Goal: Task Accomplishment & Management: Use online tool/utility

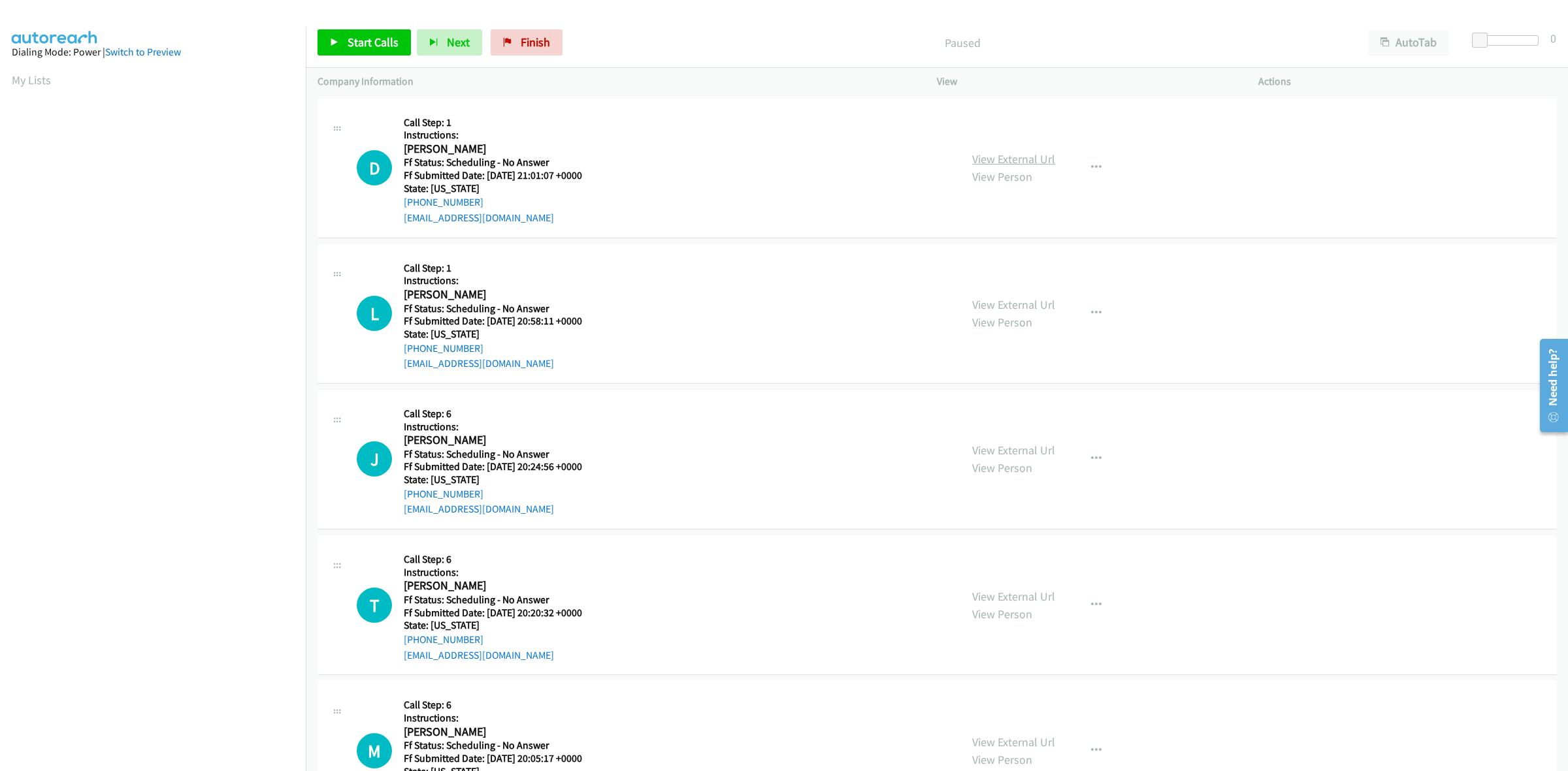
click at [1035, 158] on link "View External Url" at bounding box center [1014, 159] width 83 height 15
click at [1037, 307] on link "View External Url" at bounding box center [1014, 305] width 83 height 15
click at [1011, 445] on link "View External Url" at bounding box center [1014, 450] width 83 height 15
click at [1020, 596] on link "View External Url" at bounding box center [1014, 596] width 83 height 15
click at [1024, 741] on link "View External Url" at bounding box center [1014, 742] width 83 height 15
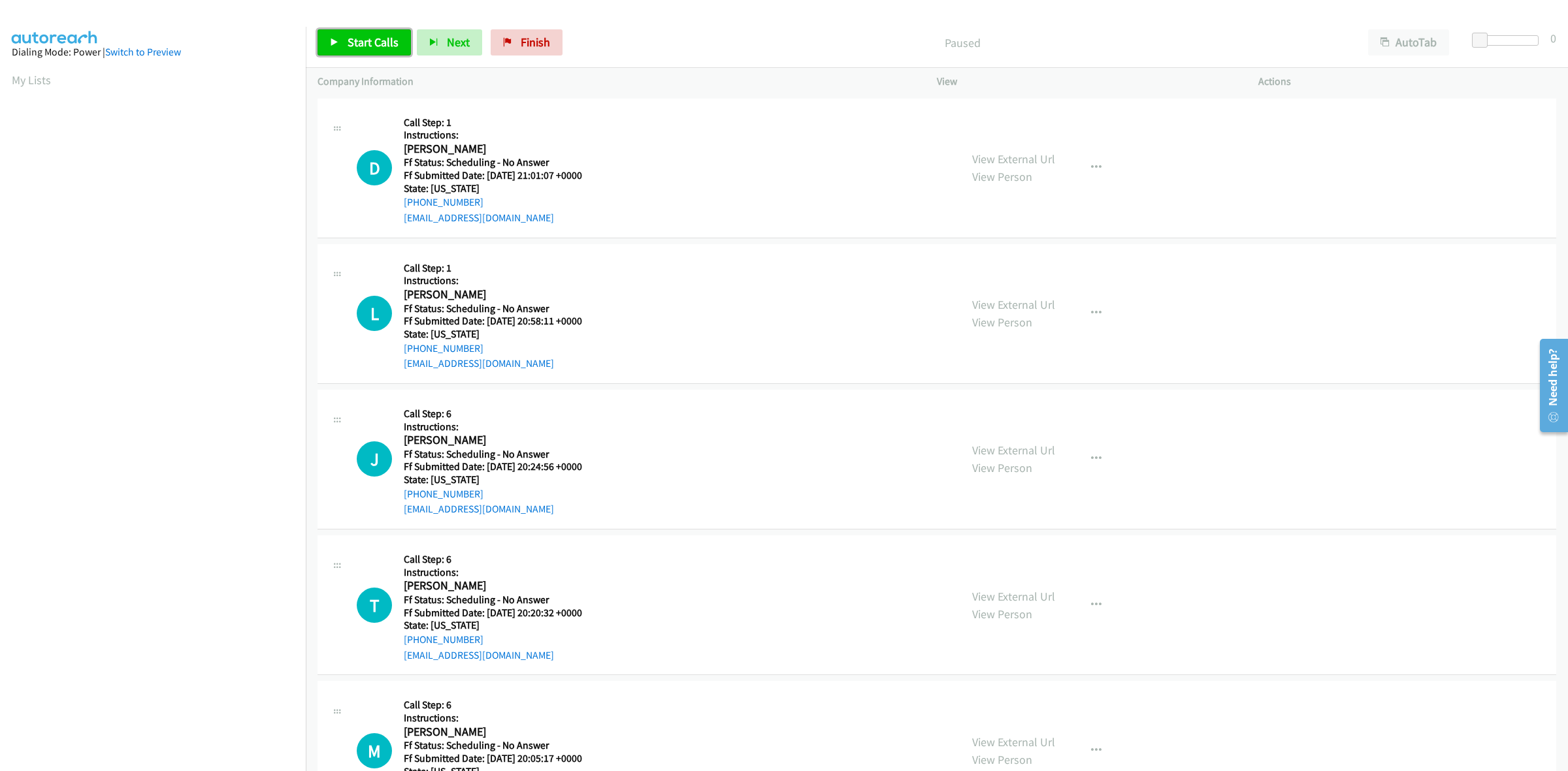
click at [357, 36] on span "Start Calls" at bounding box center [373, 42] width 51 height 15
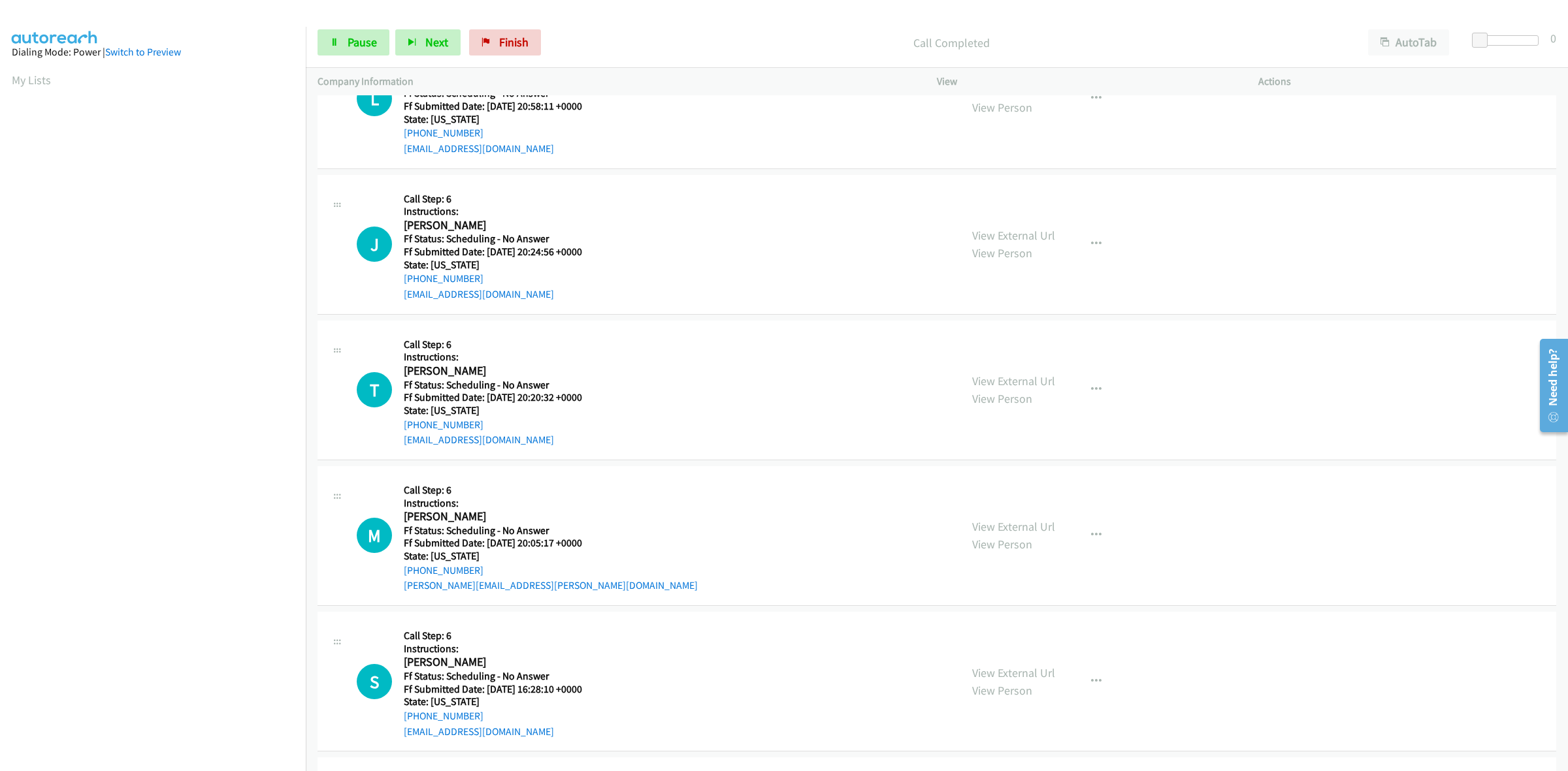
scroll to position [408, 0]
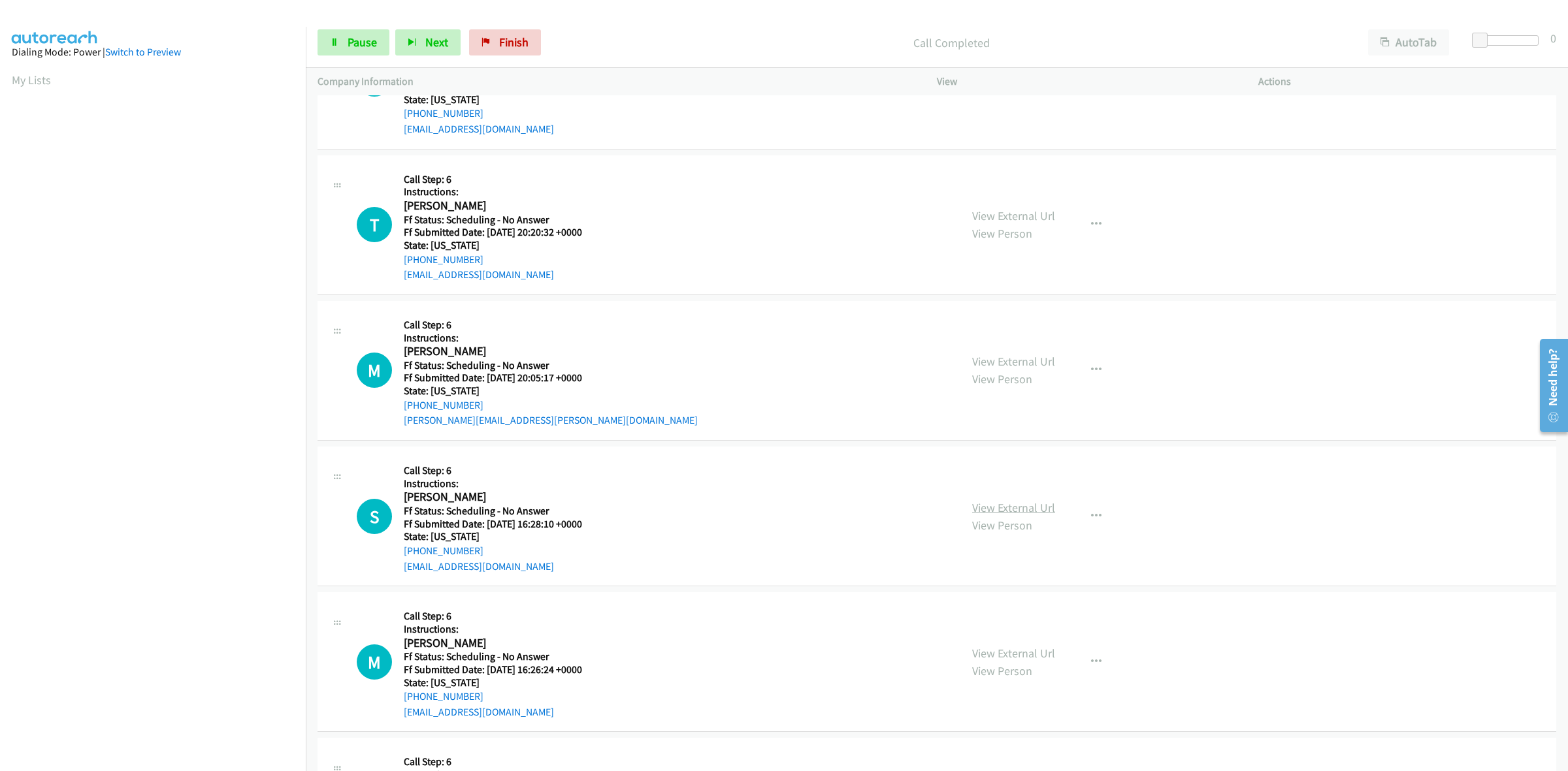
click at [1007, 513] on link "View External Url" at bounding box center [1014, 507] width 83 height 15
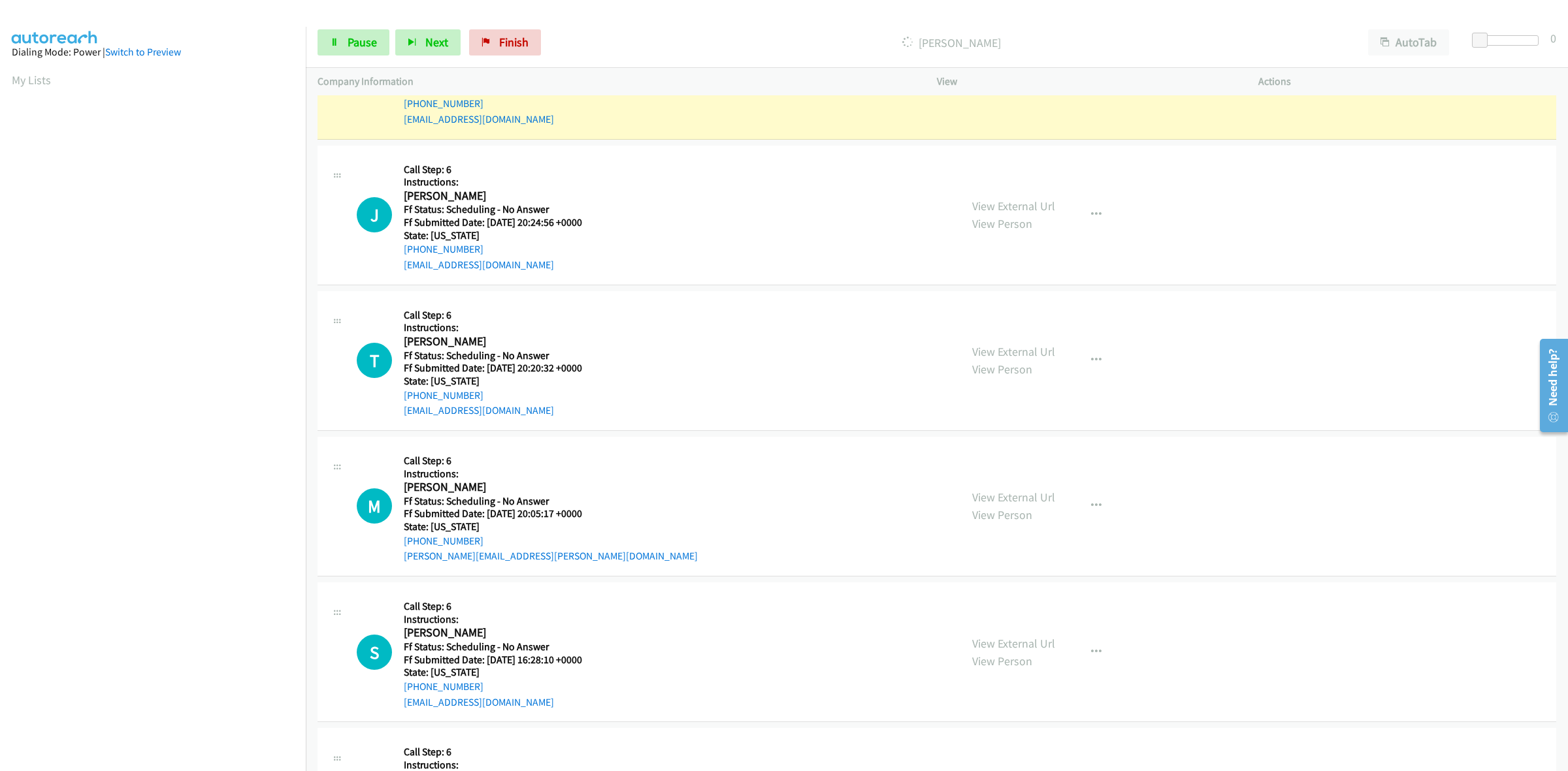
scroll to position [326, 0]
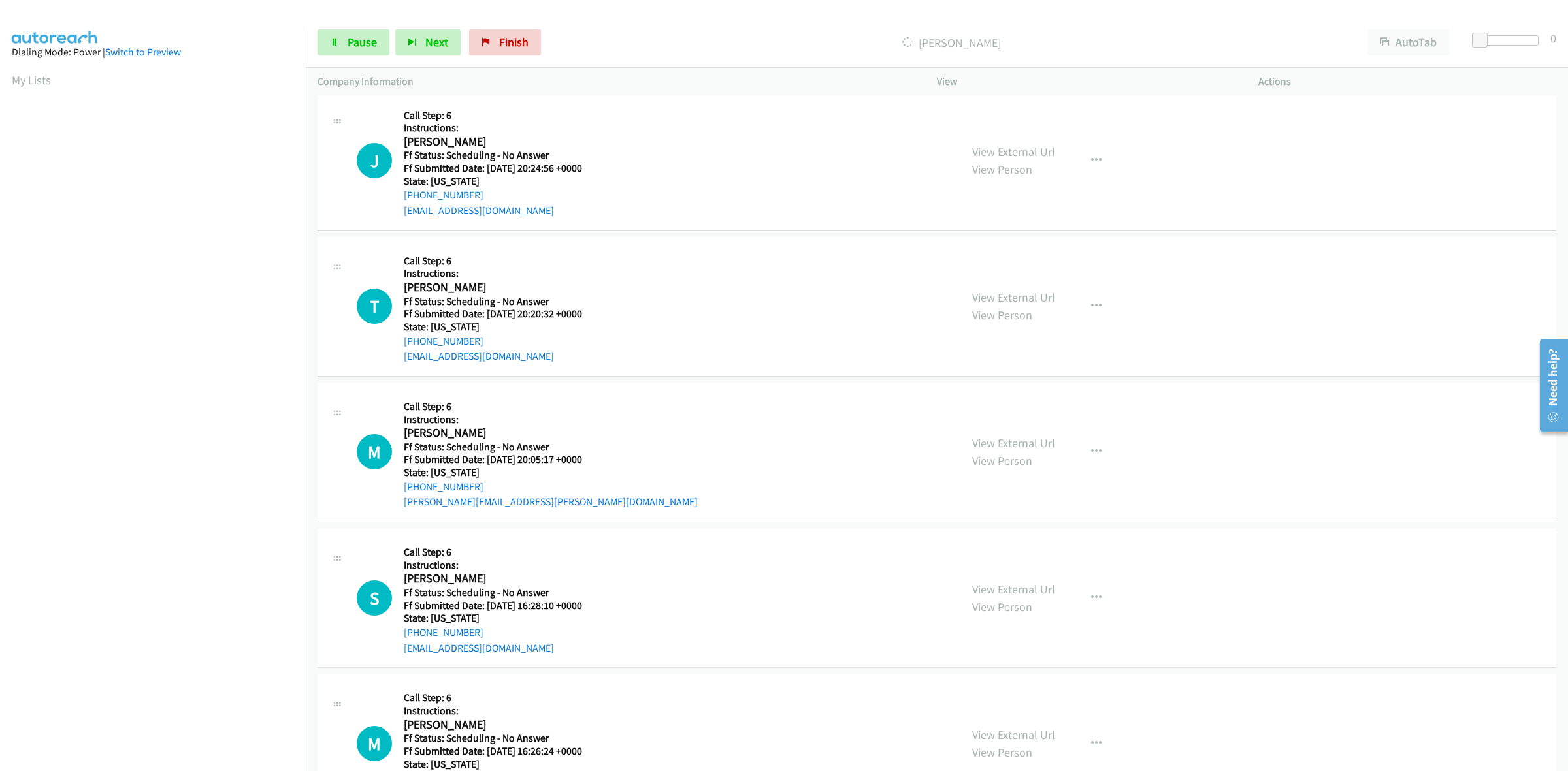
click at [1024, 737] on link "View External Url" at bounding box center [1014, 735] width 83 height 15
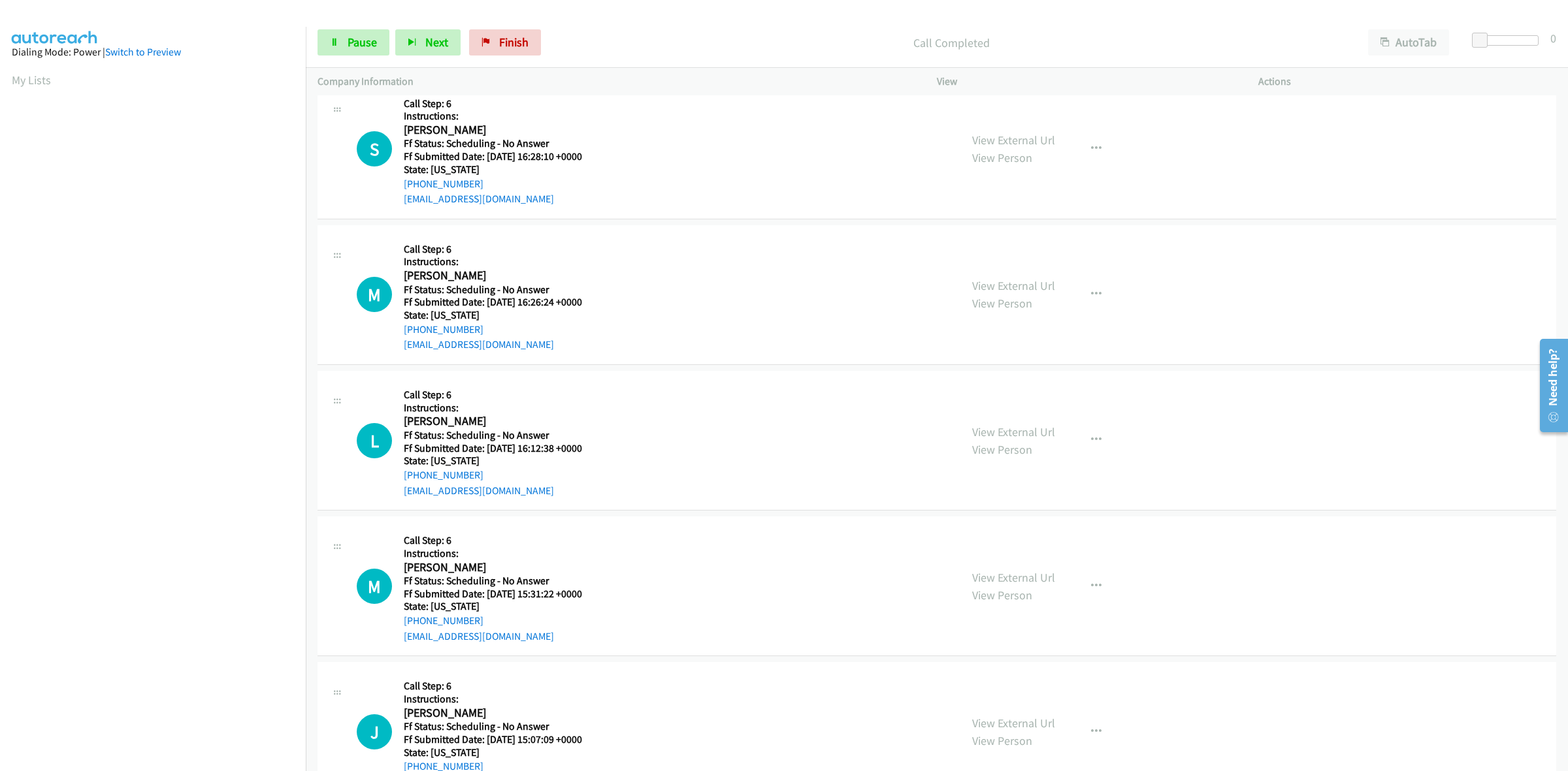
scroll to position [897, 0]
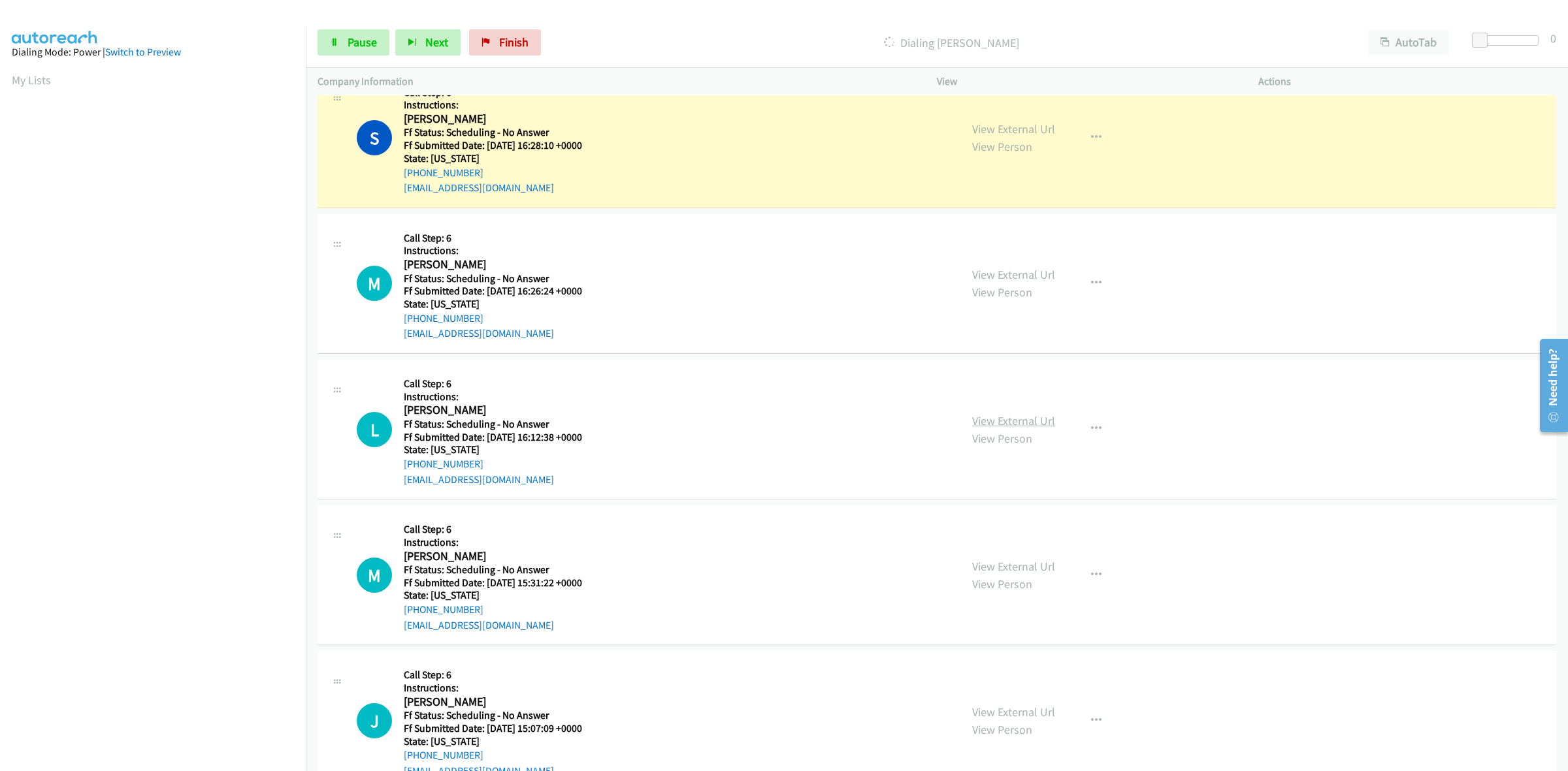
click at [1036, 426] on link "View External Url" at bounding box center [1014, 421] width 83 height 15
click at [994, 560] on link "View External Url" at bounding box center [1014, 566] width 83 height 15
click at [1036, 709] on link "View External Url" at bounding box center [1014, 712] width 83 height 15
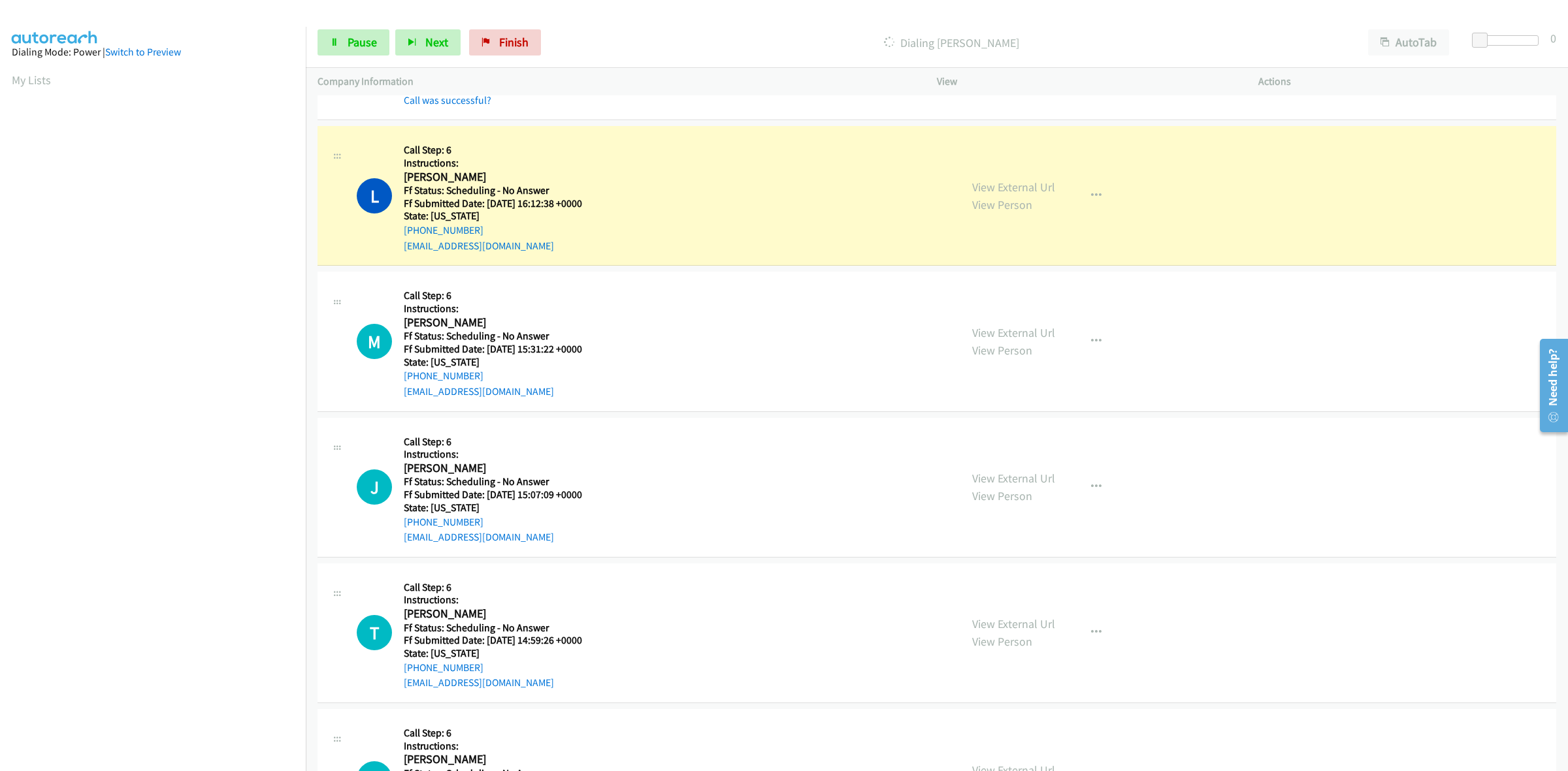
scroll to position [1305, 0]
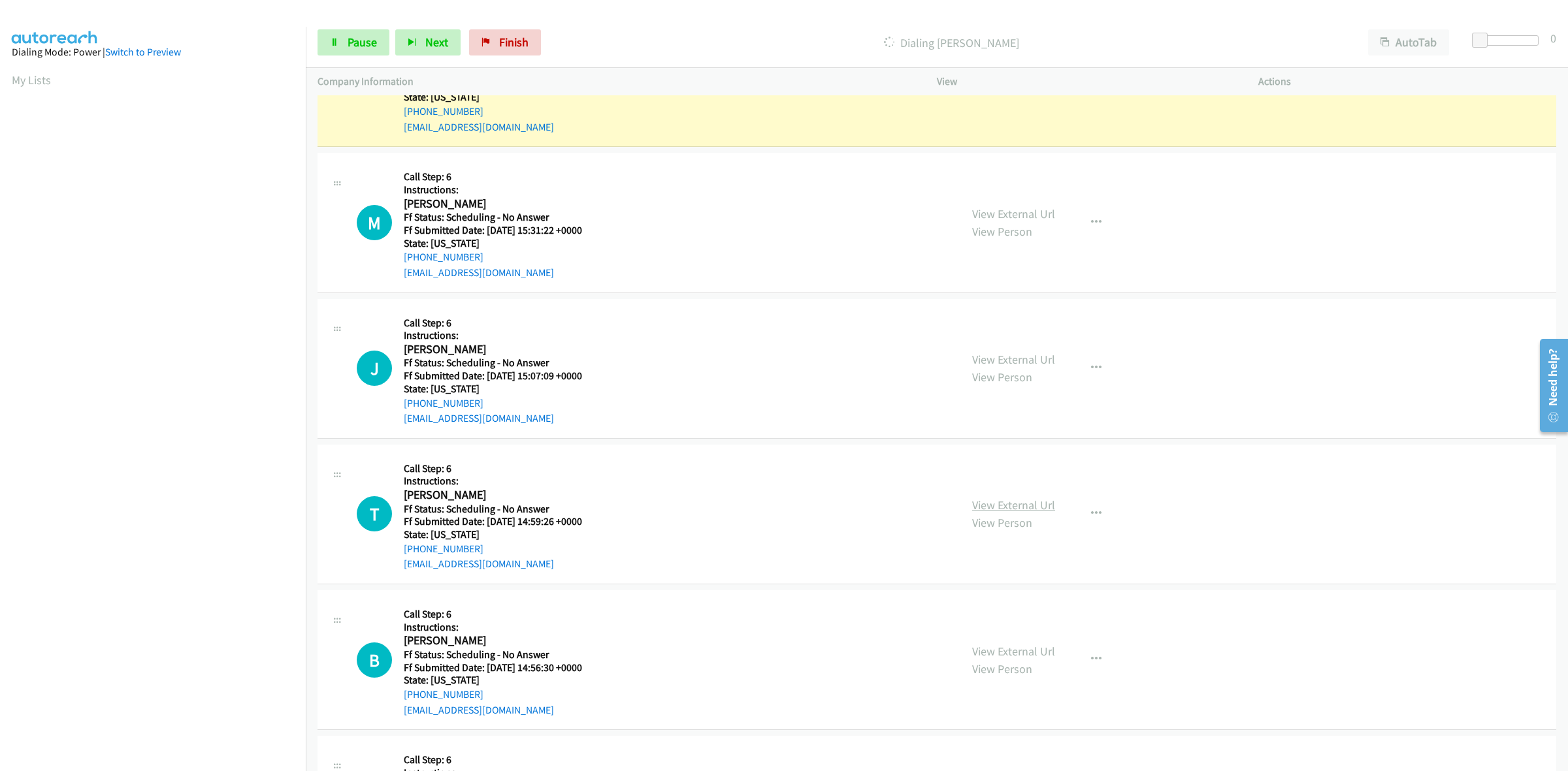
click at [1003, 498] on link "View External Url" at bounding box center [1014, 505] width 83 height 15
click at [985, 654] on link "View External Url" at bounding box center [1014, 651] width 83 height 15
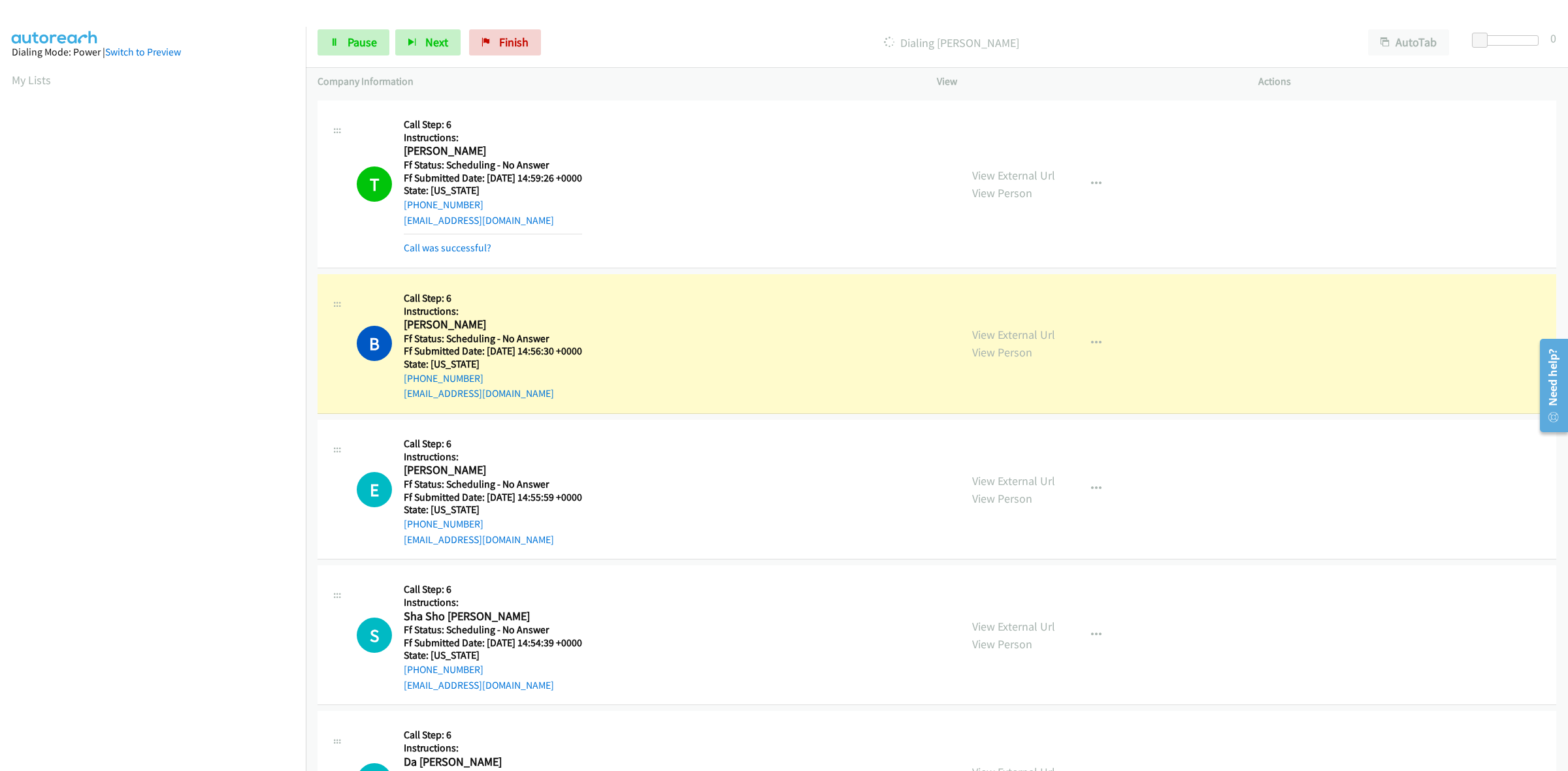
scroll to position [1727, 0]
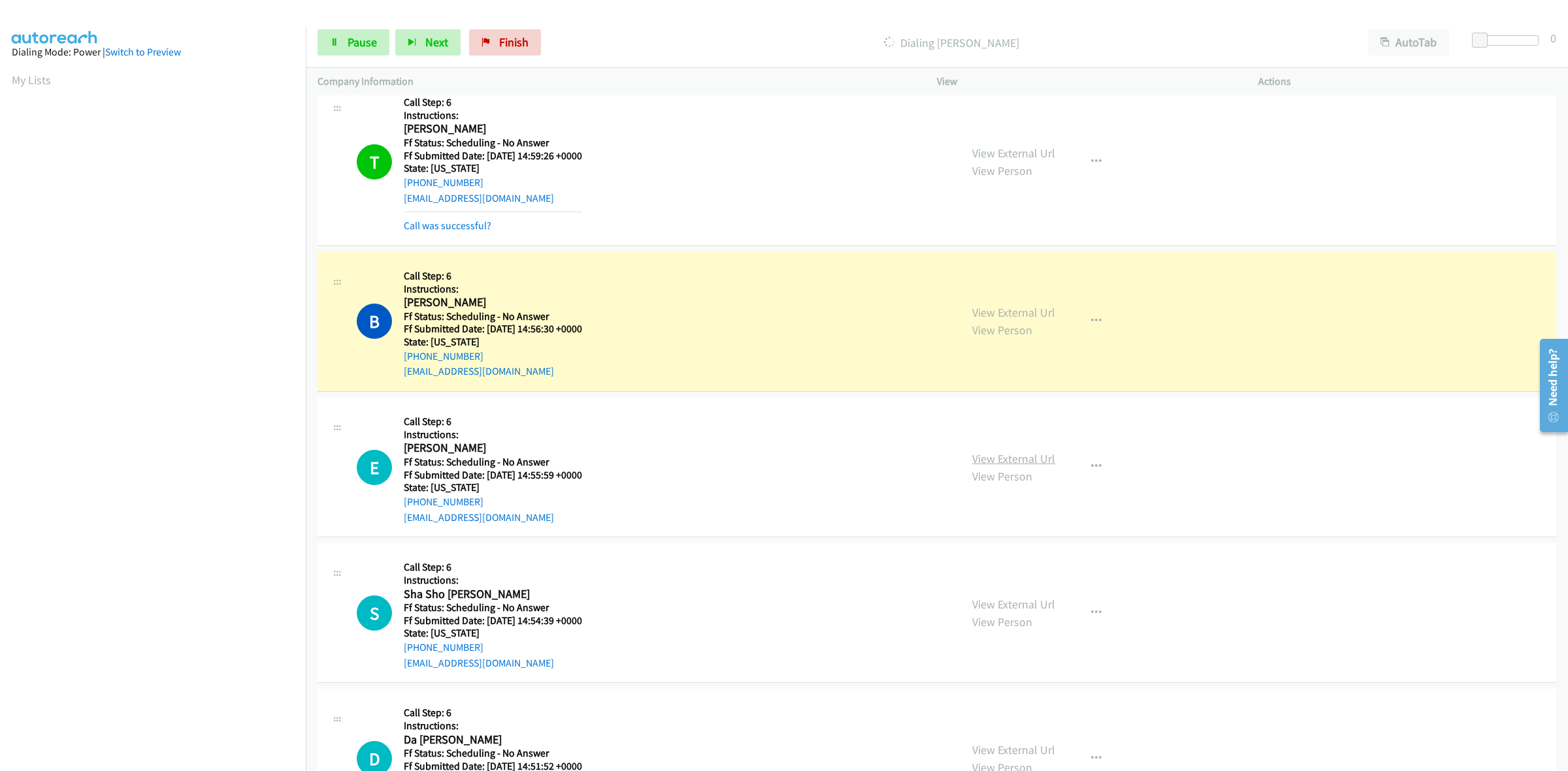
click at [987, 459] on link "View External Url" at bounding box center [1014, 459] width 83 height 15
click at [997, 604] on link "View External Url" at bounding box center [1014, 604] width 83 height 15
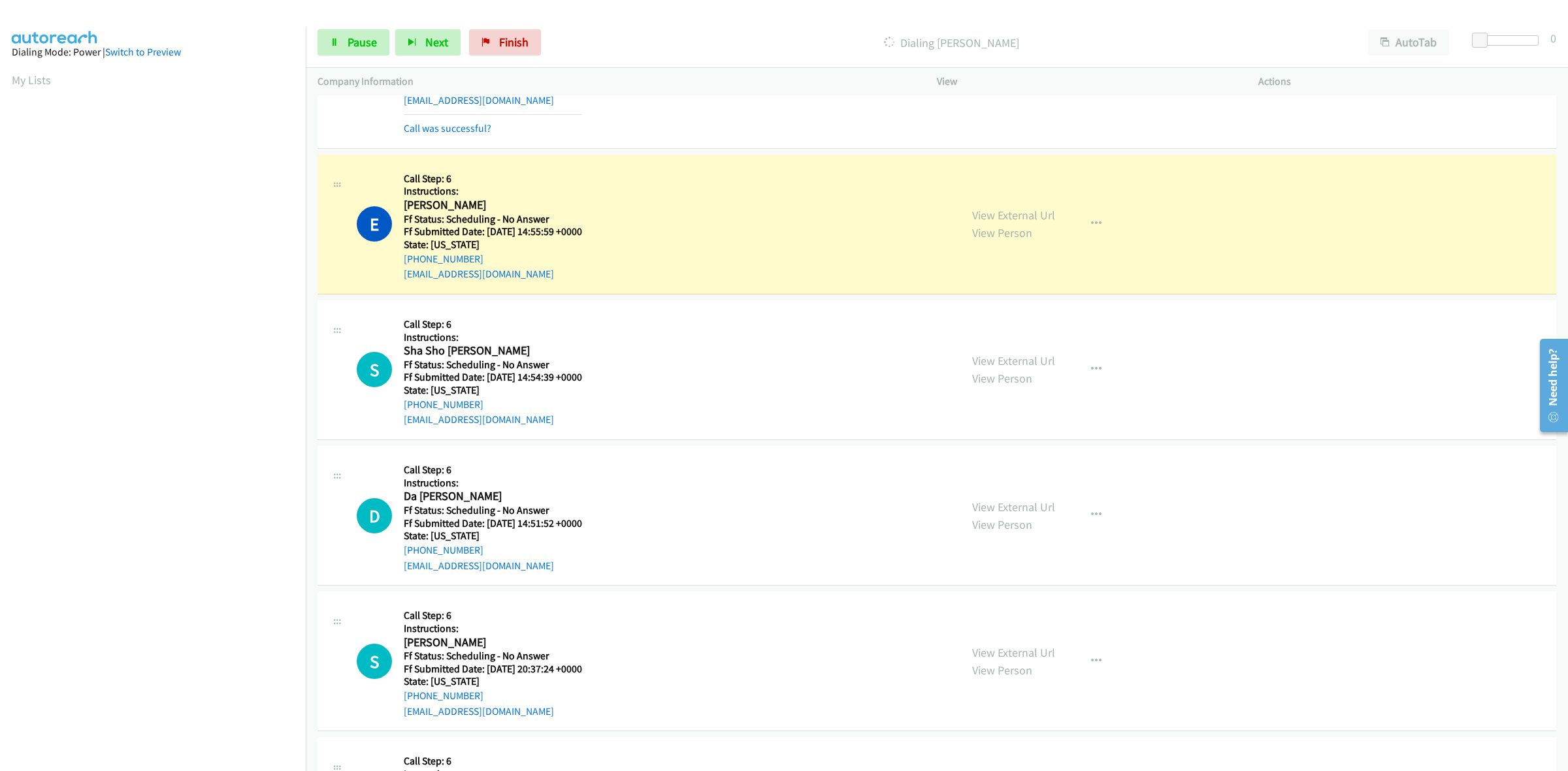
scroll to position [2054, 0]
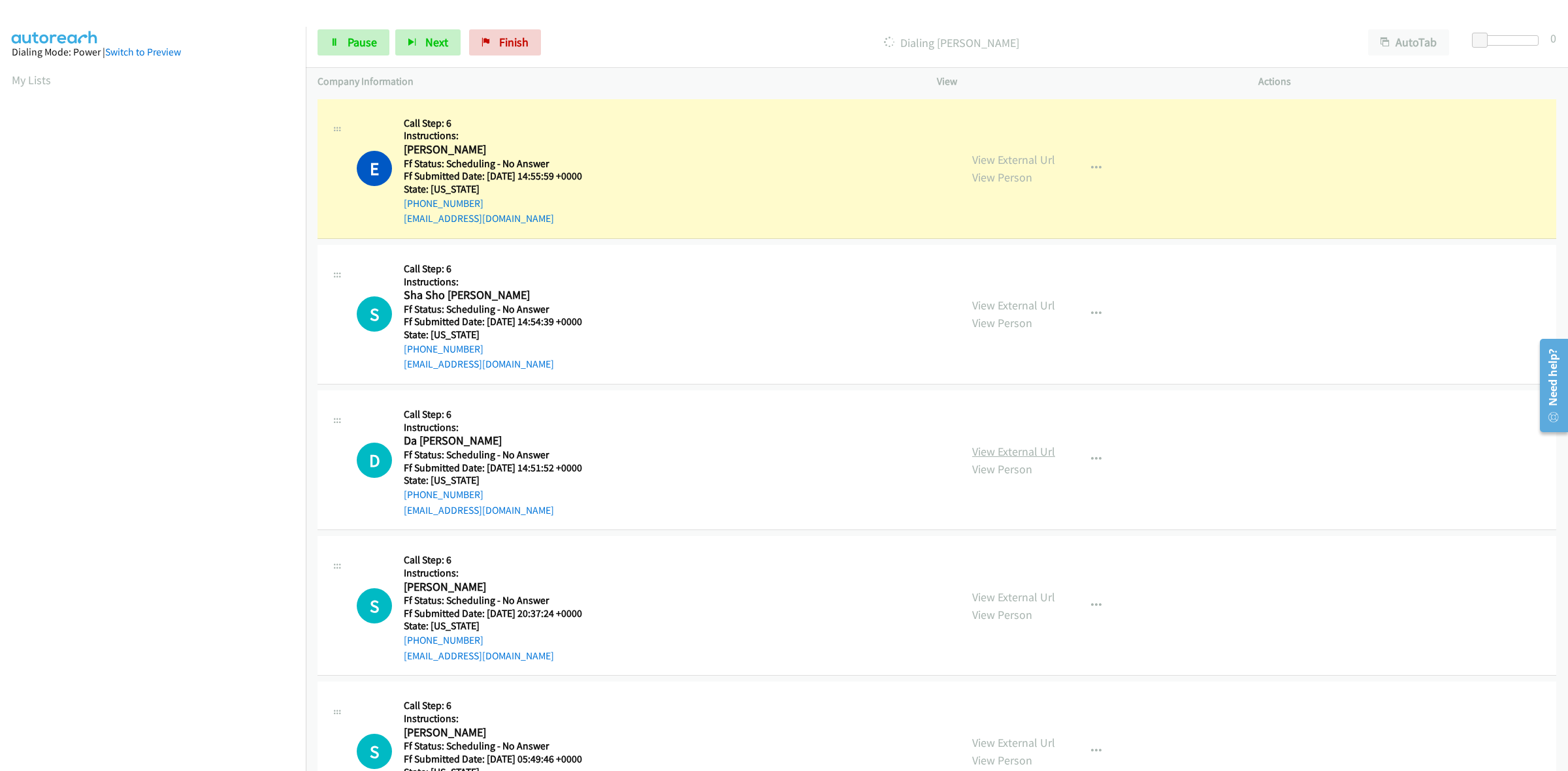
click at [1006, 452] on link "View External Url" at bounding box center [1014, 451] width 83 height 15
click at [1012, 601] on link "View External Url" at bounding box center [1014, 597] width 83 height 15
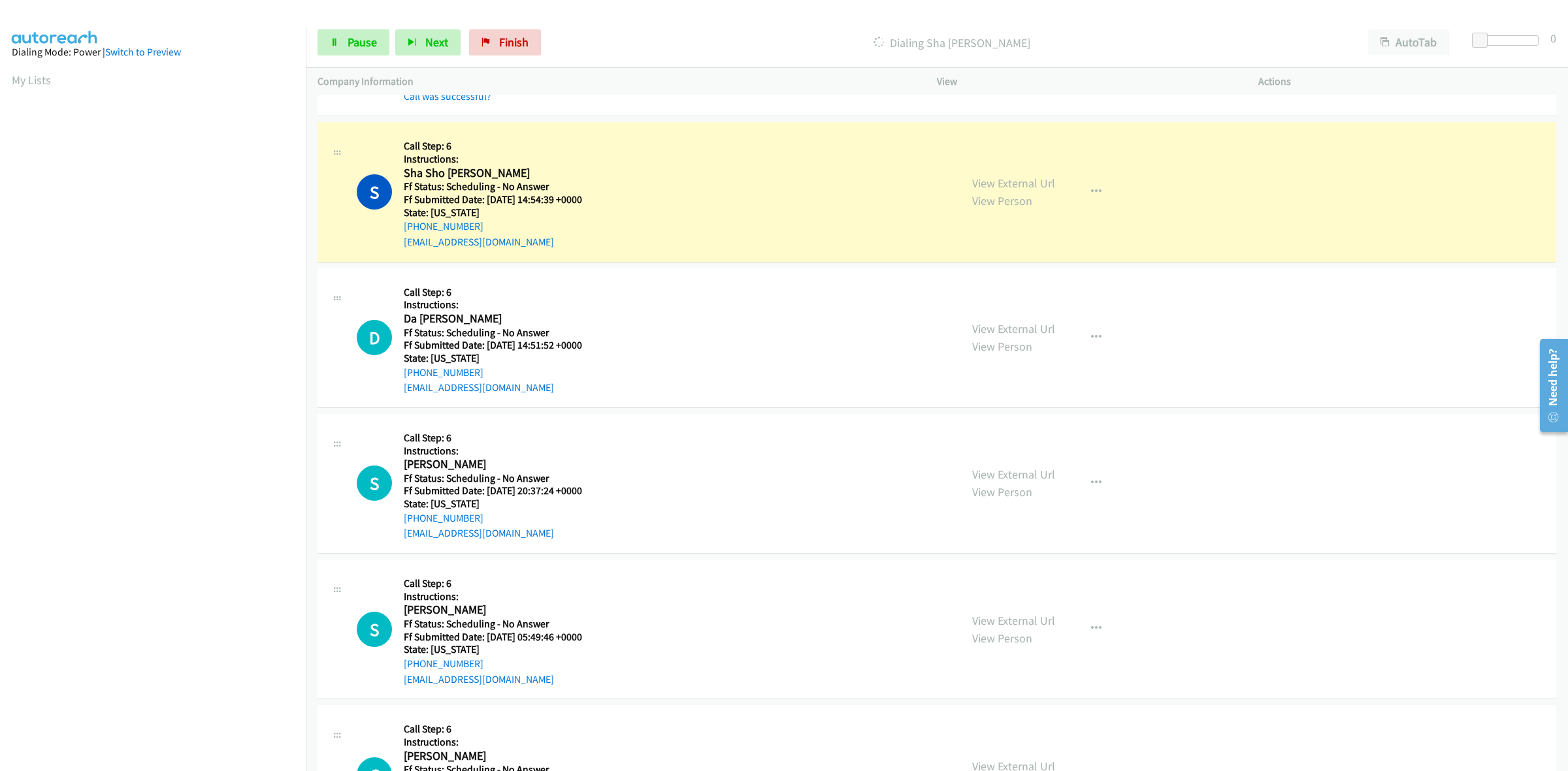
scroll to position [2217, 0]
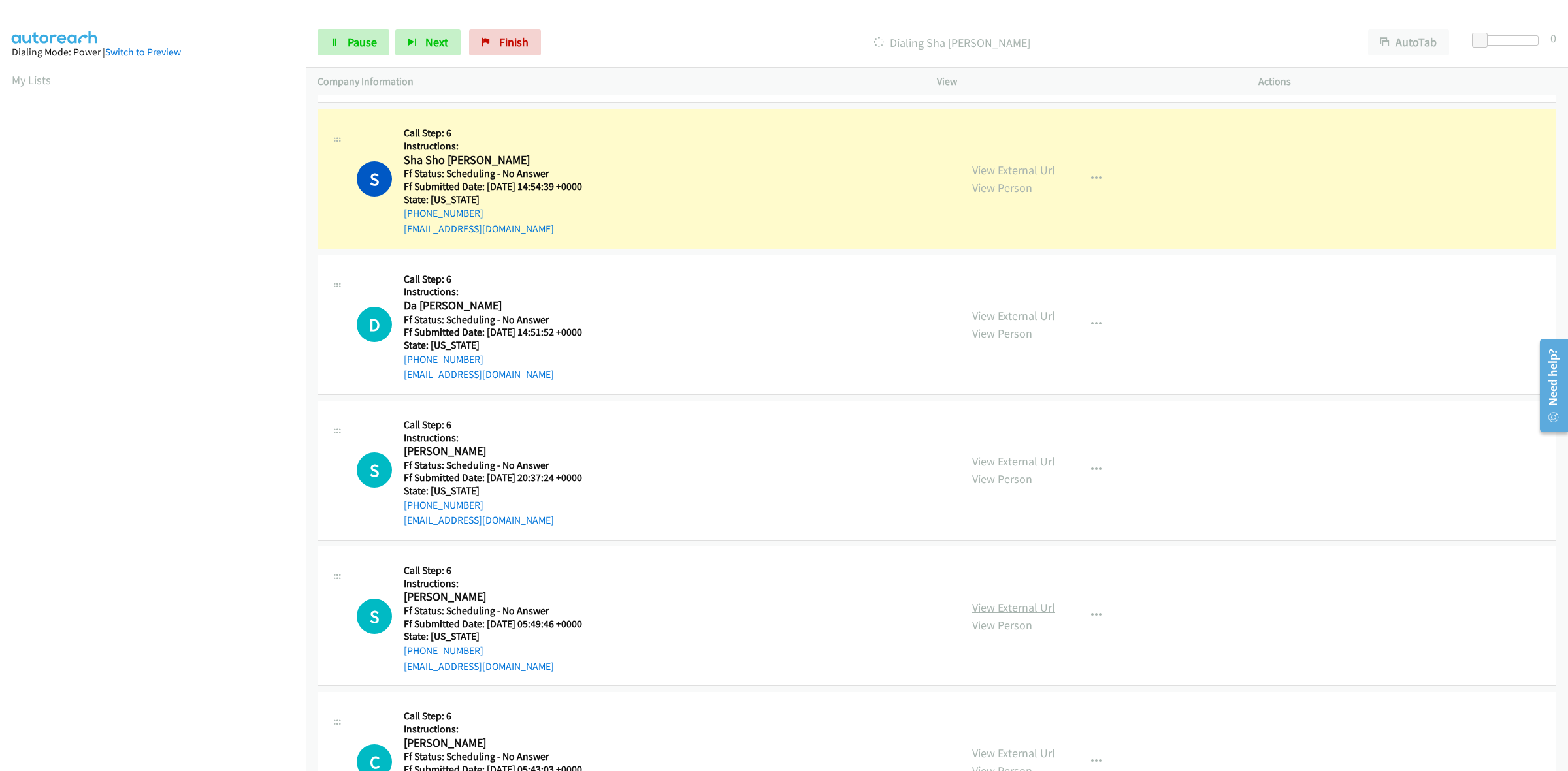
click at [984, 607] on link "View External Url" at bounding box center [1014, 607] width 83 height 15
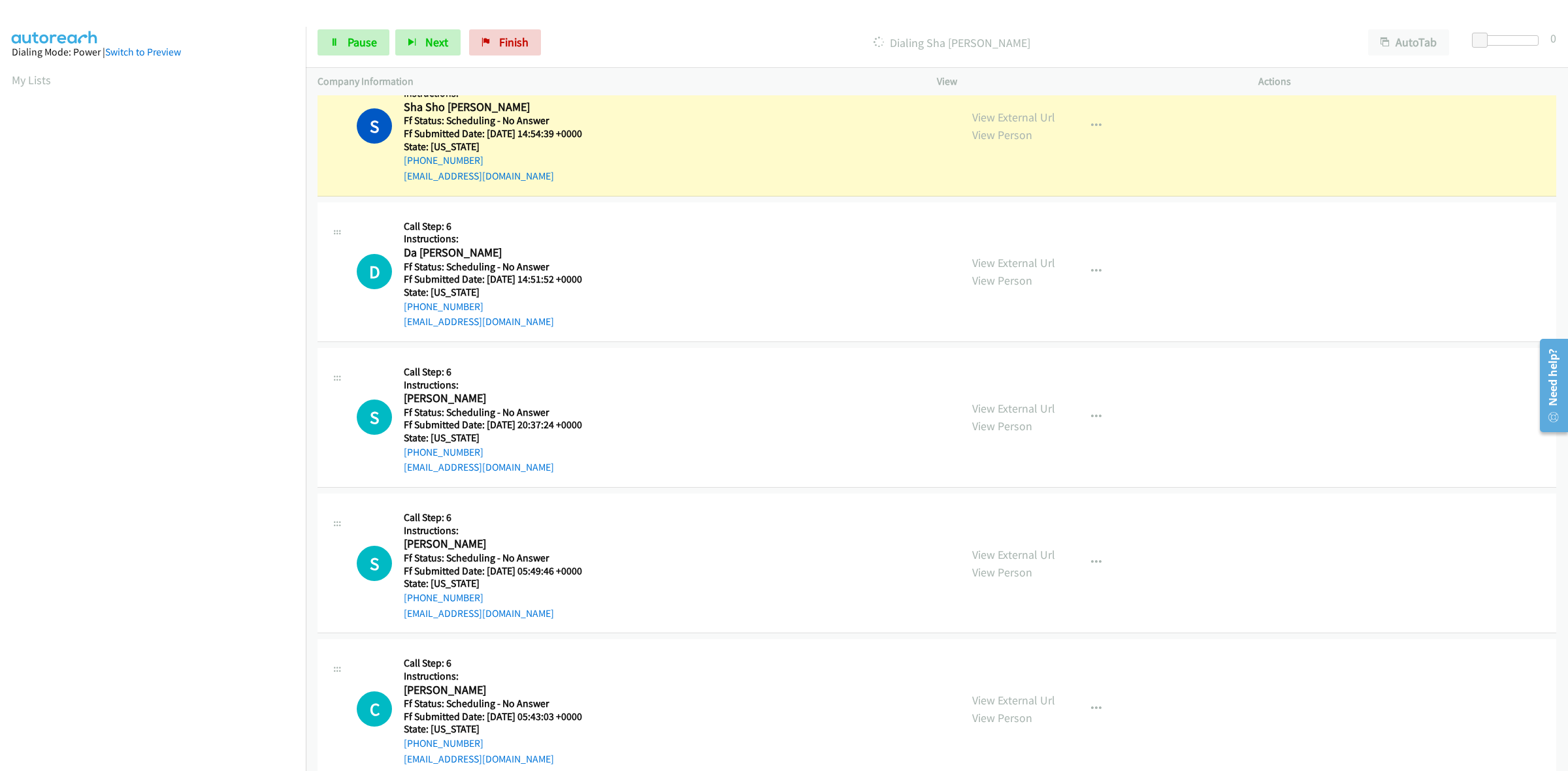
scroll to position [2299, 0]
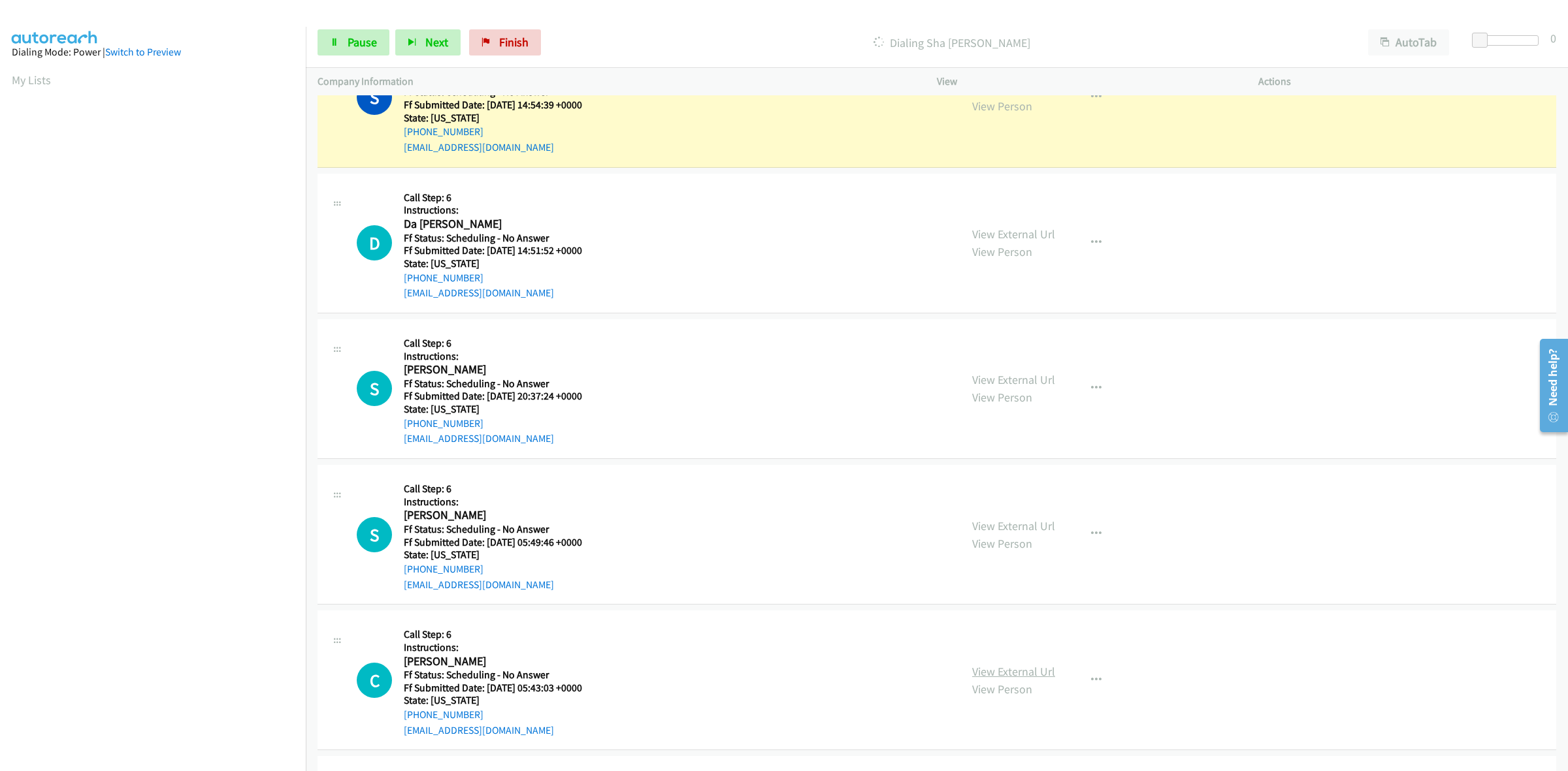
click at [997, 670] on link "View External Url" at bounding box center [1014, 672] width 83 height 15
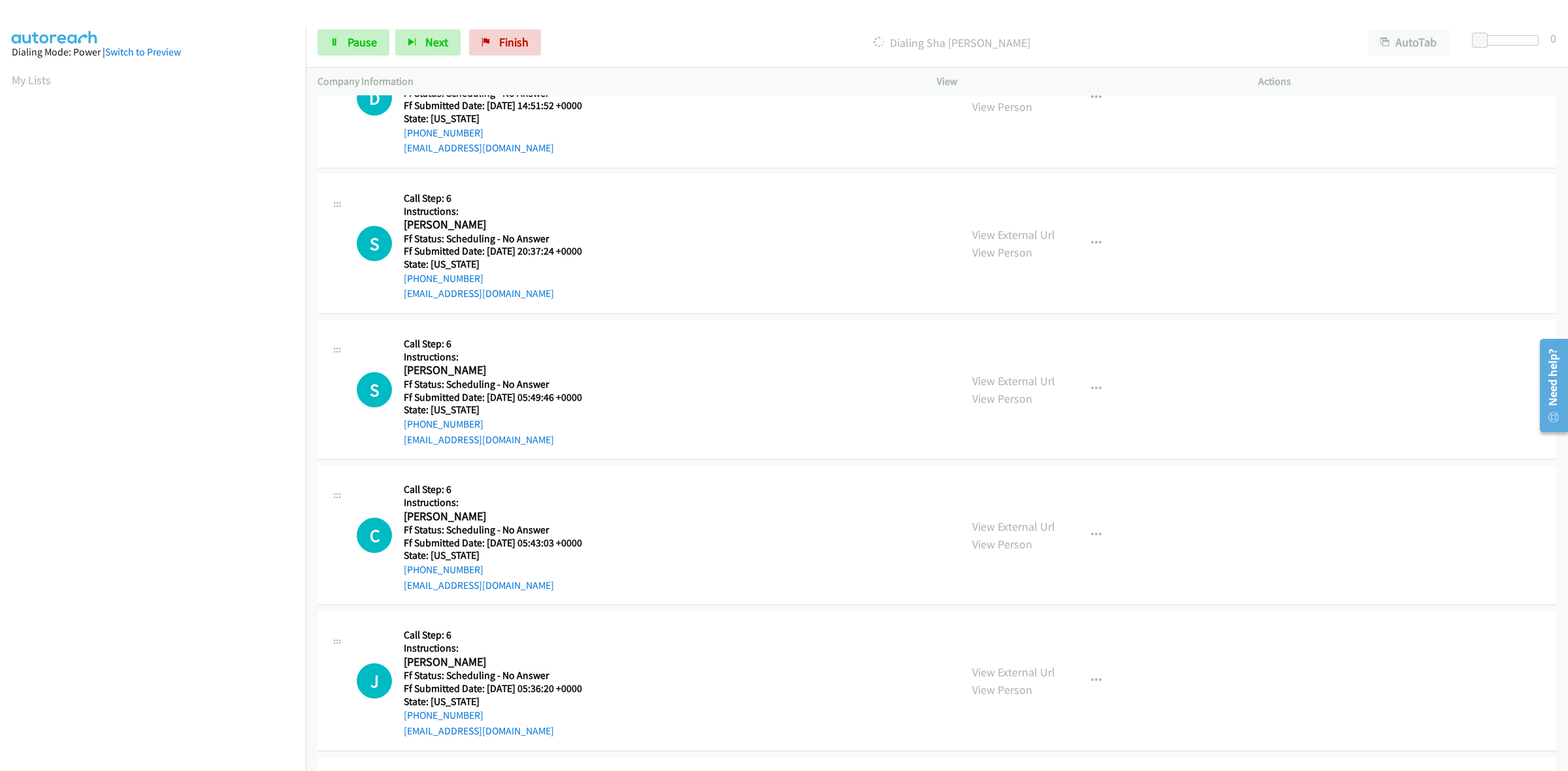
scroll to position [2462, 0]
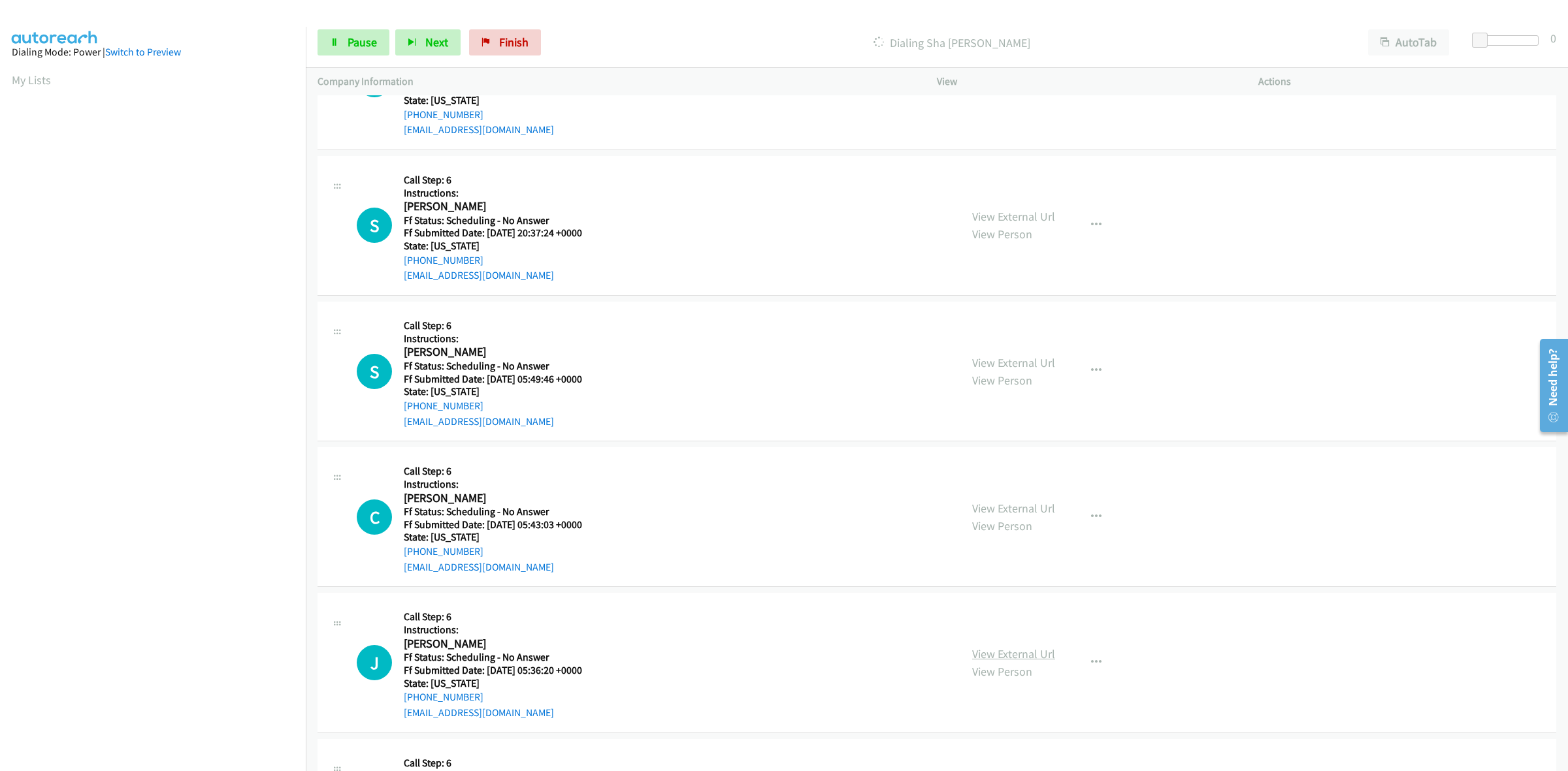
click at [1026, 657] on link "View External Url" at bounding box center [1014, 653] width 83 height 15
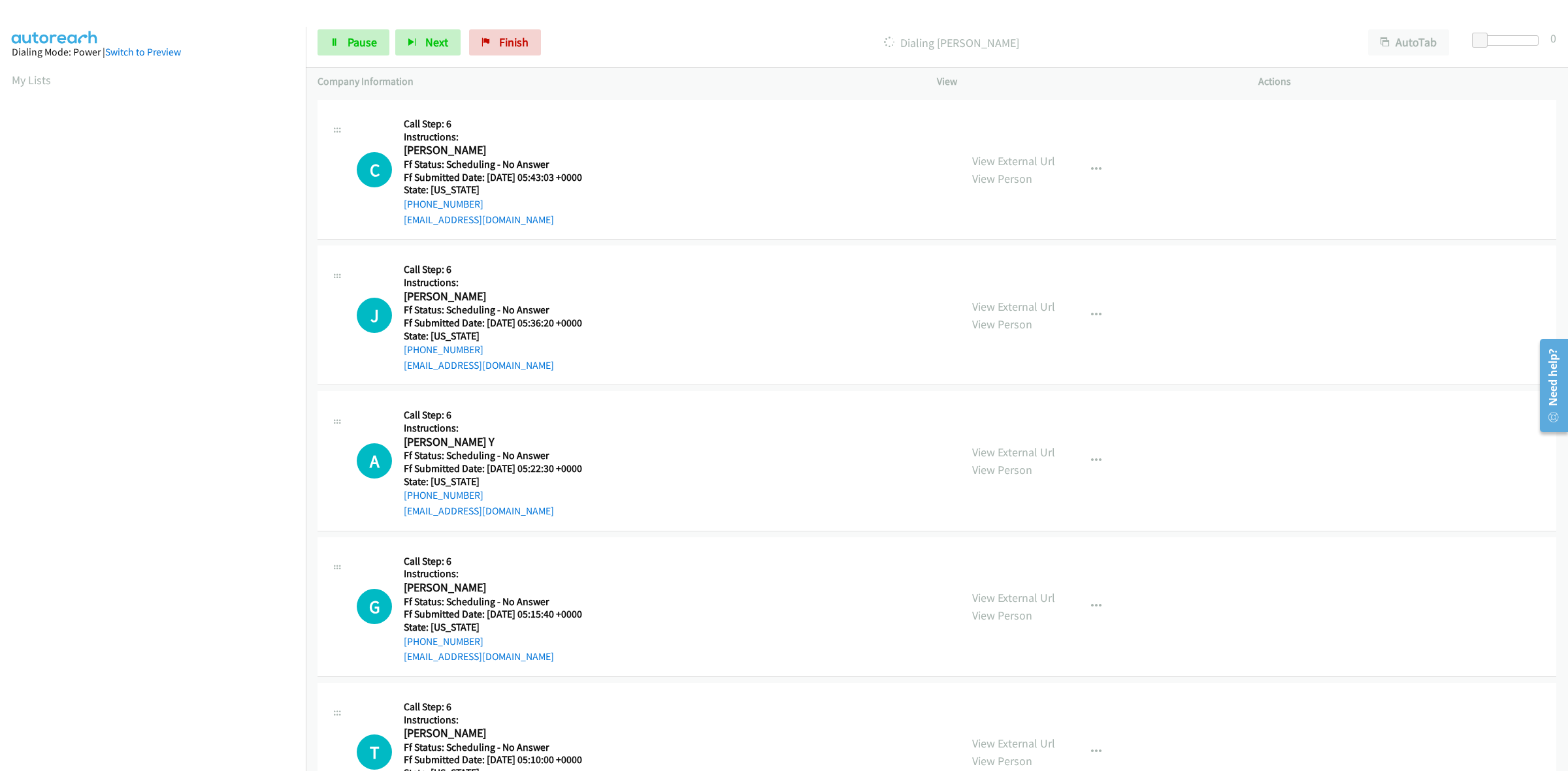
scroll to position [2979, 0]
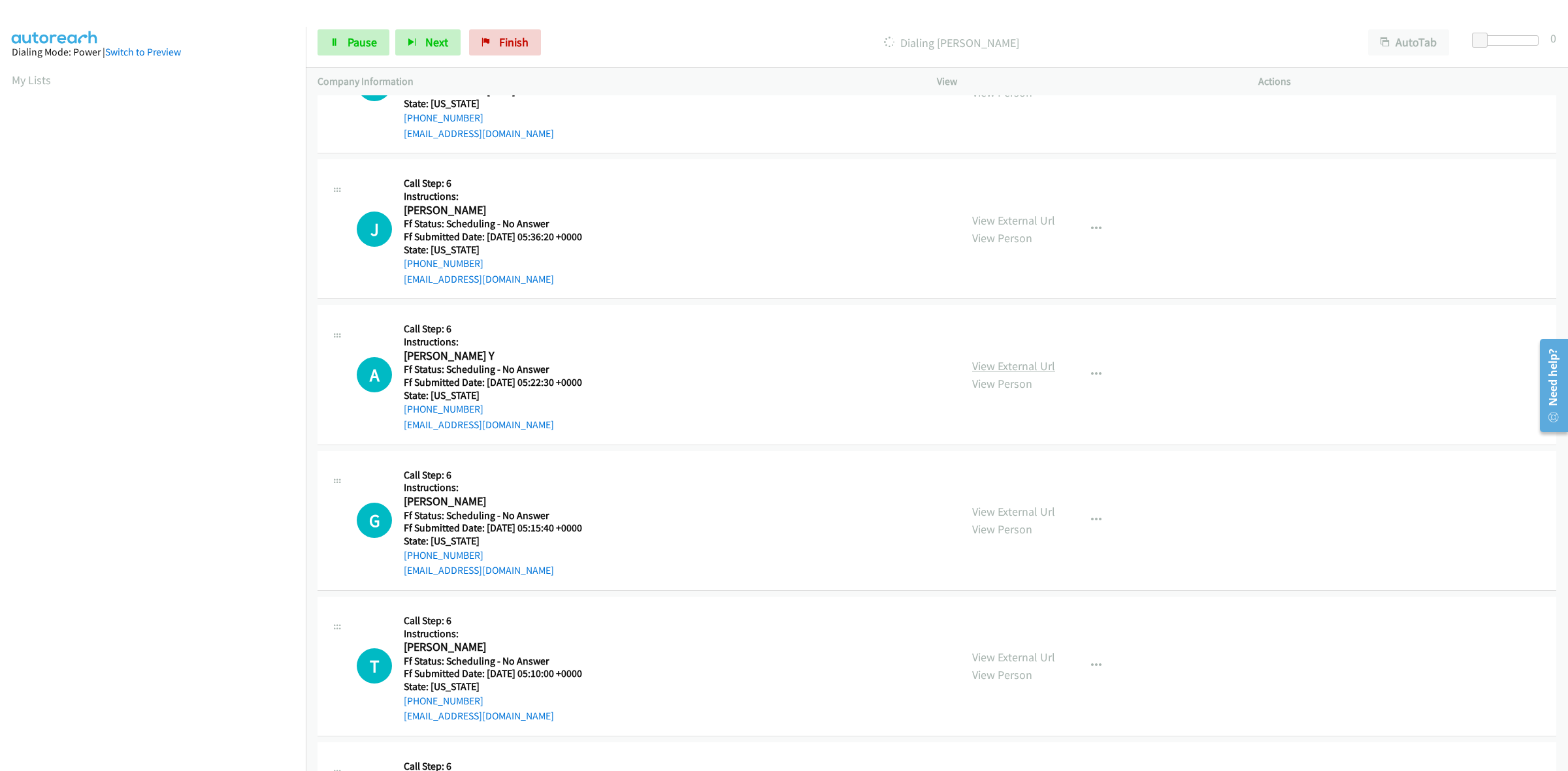
click at [974, 367] on link "View External Url" at bounding box center [1014, 366] width 83 height 15
click at [1014, 509] on link "View External Url" at bounding box center [1014, 512] width 83 height 15
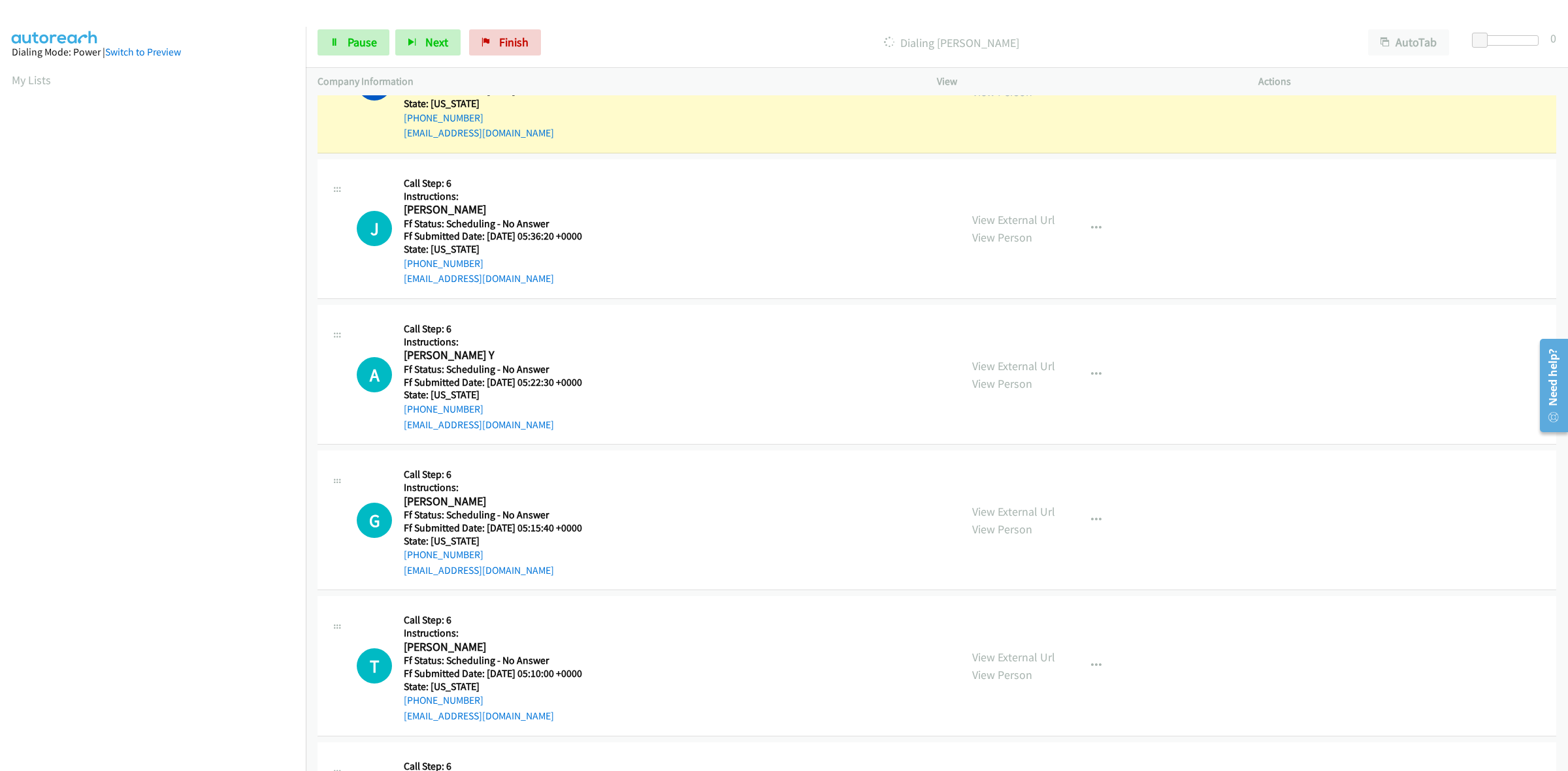
scroll to position [2925, 0]
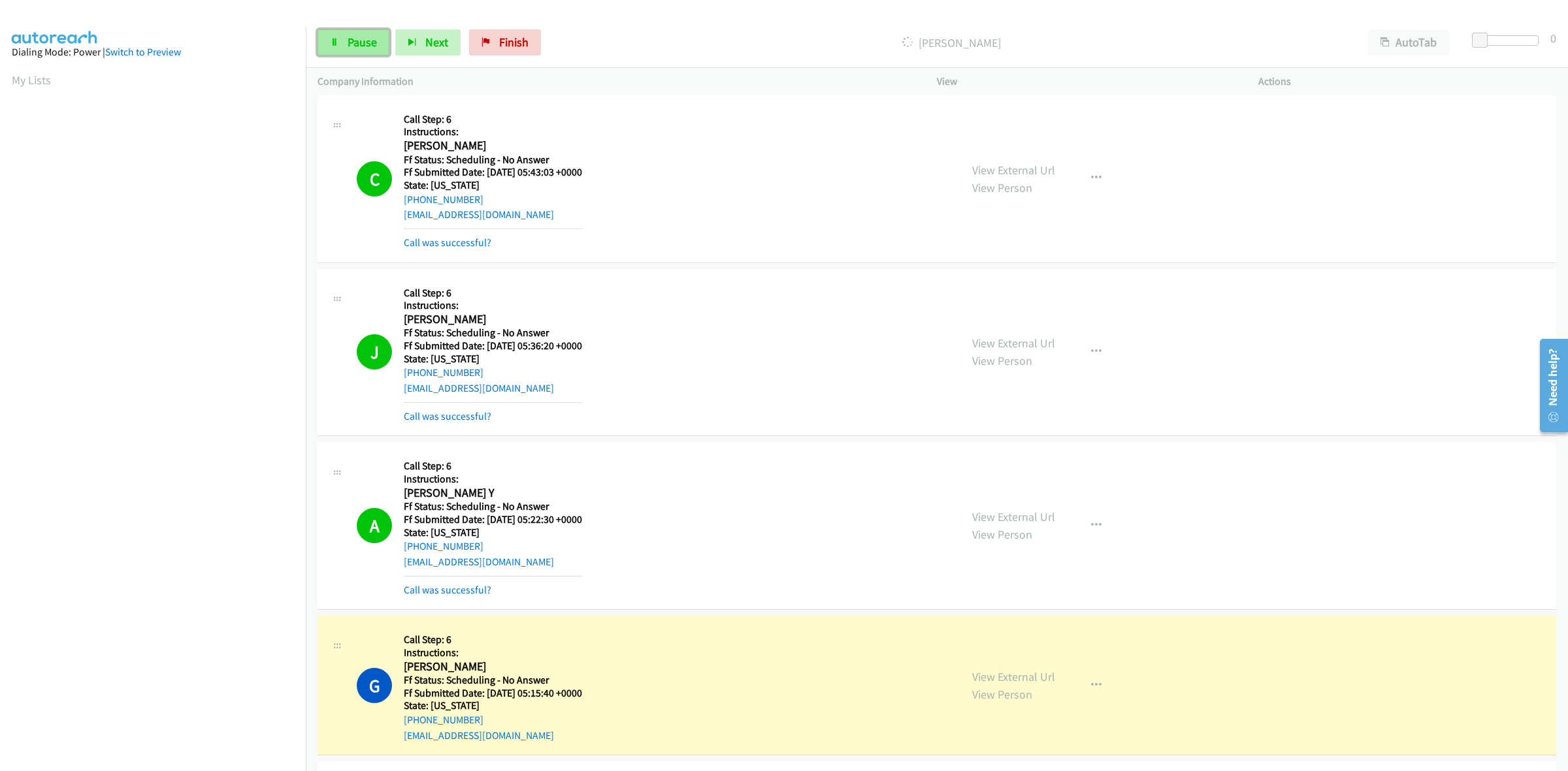
click at [359, 36] on span "Pause" at bounding box center [362, 42] width 29 height 15
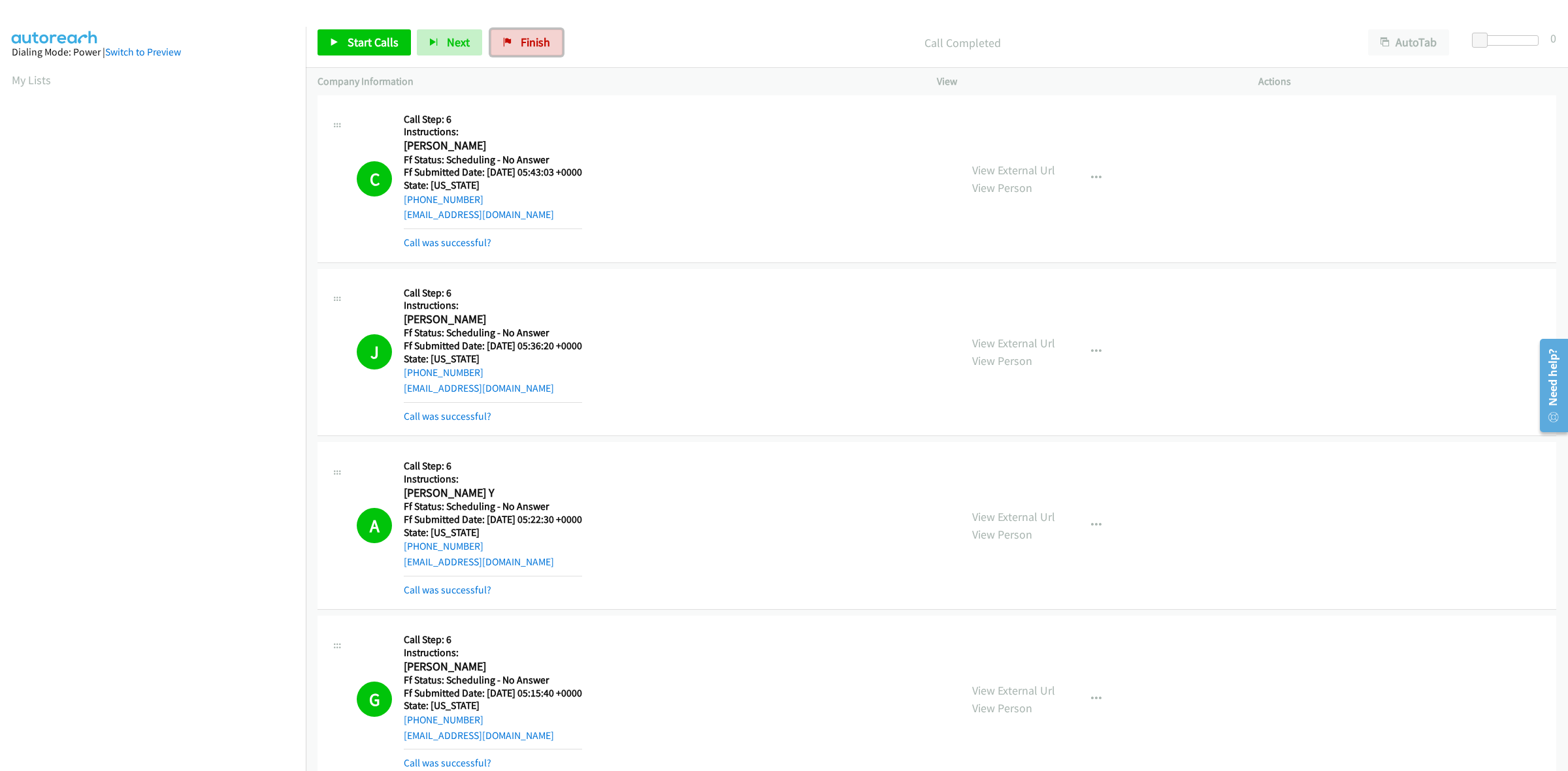
drag, startPoint x: 542, startPoint y: 39, endPoint x: 831, endPoint y: 76, distance: 291.4
click at [542, 39] on span "Finish" at bounding box center [535, 42] width 29 height 15
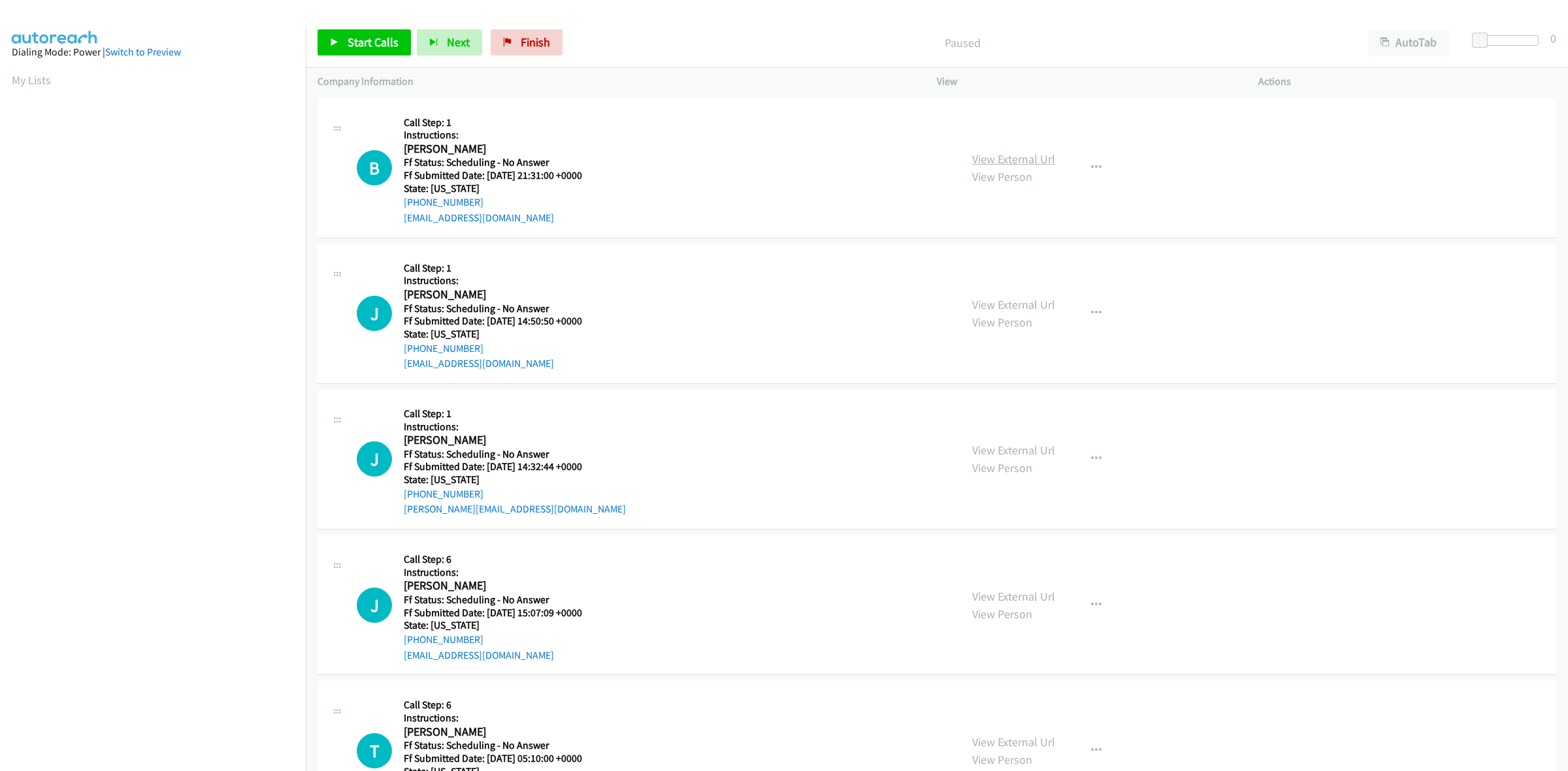
click at [997, 153] on link "View External Url" at bounding box center [1014, 159] width 83 height 15
click at [1017, 307] on link "View External Url" at bounding box center [1014, 305] width 83 height 15
click at [1003, 446] on link "View External Url" at bounding box center [1014, 450] width 83 height 15
click at [1007, 598] on link "View External Url" at bounding box center [1014, 596] width 83 height 15
click at [998, 739] on link "View External Url" at bounding box center [1014, 742] width 83 height 15
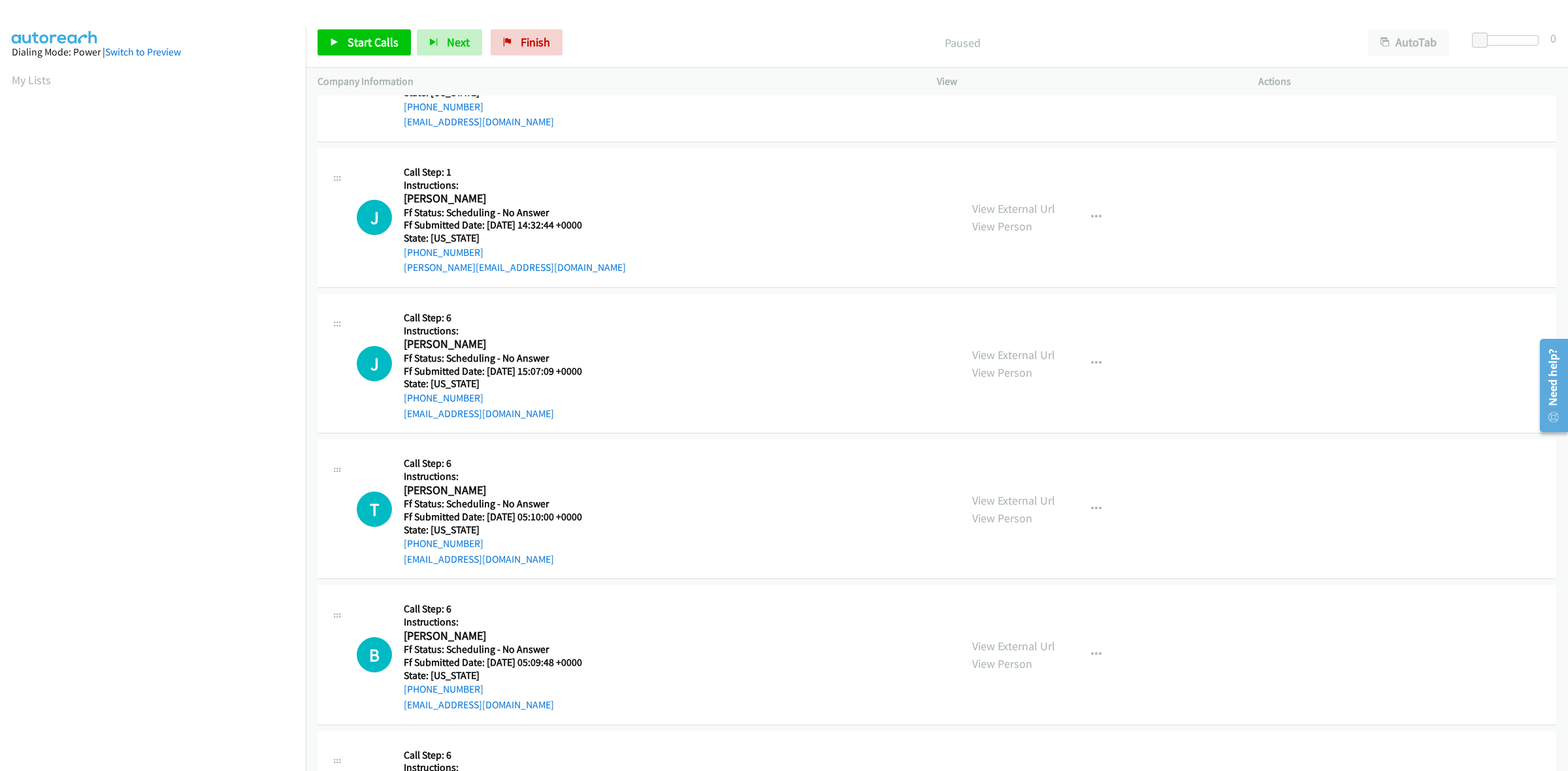
scroll to position [245, 0]
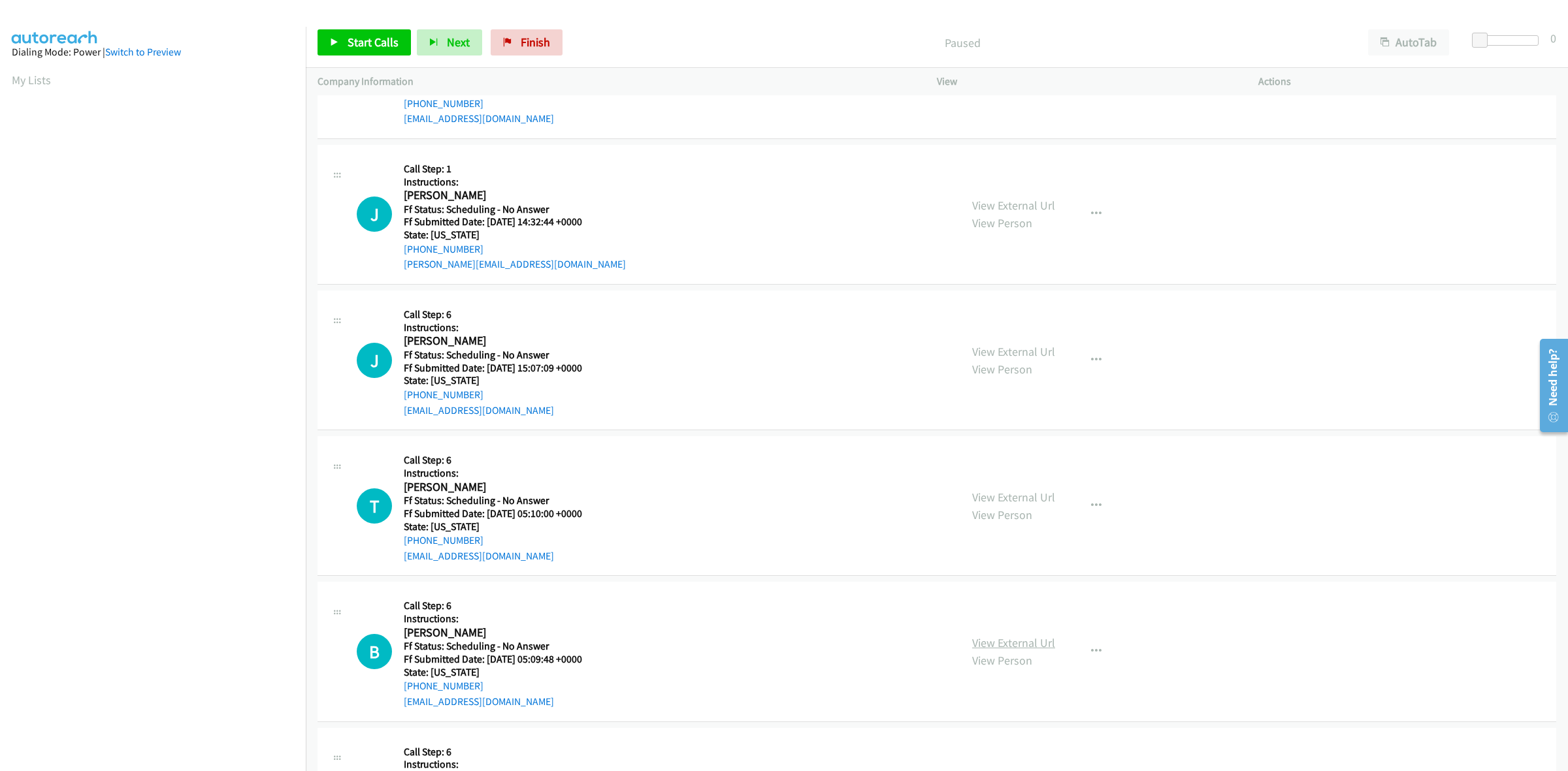
click at [1011, 641] on link "View External Url" at bounding box center [1014, 643] width 83 height 15
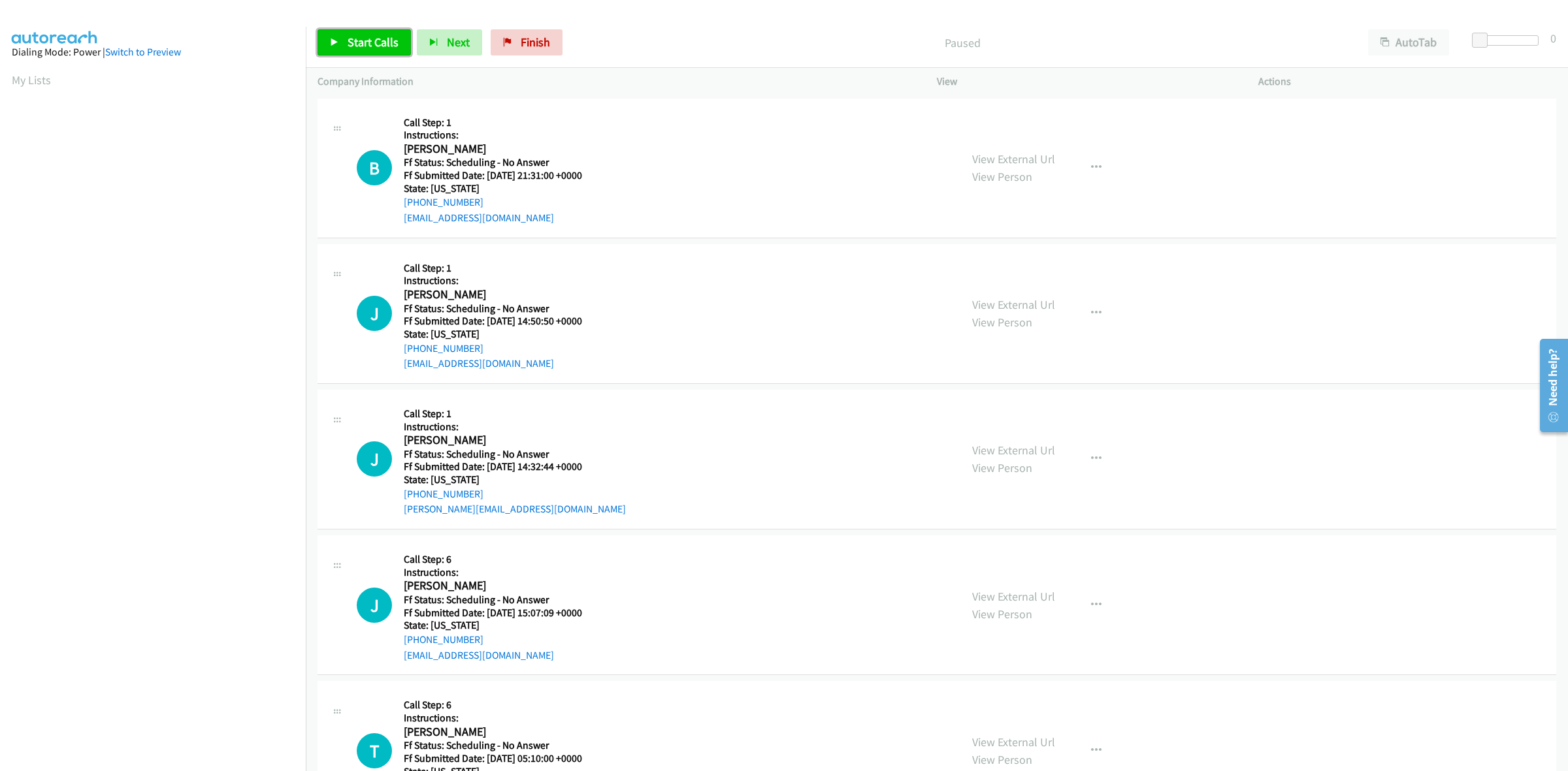
click at [360, 43] on span "Start Calls" at bounding box center [373, 42] width 51 height 15
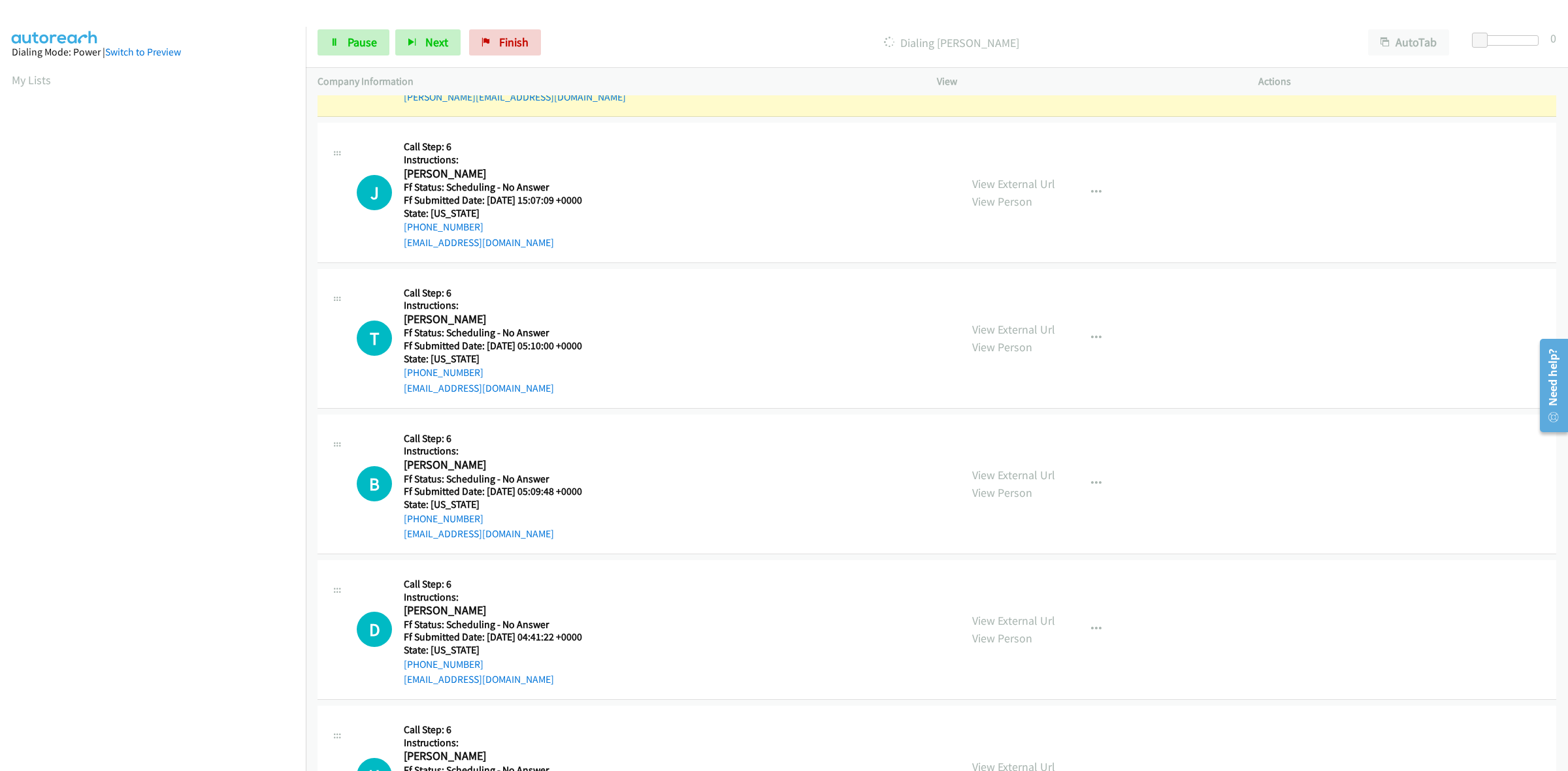
scroll to position [571, 0]
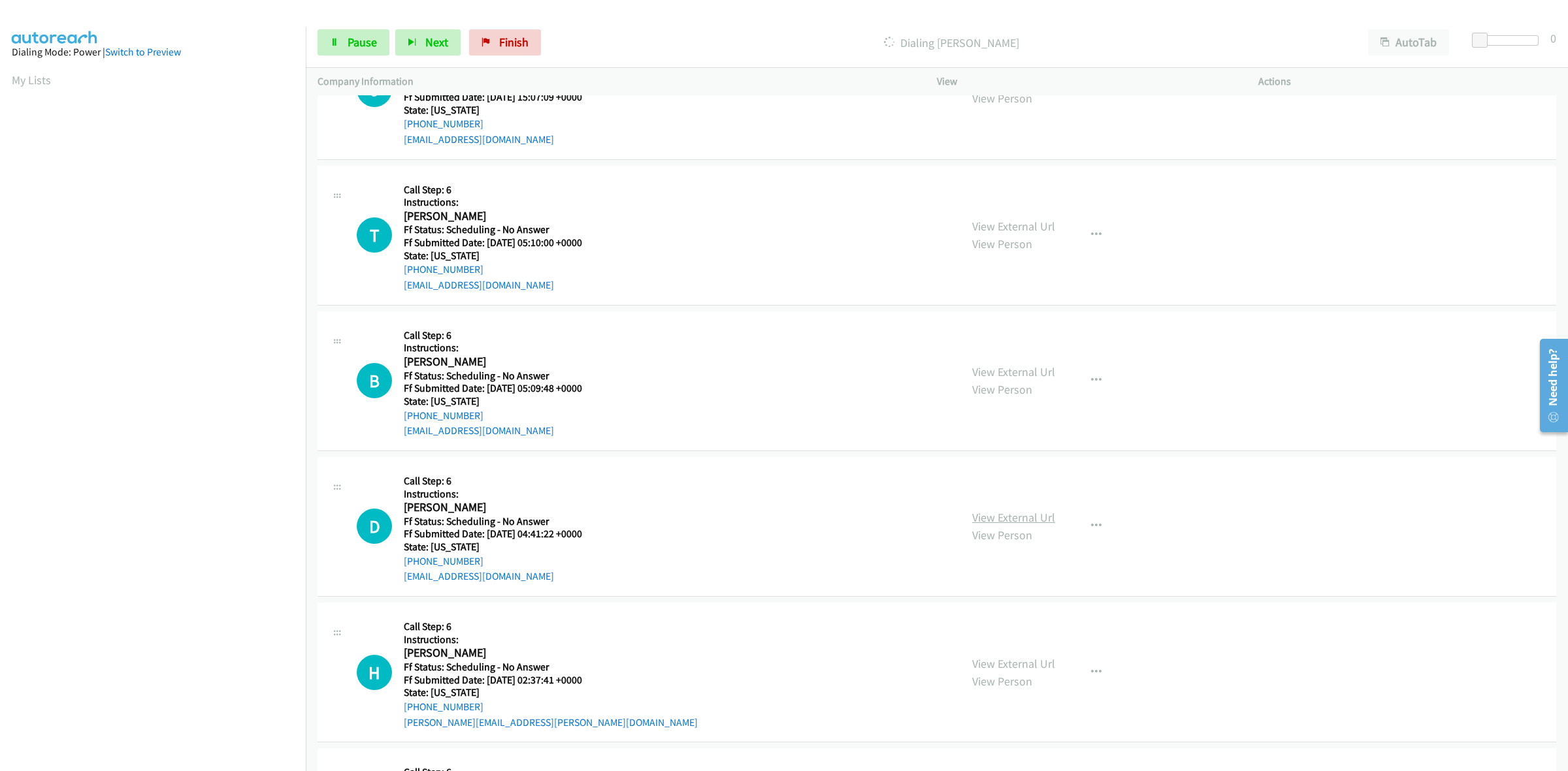
click at [1040, 519] on link "View External Url" at bounding box center [1014, 518] width 83 height 15
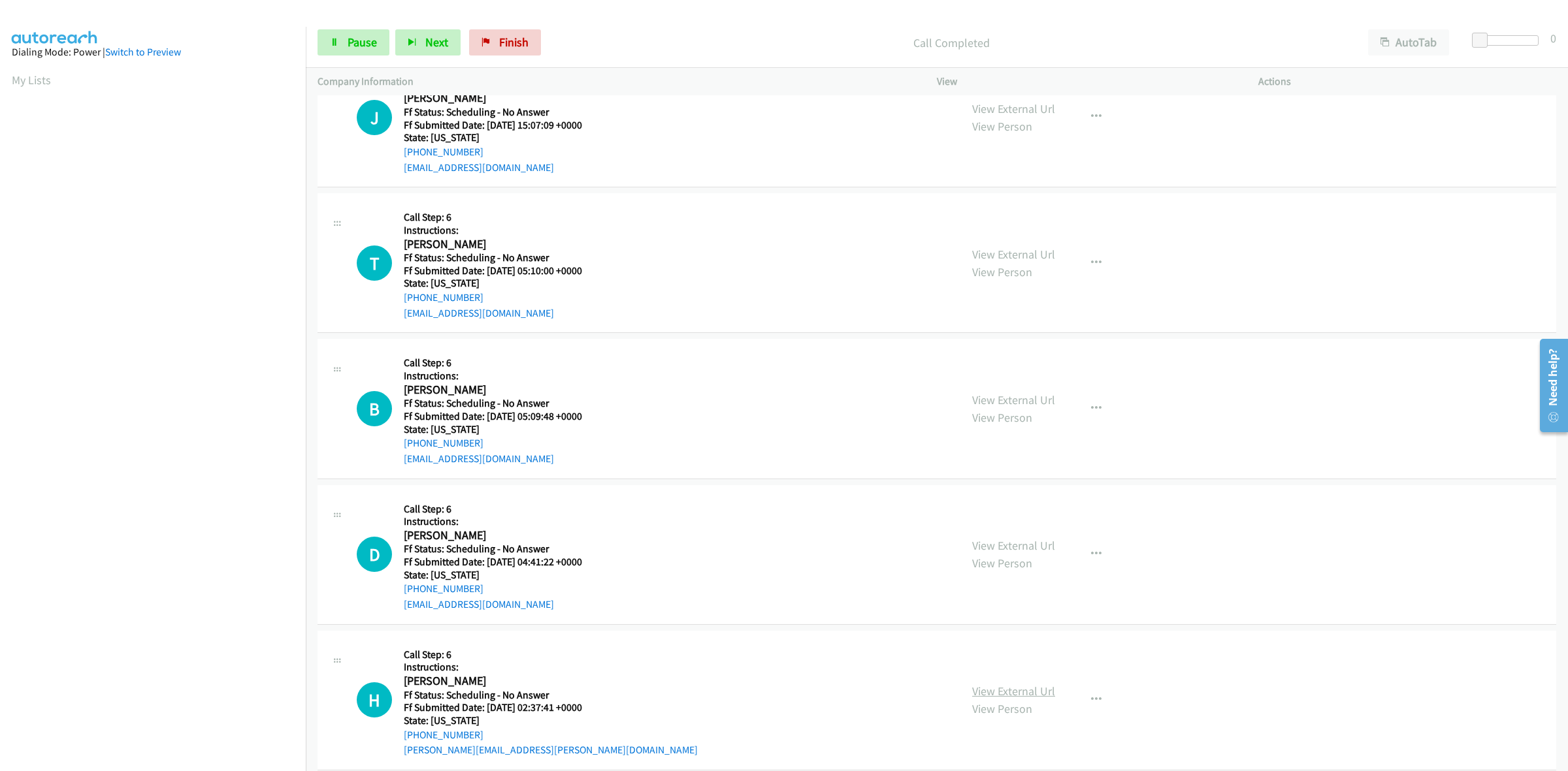
scroll to position [599, 0]
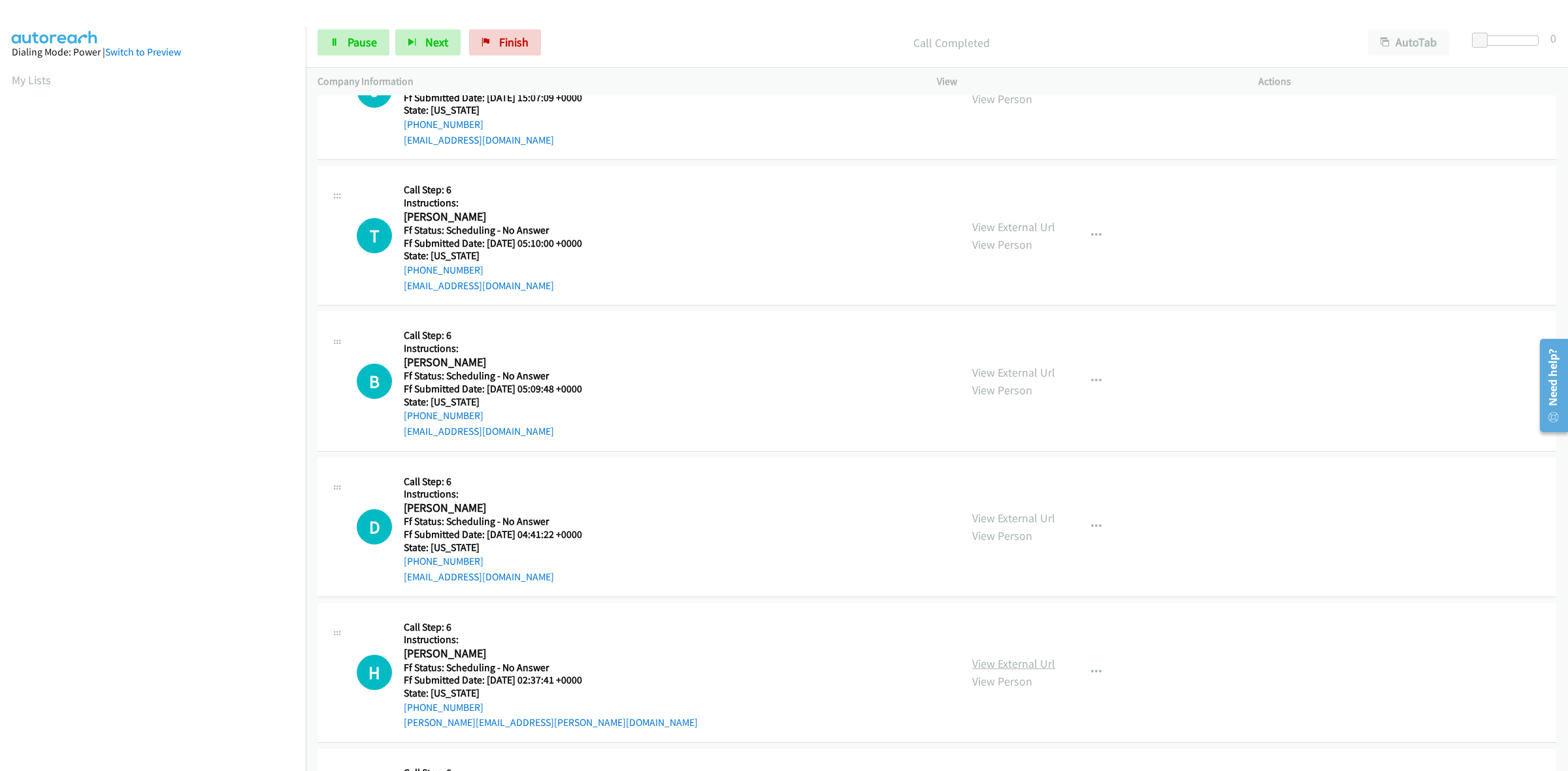
click at [1027, 664] on link "View External Url" at bounding box center [1014, 664] width 83 height 15
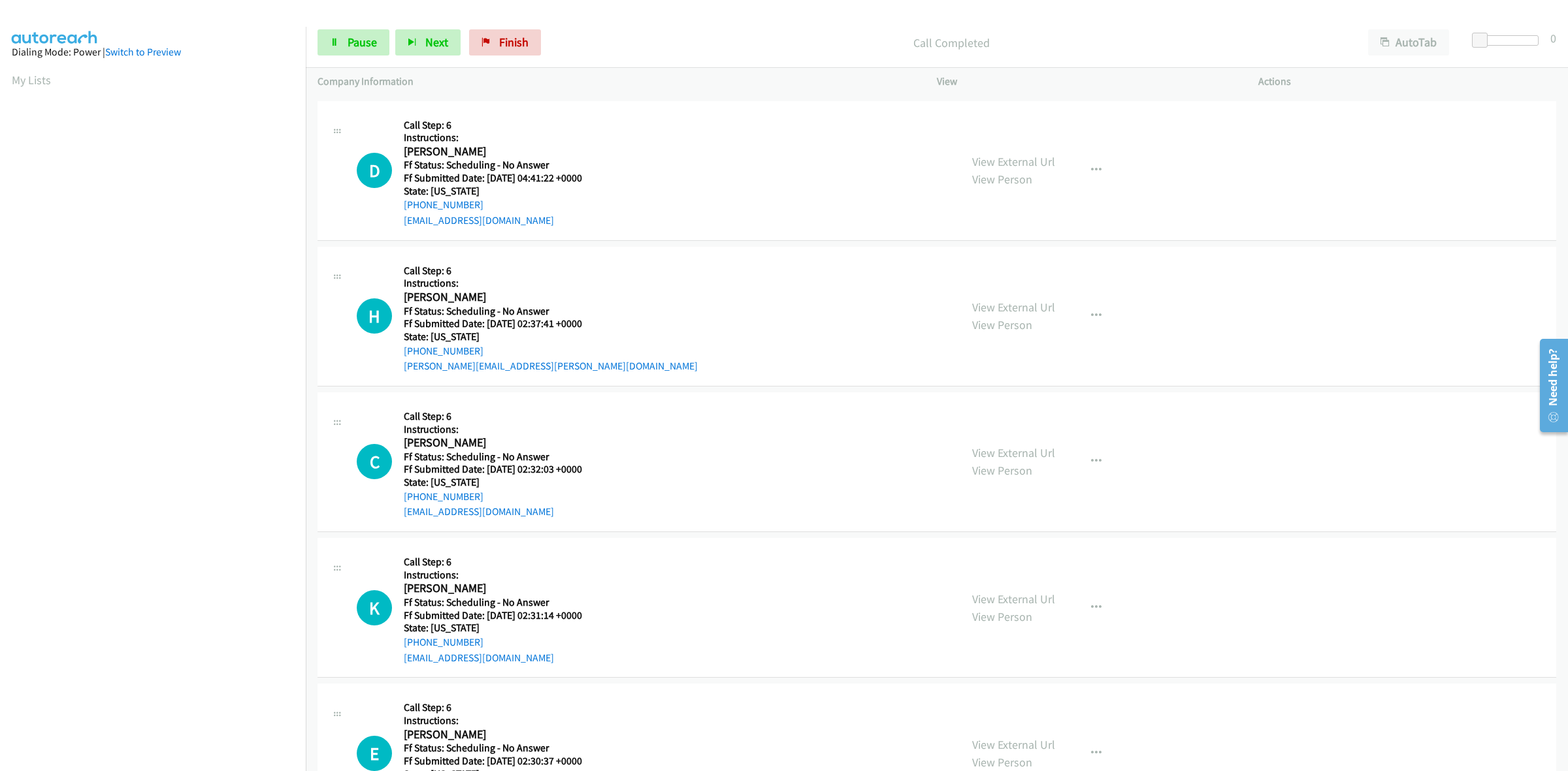
scroll to position [1007, 0]
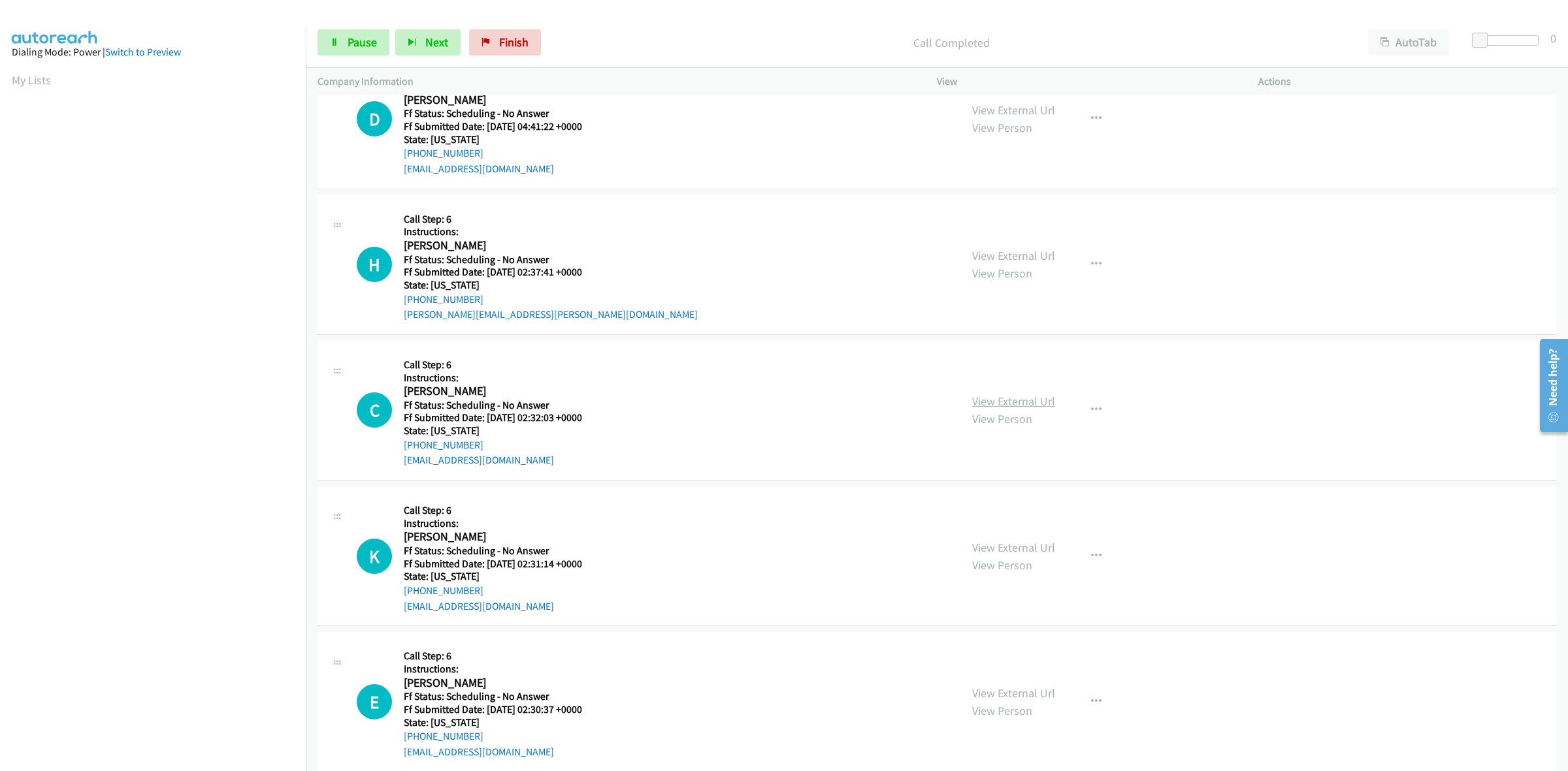
click at [991, 402] on link "View External Url" at bounding box center [1014, 401] width 83 height 15
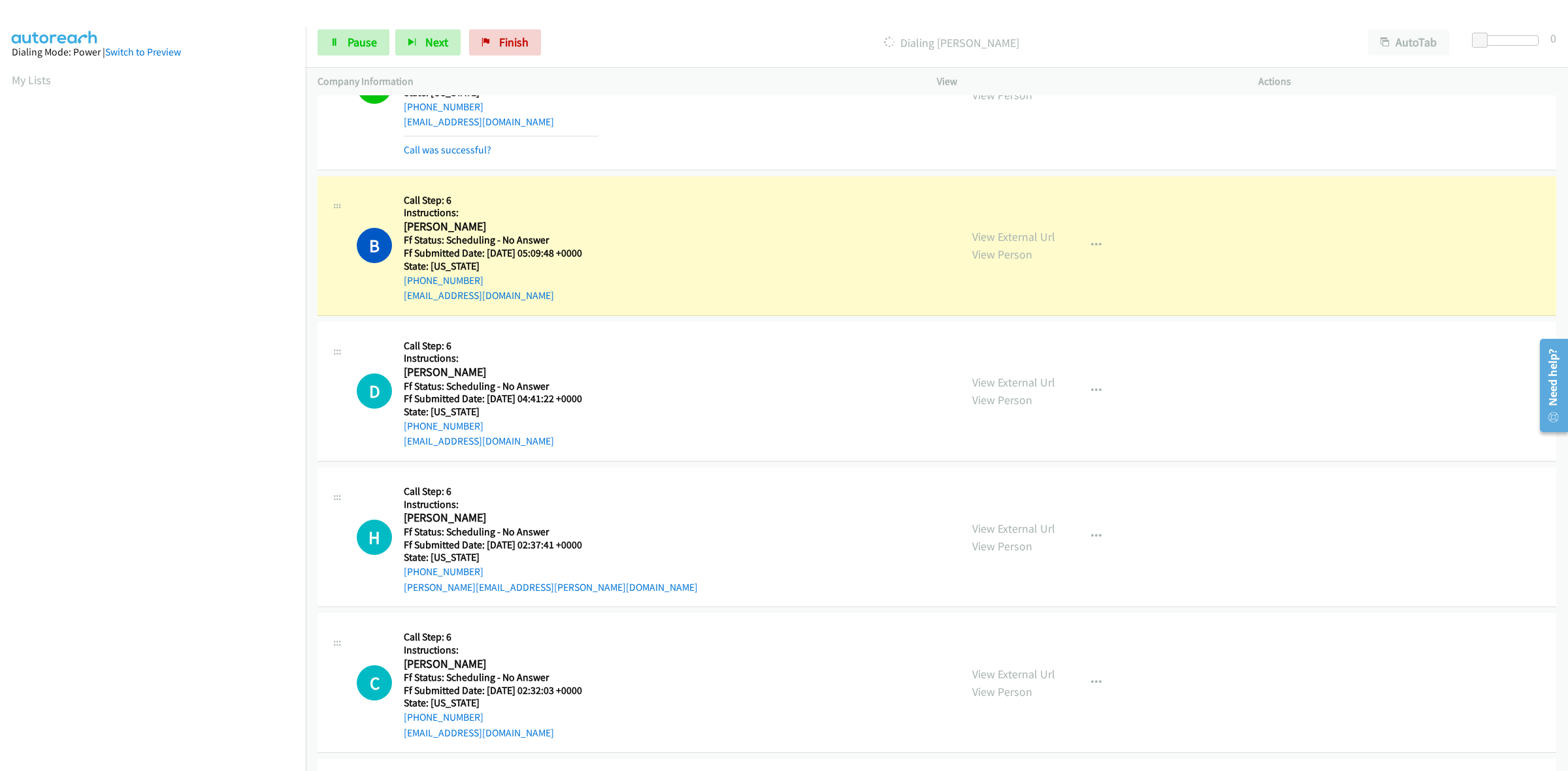
scroll to position [925, 0]
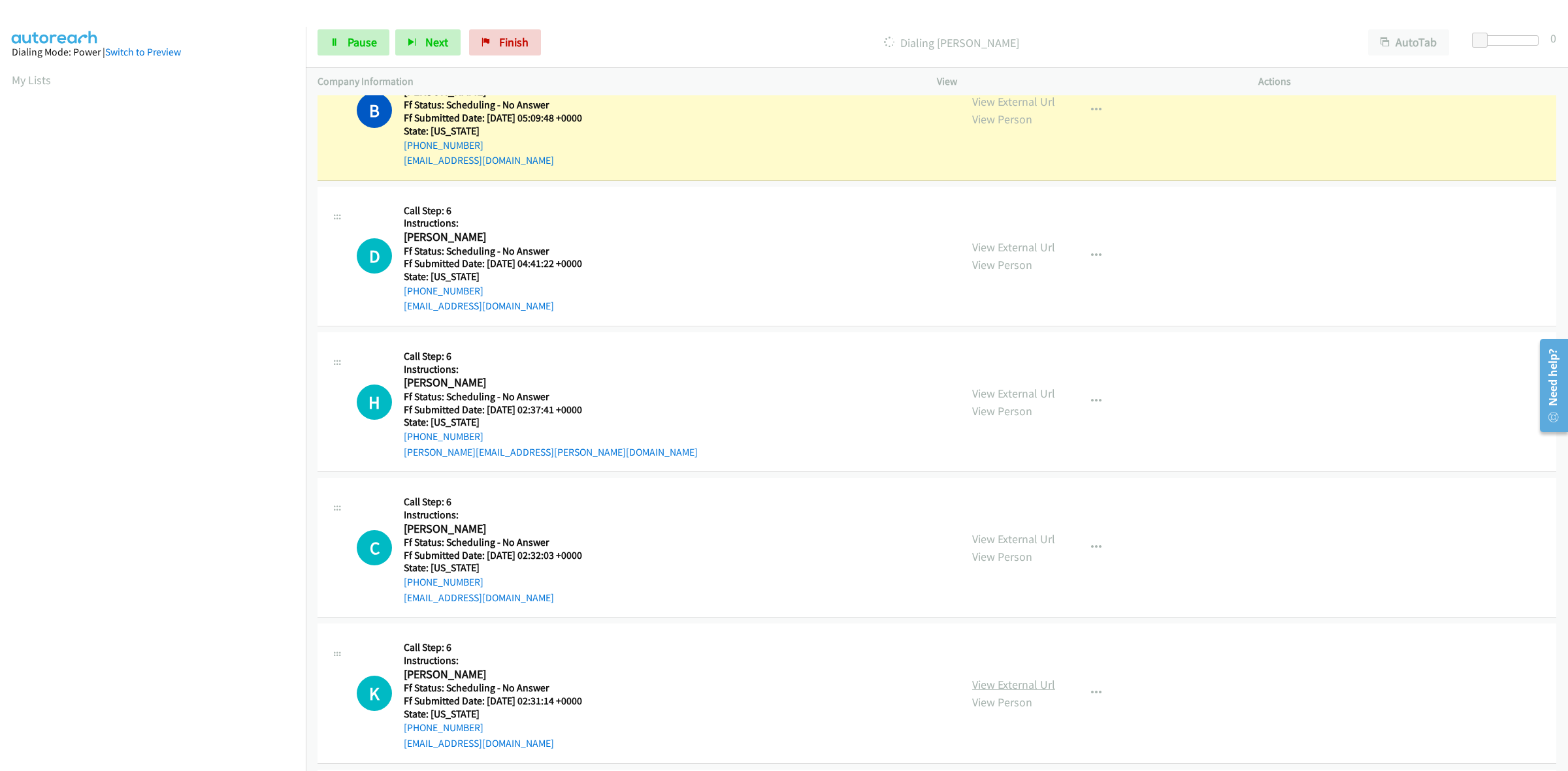
click at [1013, 683] on link "View External Url" at bounding box center [1014, 685] width 83 height 15
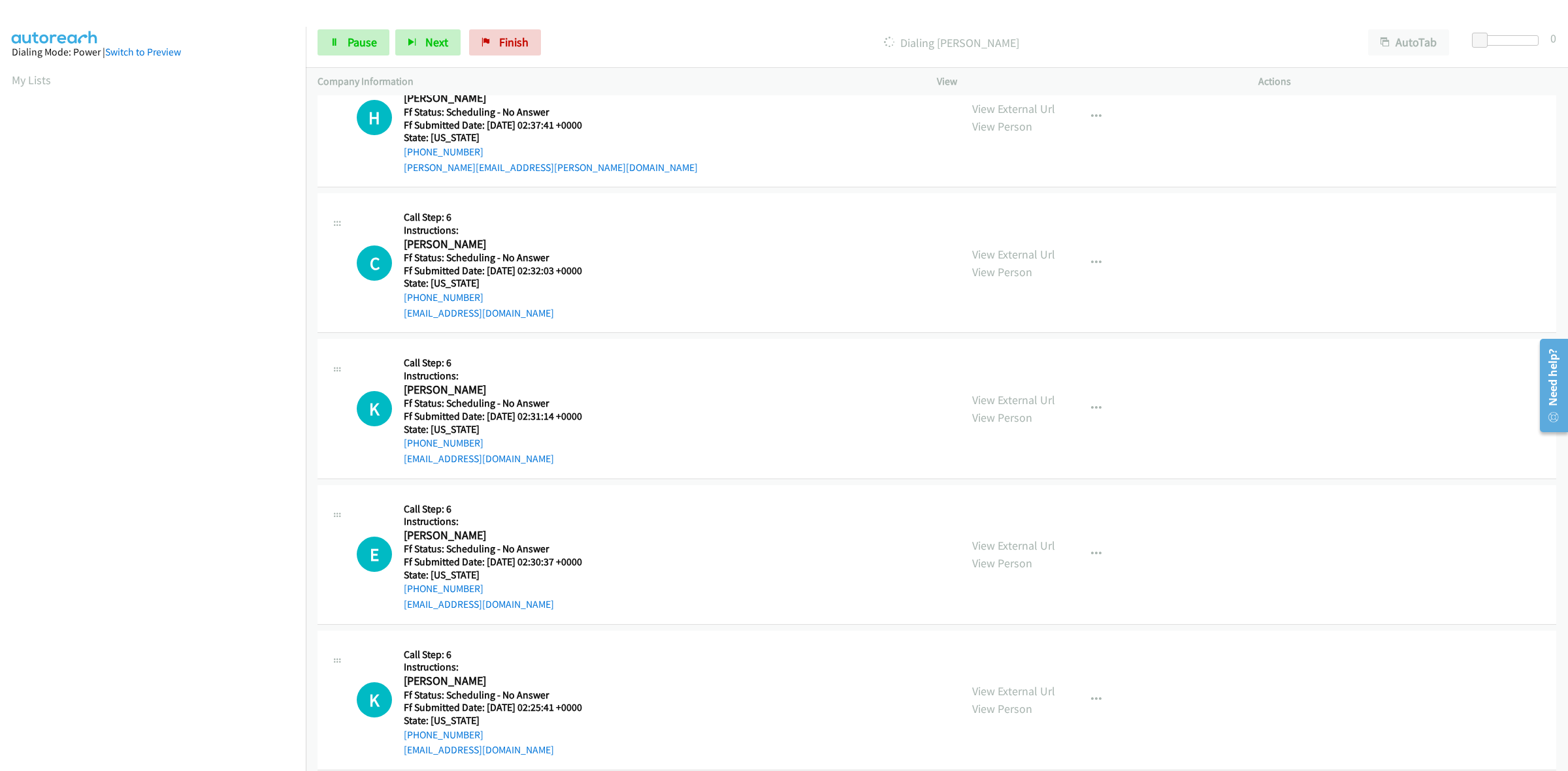
scroll to position [1251, 0]
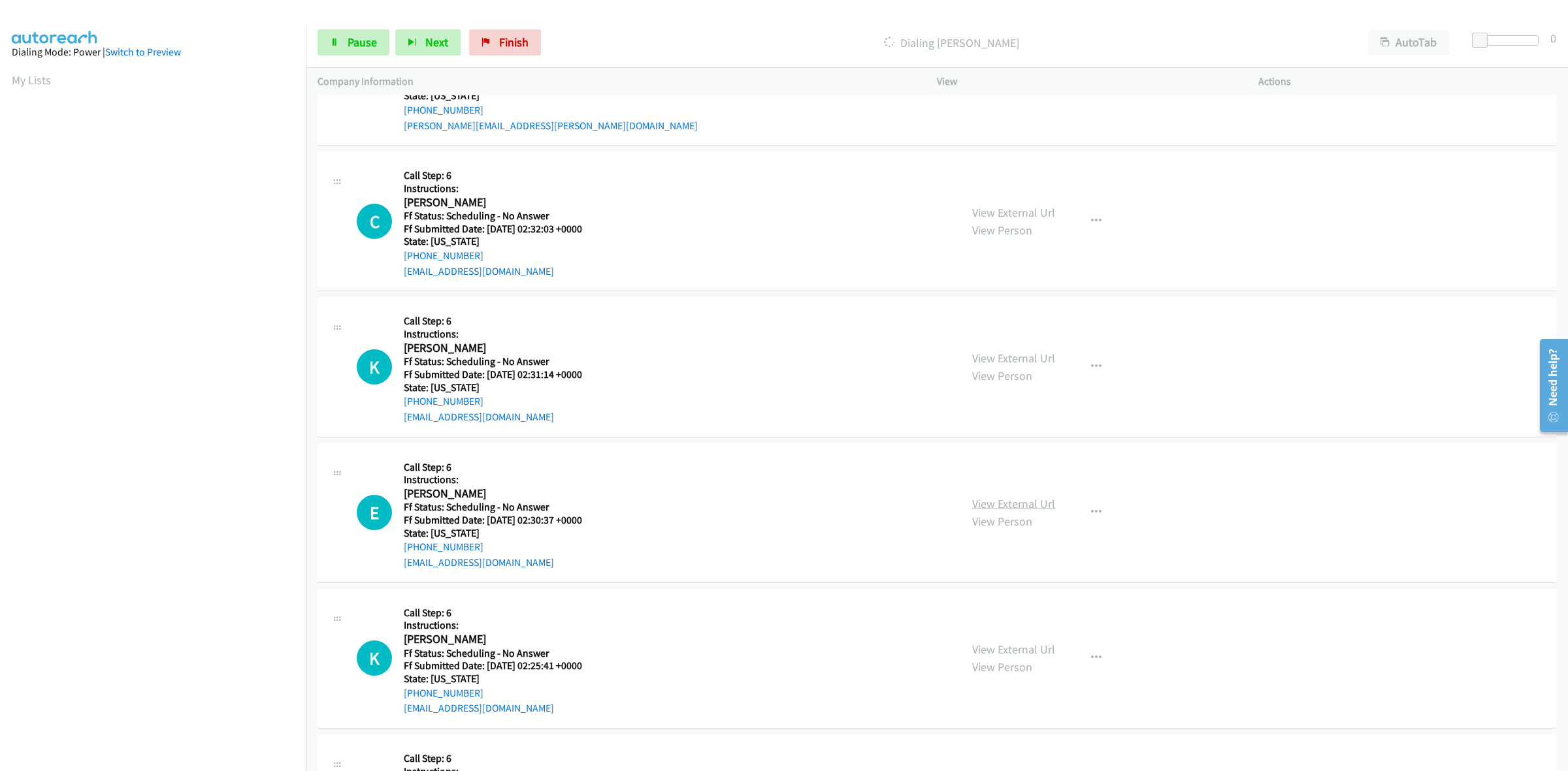
click at [1003, 501] on link "View External Url" at bounding box center [1014, 503] width 83 height 15
click at [1029, 648] on link "View External Url" at bounding box center [1014, 649] width 83 height 15
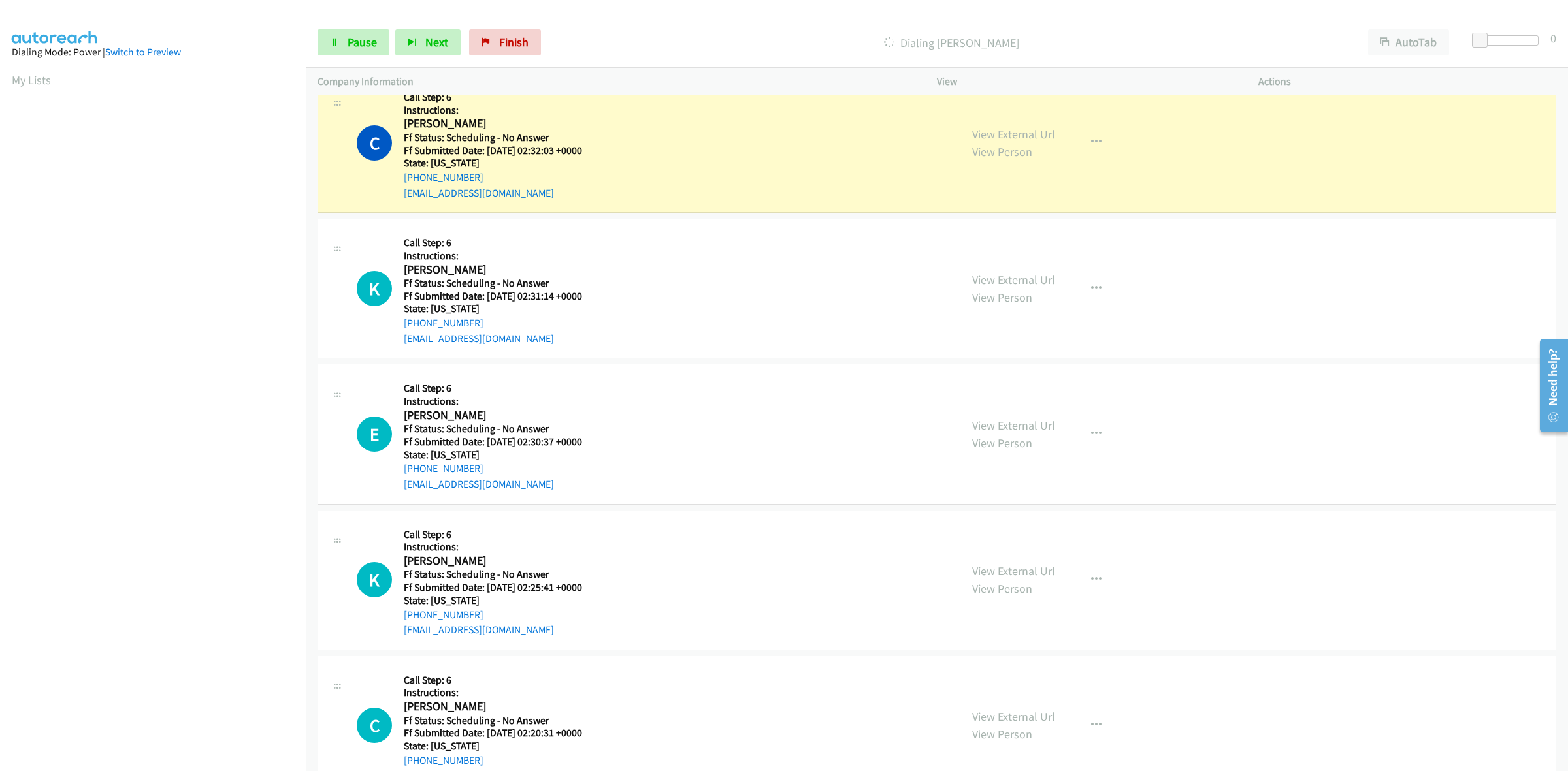
scroll to position [1443, 0]
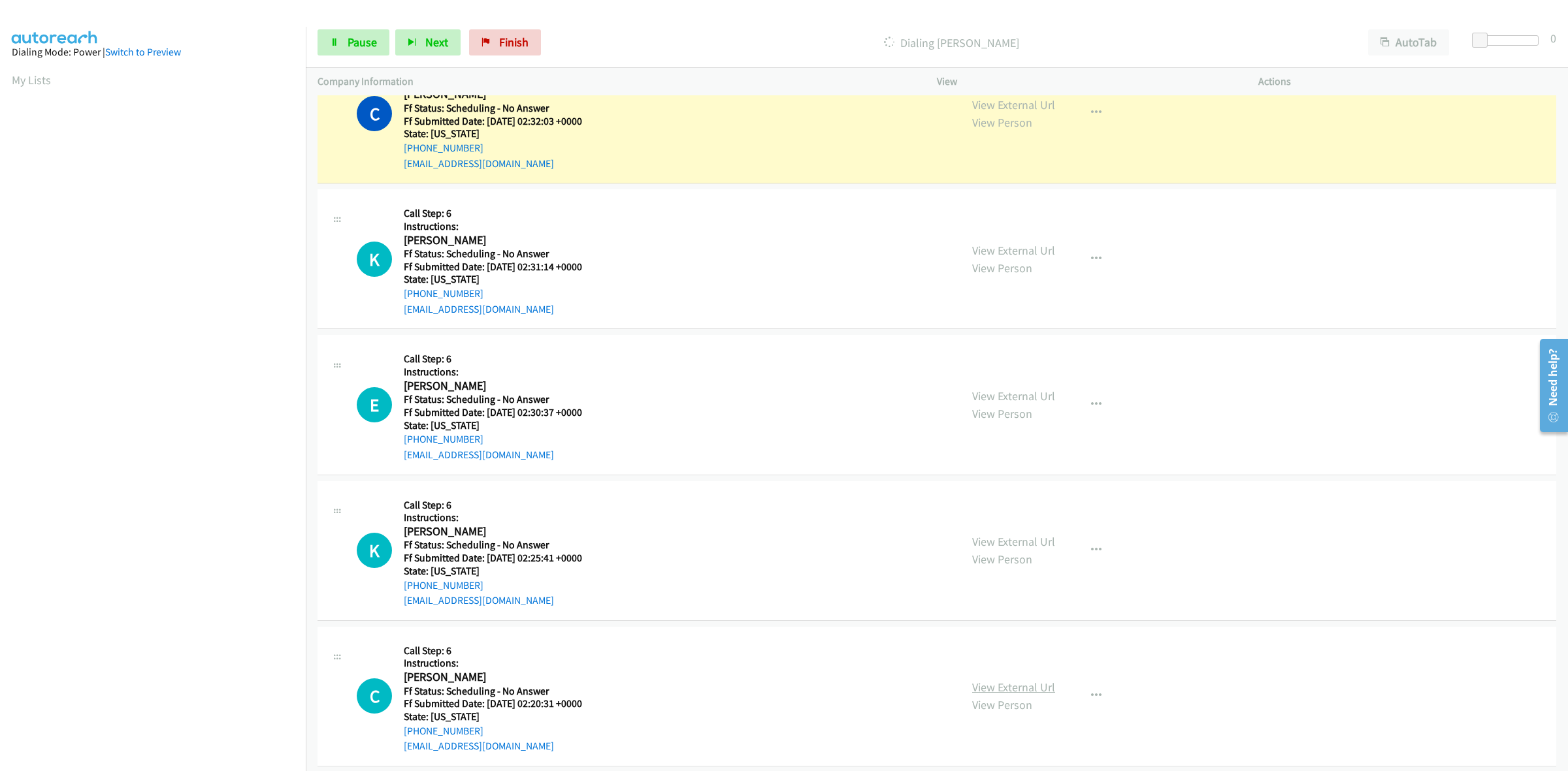
click at [1026, 685] on link "View External Url" at bounding box center [1014, 687] width 83 height 15
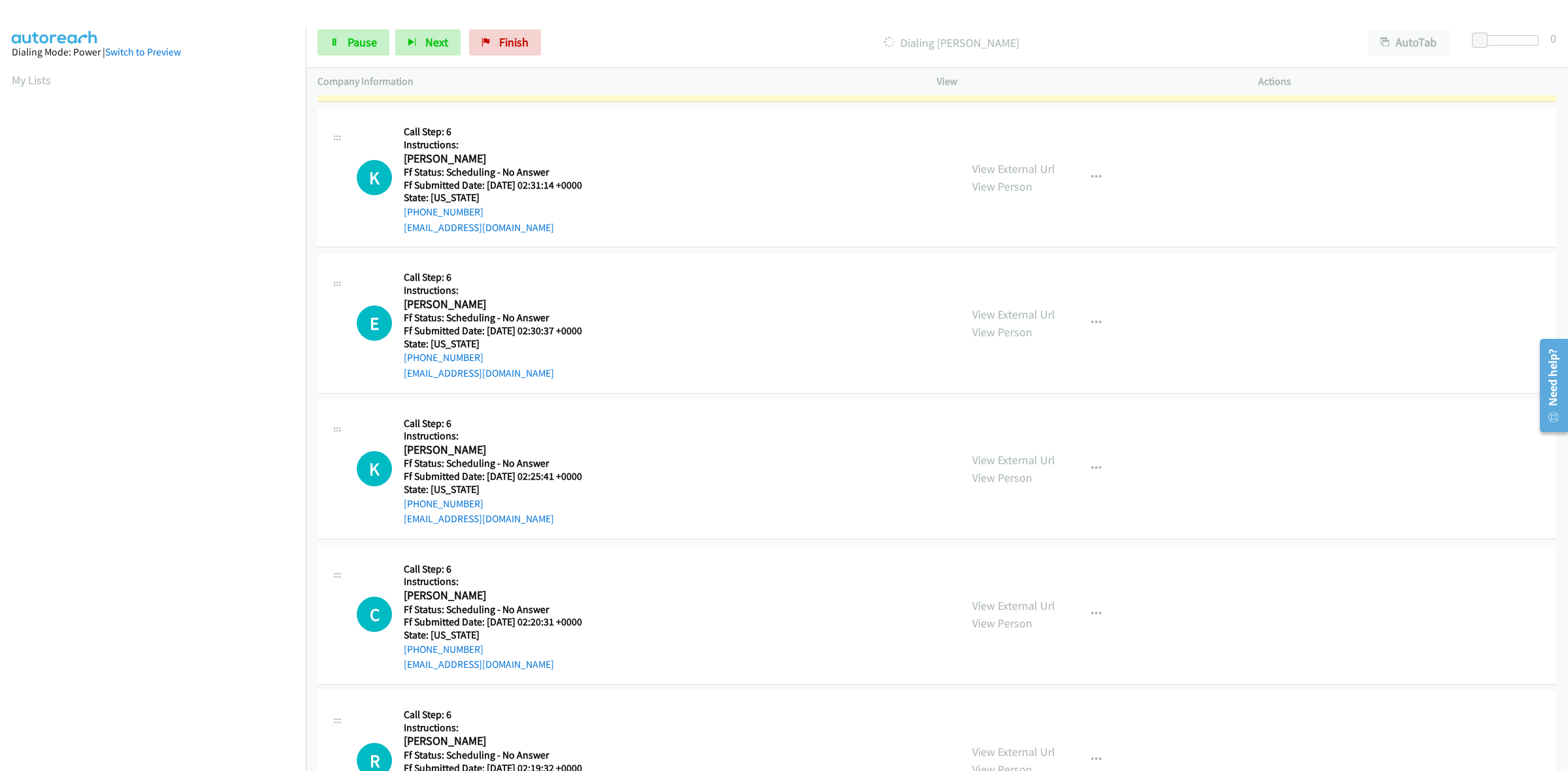
scroll to position [1606, 0]
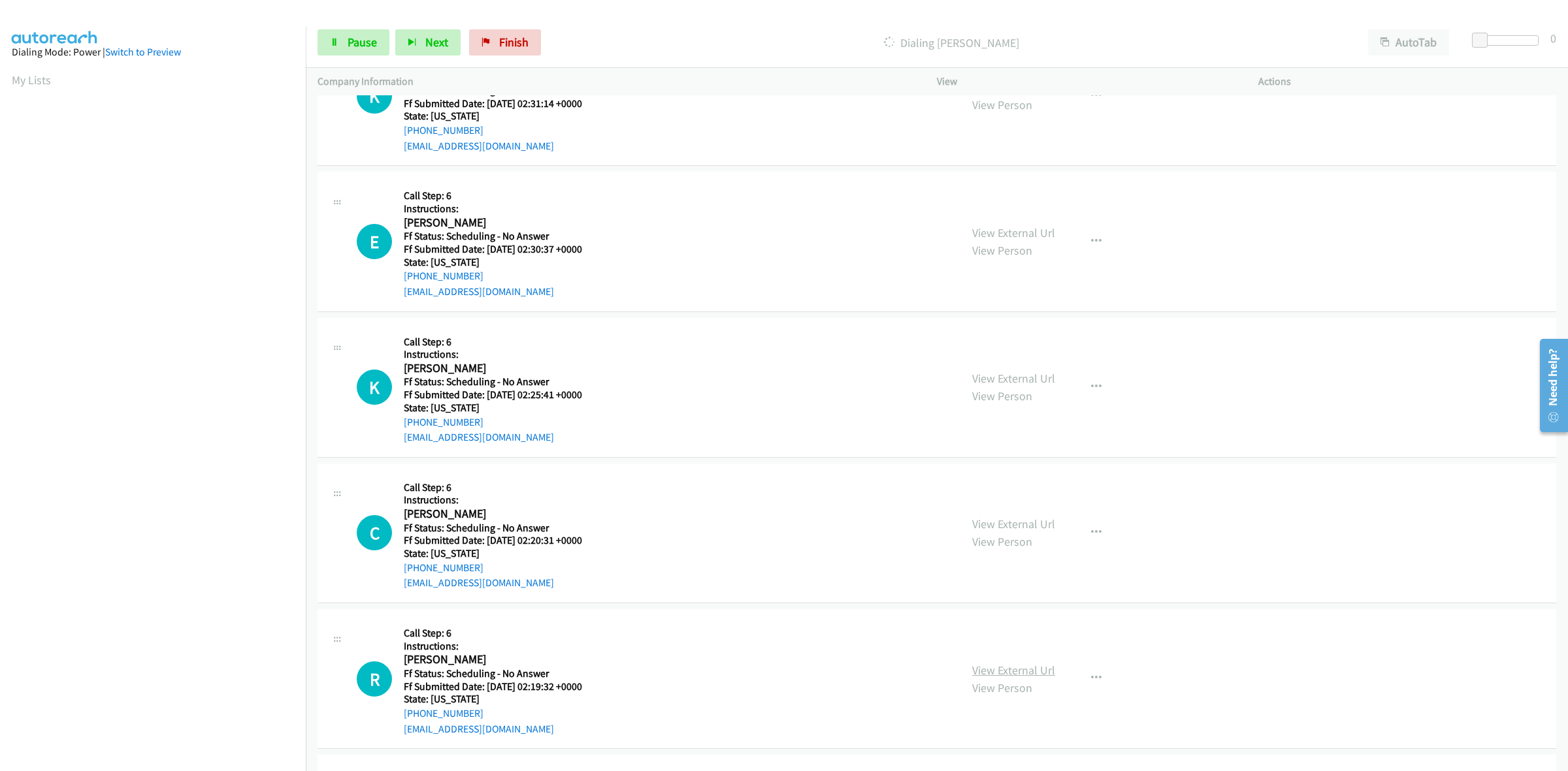
click at [1006, 670] on link "View External Url" at bounding box center [1014, 670] width 83 height 15
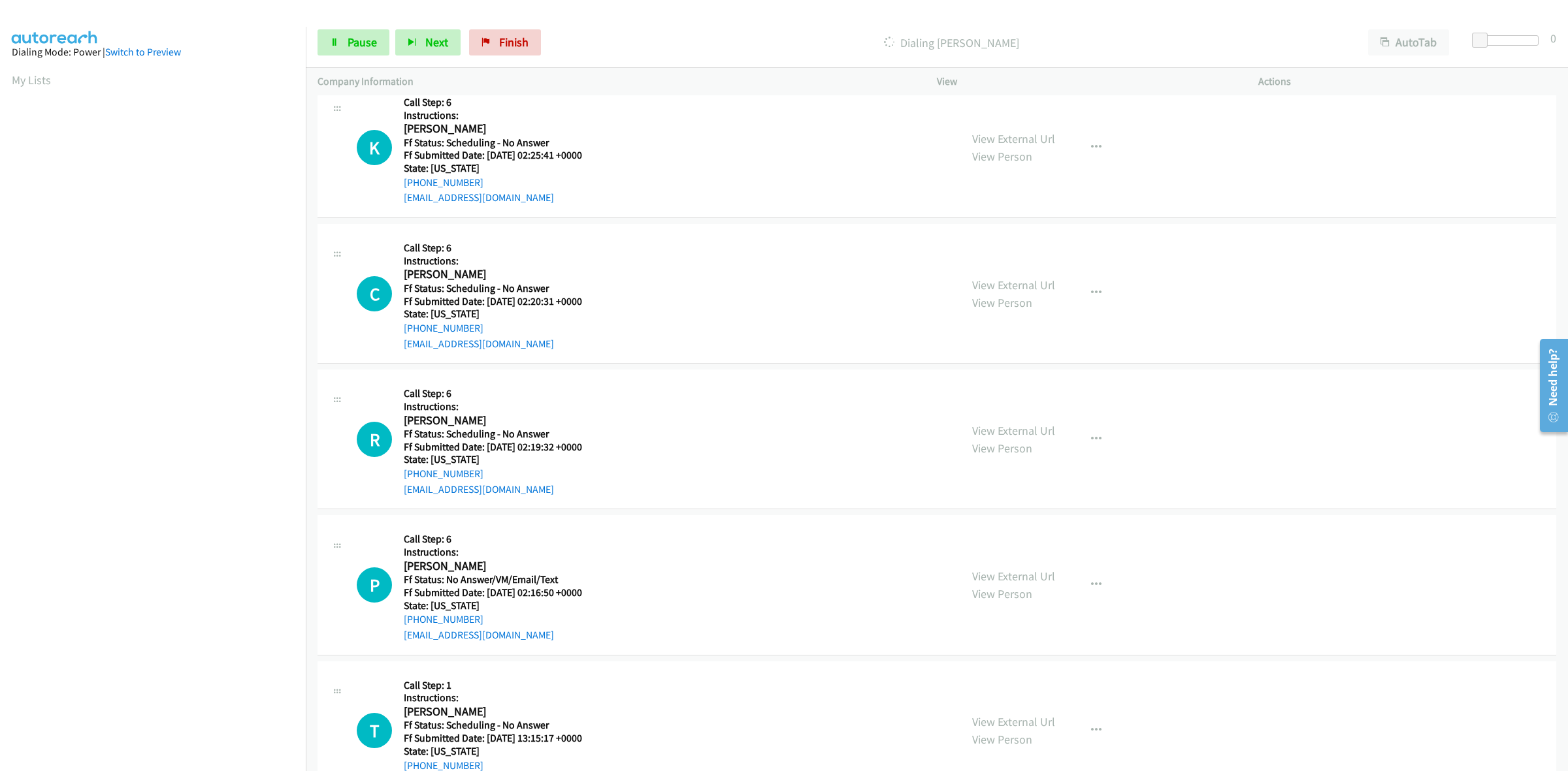
scroll to position [1908, 0]
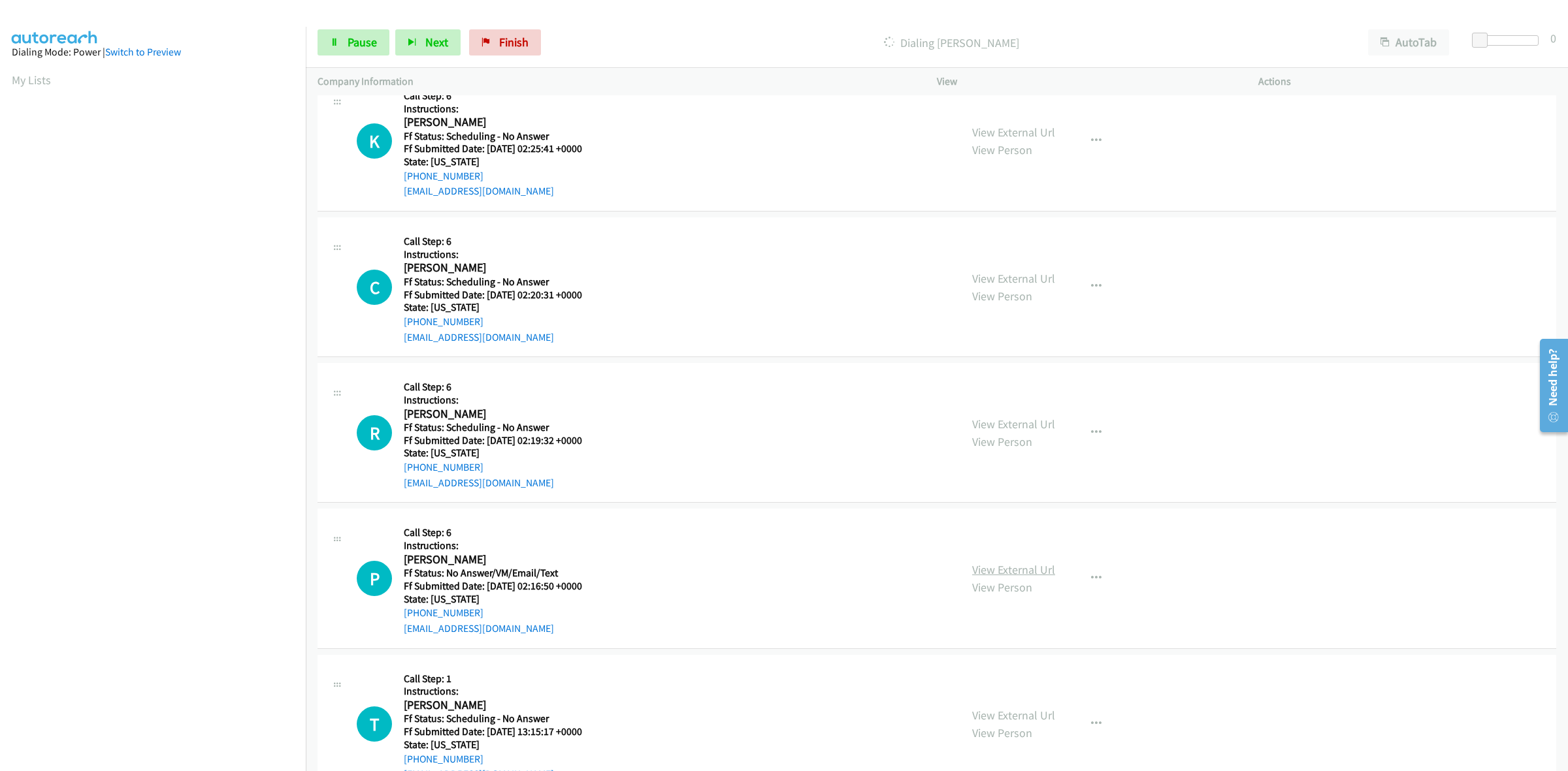
click at [1034, 568] on link "View External Url" at bounding box center [1014, 570] width 83 height 15
click at [1007, 712] on link "View External Url" at bounding box center [1014, 715] width 83 height 15
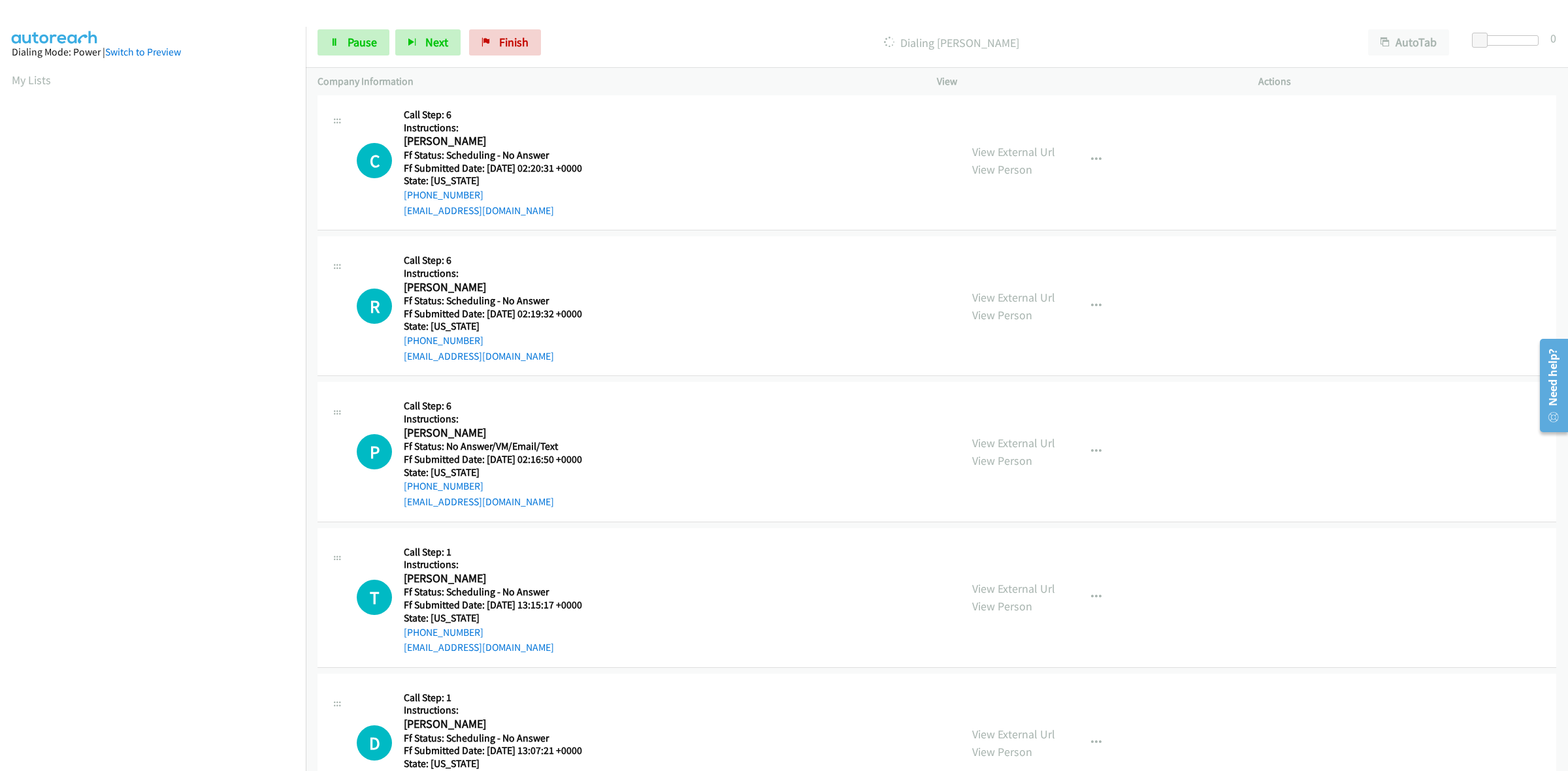
scroll to position [2071, 0]
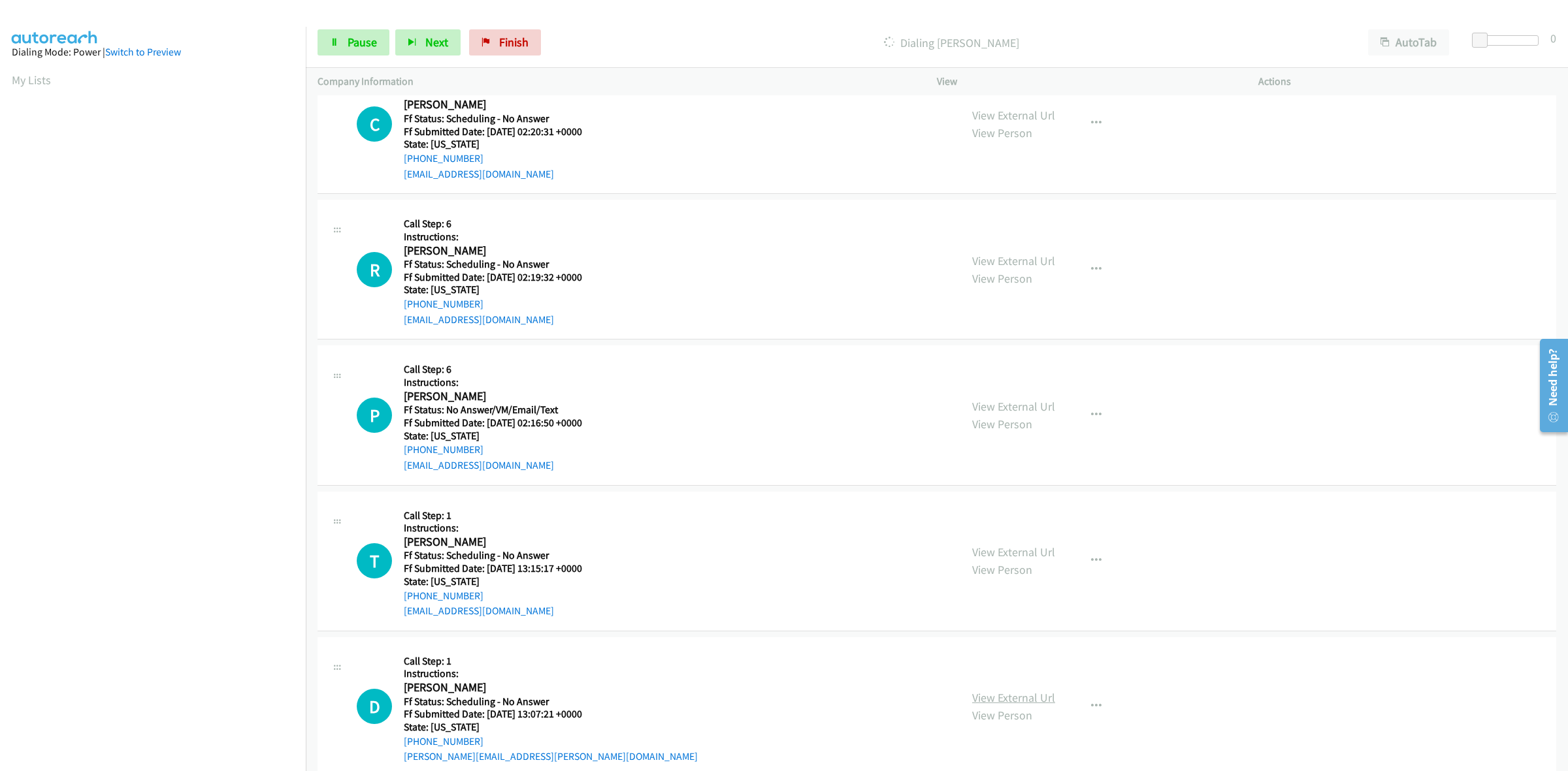
click at [987, 695] on link "View External Url" at bounding box center [1014, 697] width 83 height 15
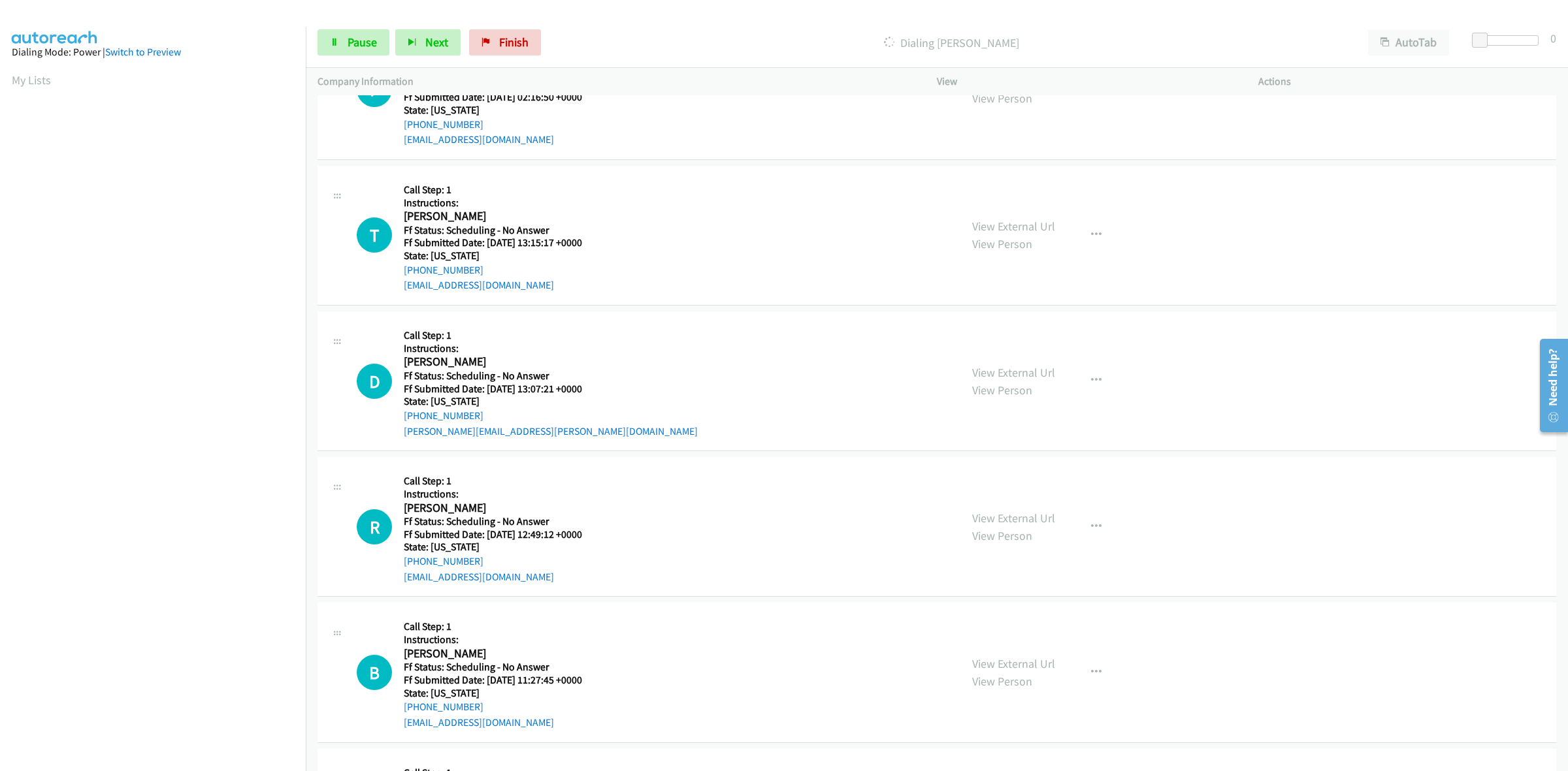
scroll to position [2453, 0]
click at [1013, 521] on link "View External Url" at bounding box center [1014, 518] width 83 height 15
click at [1034, 667] on link "View External Url" at bounding box center [1014, 663] width 83 height 15
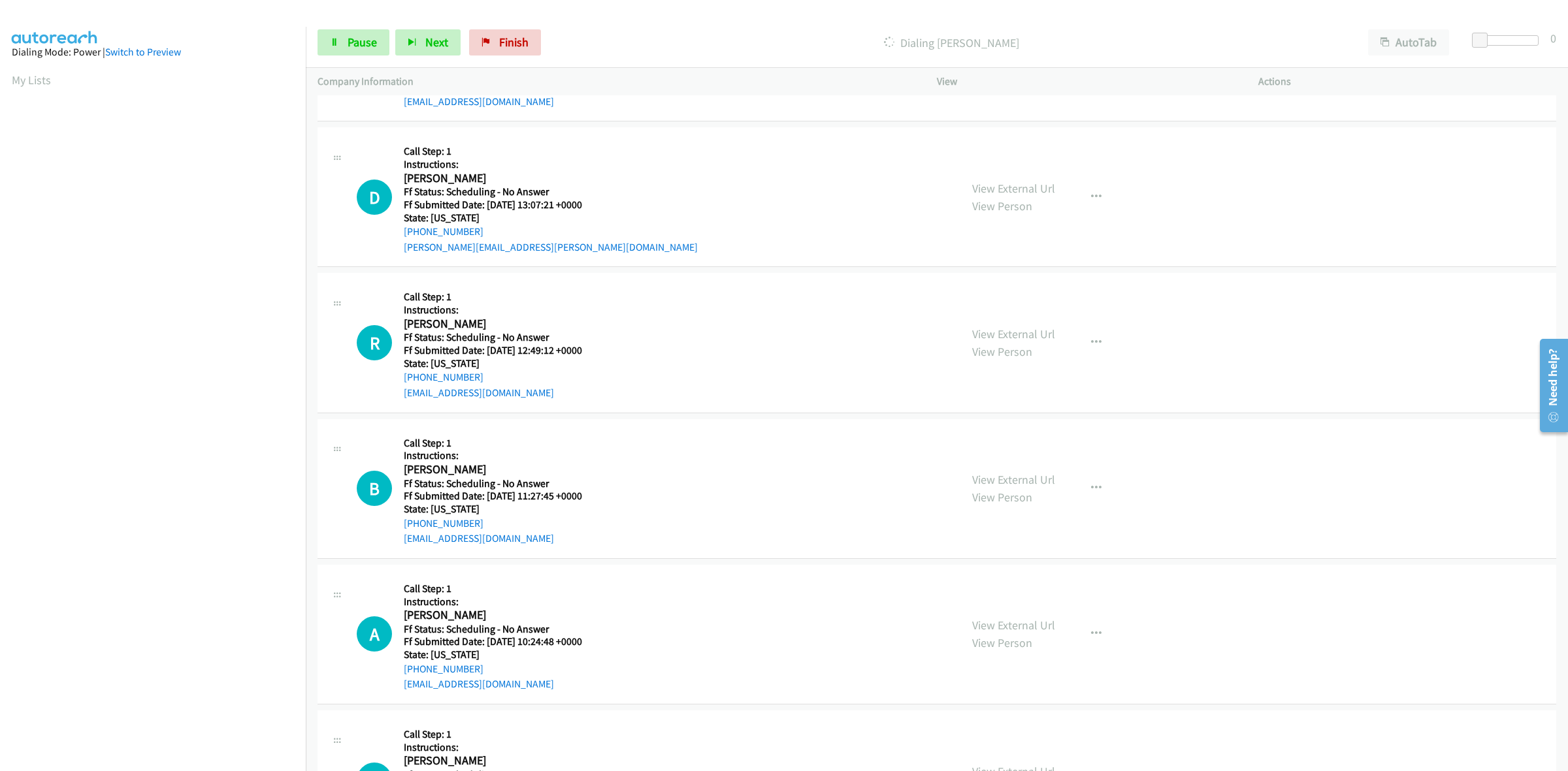
scroll to position [2753, 0]
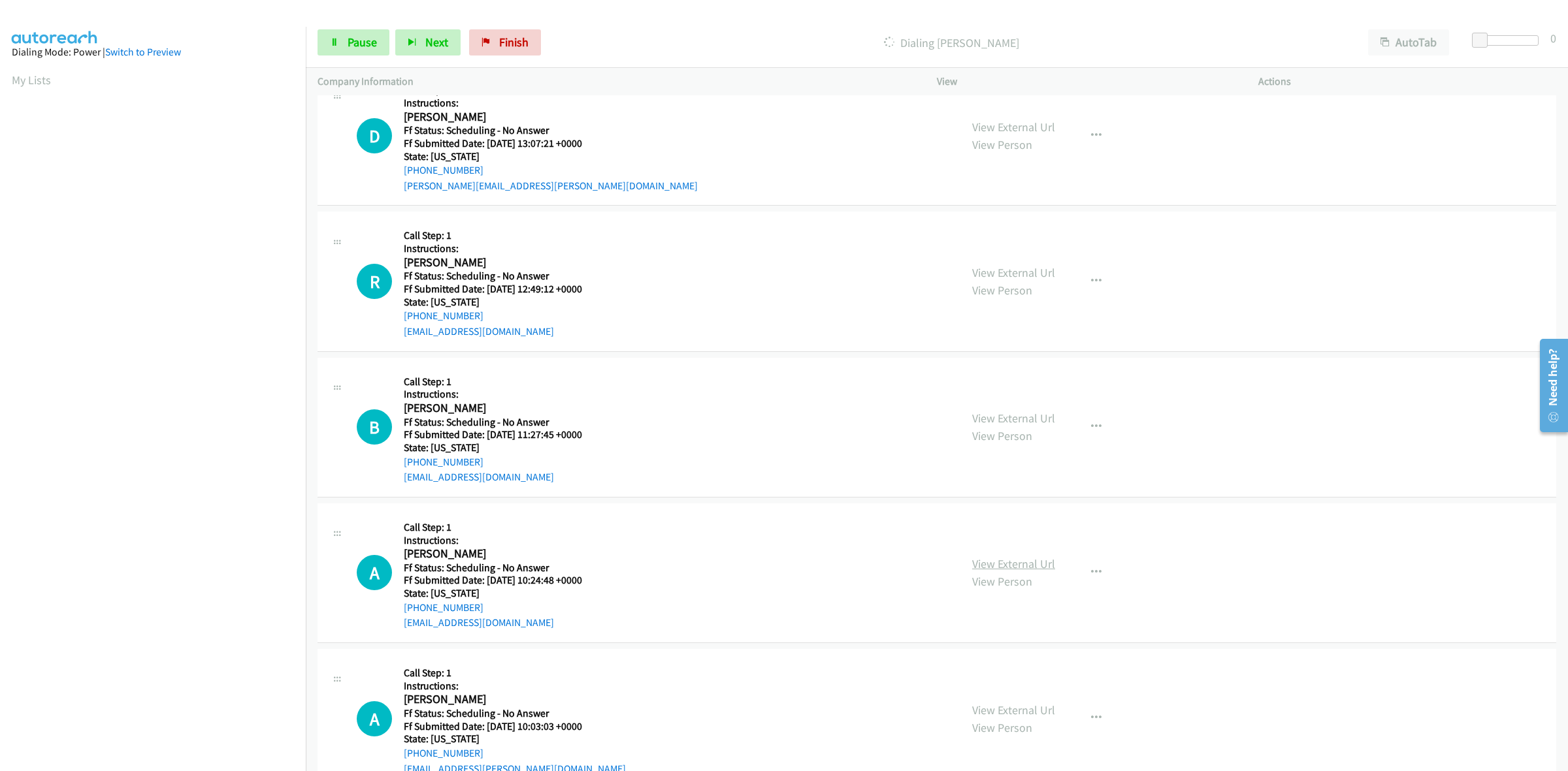
click at [1019, 566] on link "View External Url" at bounding box center [1014, 564] width 83 height 15
click at [1020, 712] on link "View External Url" at bounding box center [1014, 710] width 83 height 15
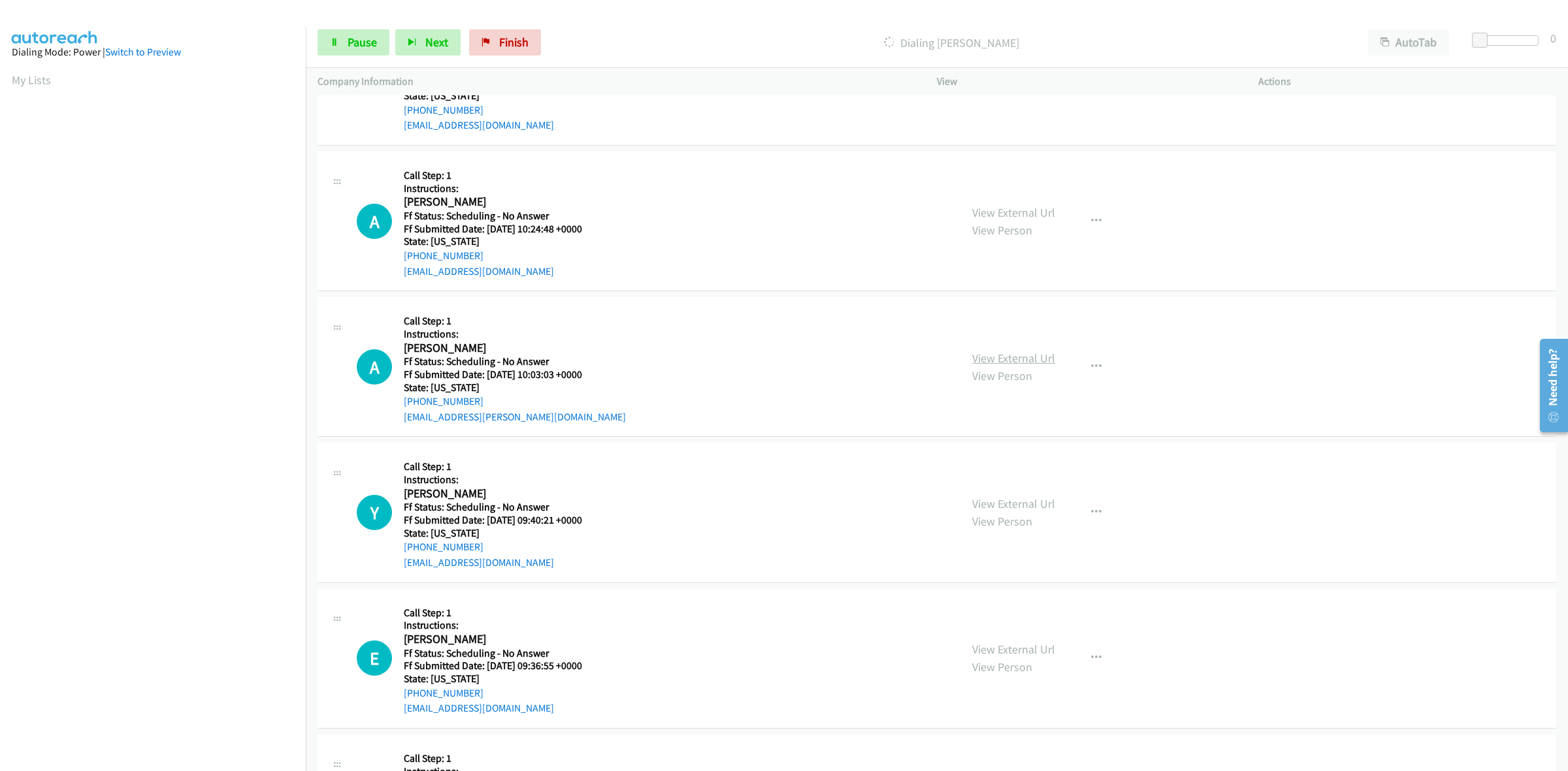
scroll to position [3190, 0]
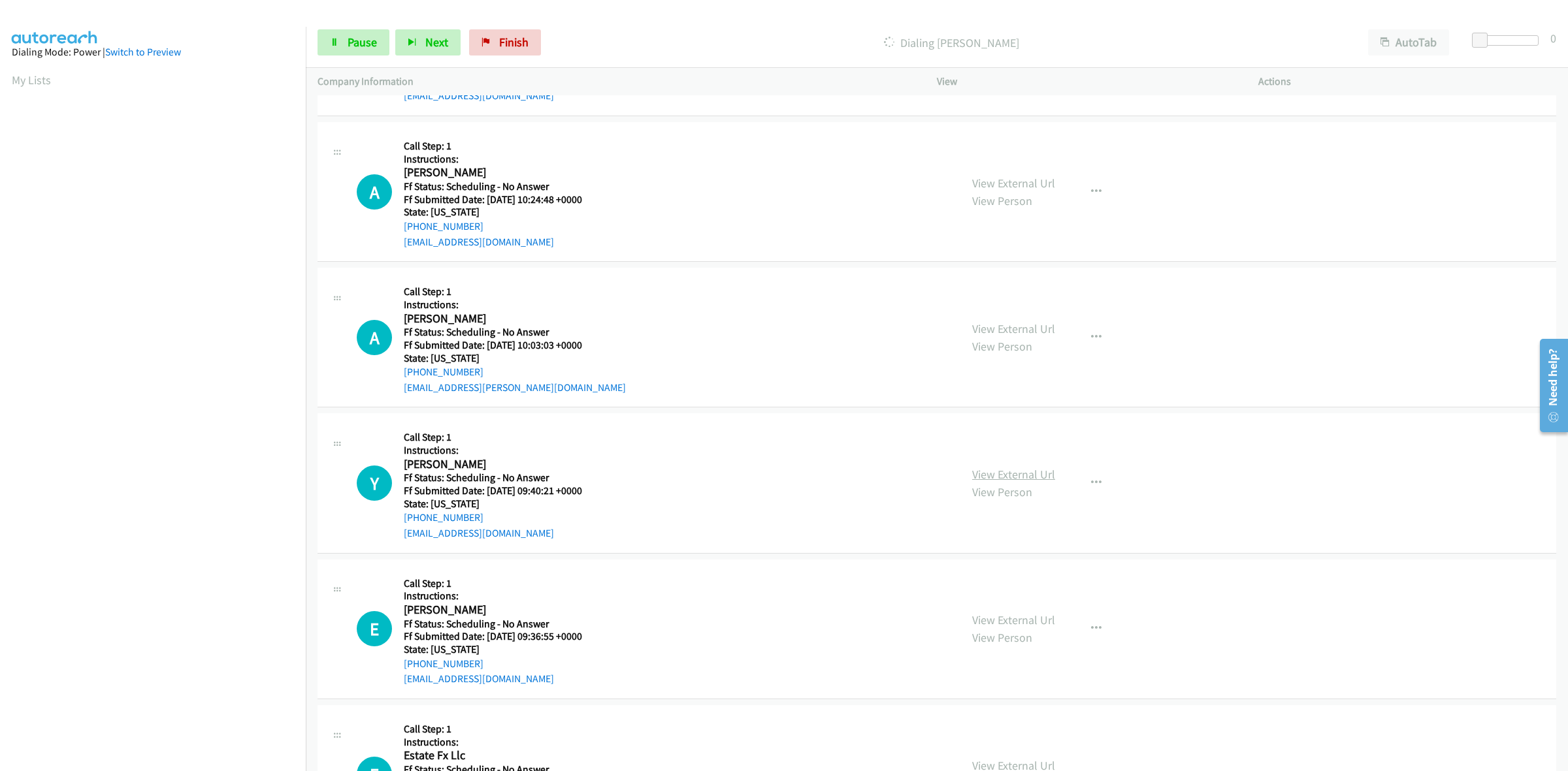
click at [1009, 475] on link "View External Url" at bounding box center [1014, 474] width 83 height 15
click at [984, 624] on link "View External Url" at bounding box center [1014, 620] width 83 height 15
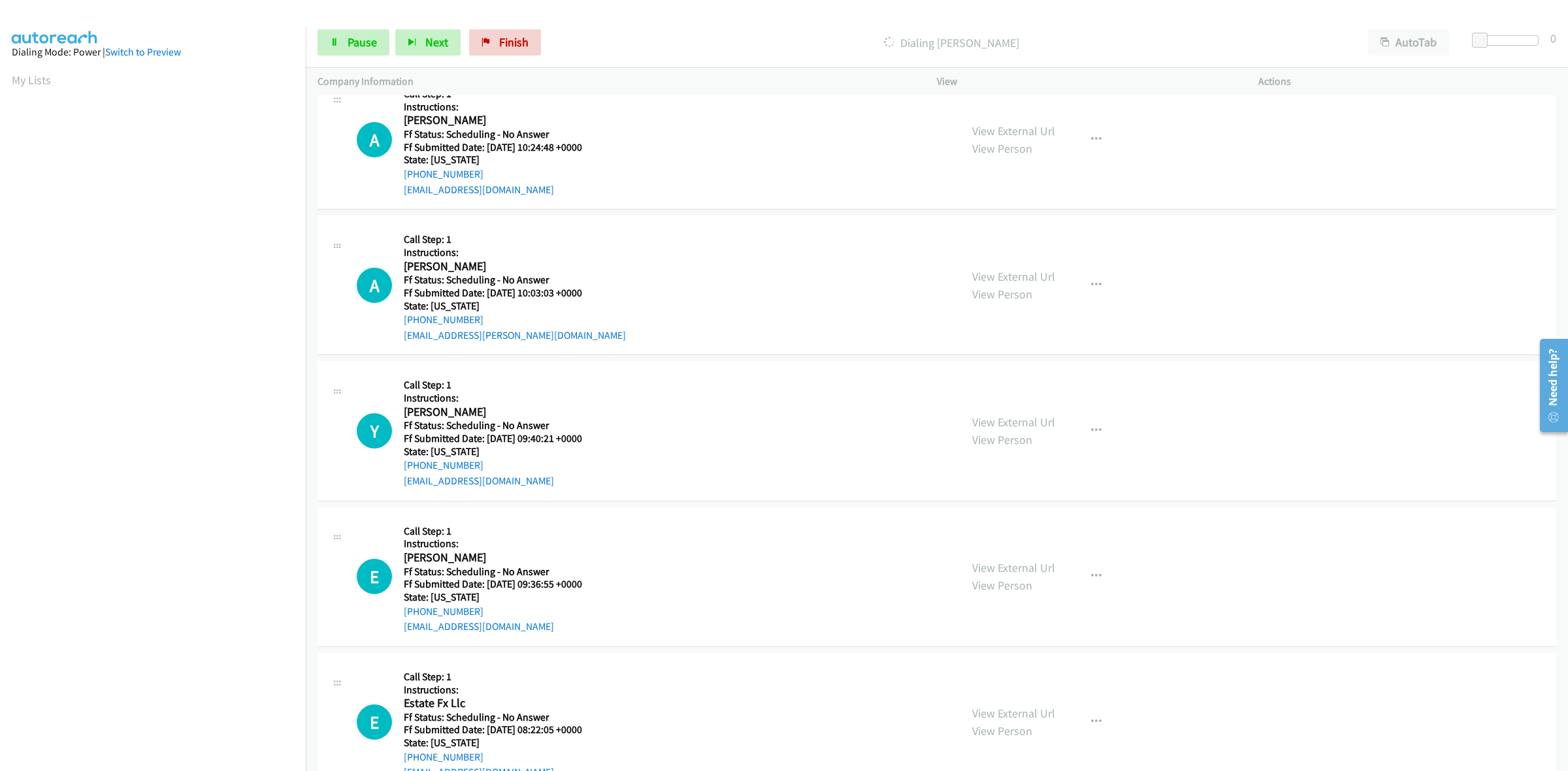
scroll to position [3271, 0]
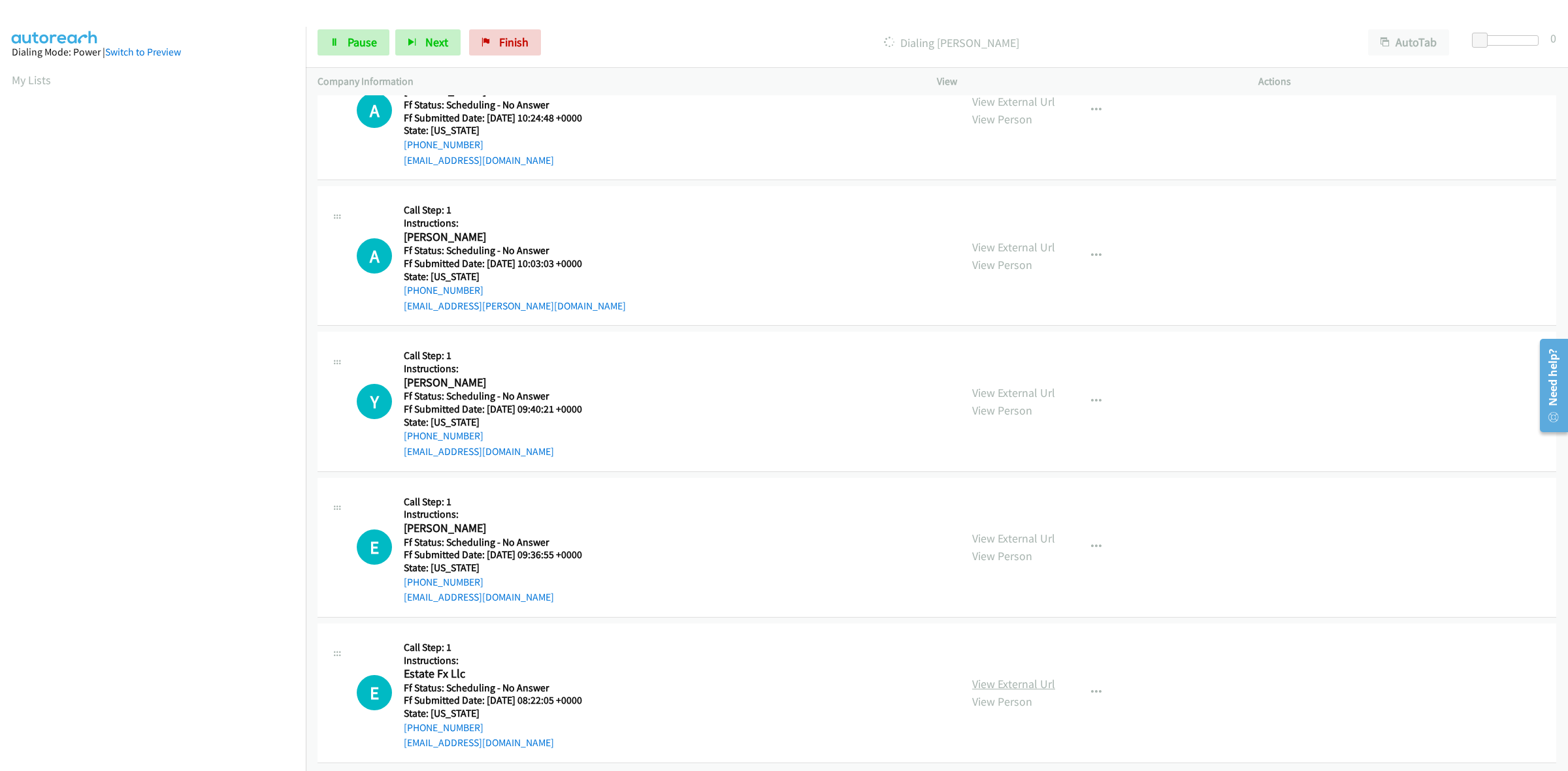
click at [1013, 681] on link "View External Url" at bounding box center [1014, 684] width 83 height 15
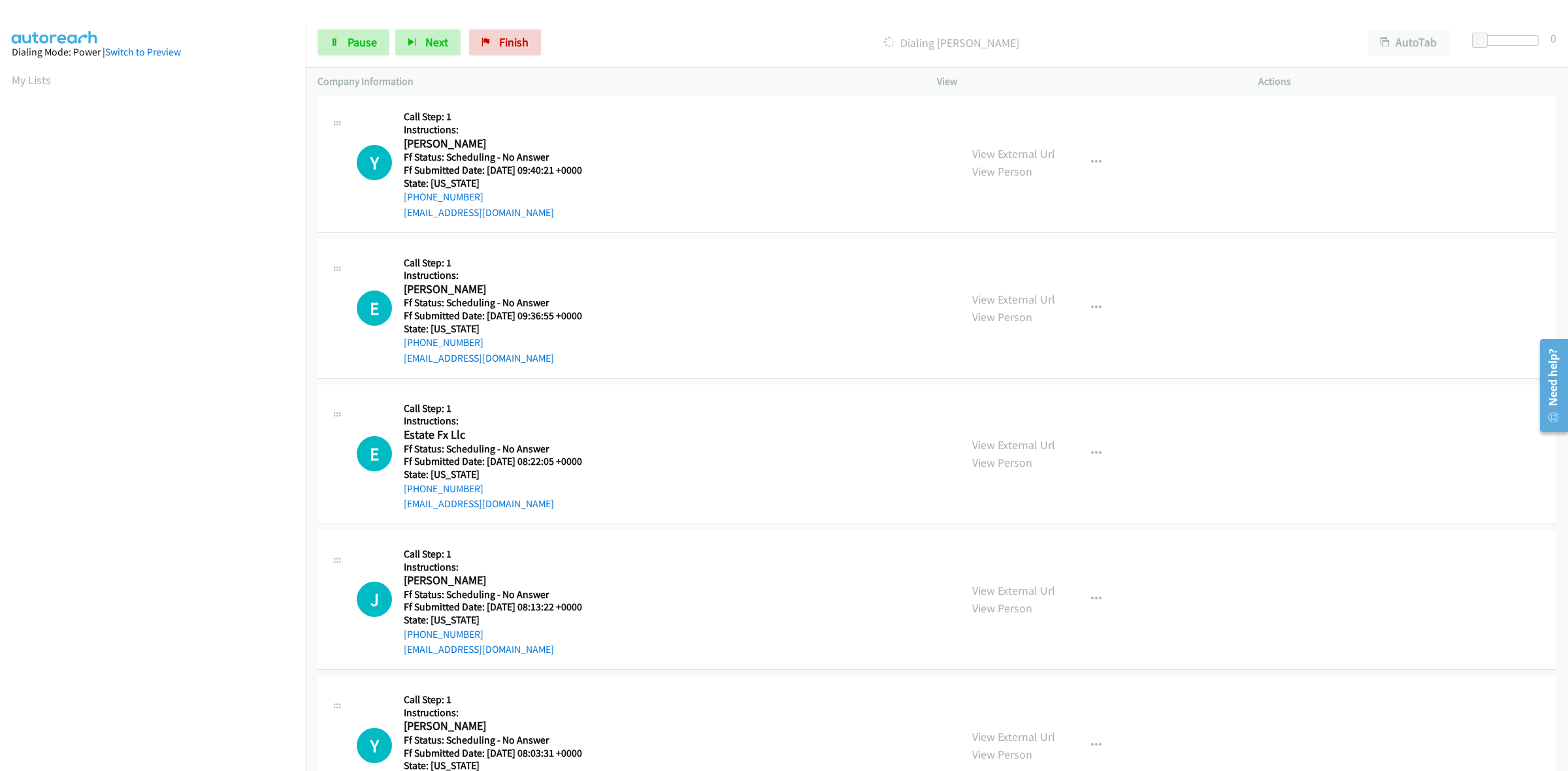
scroll to position [3615, 0]
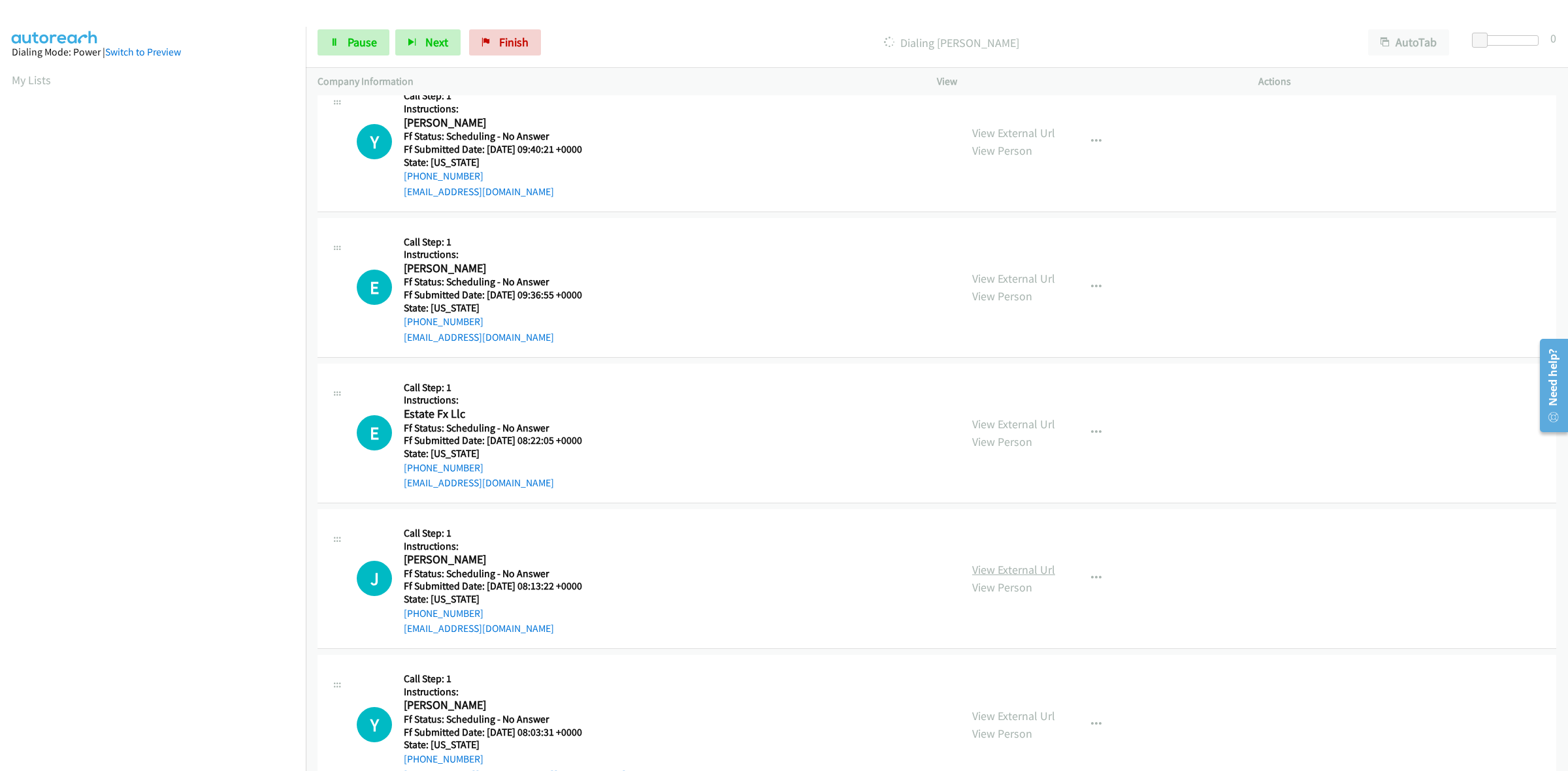
click at [1027, 574] on link "View External Url" at bounding box center [1014, 570] width 83 height 15
click at [1013, 712] on link "View External Url" at bounding box center [1014, 716] width 83 height 15
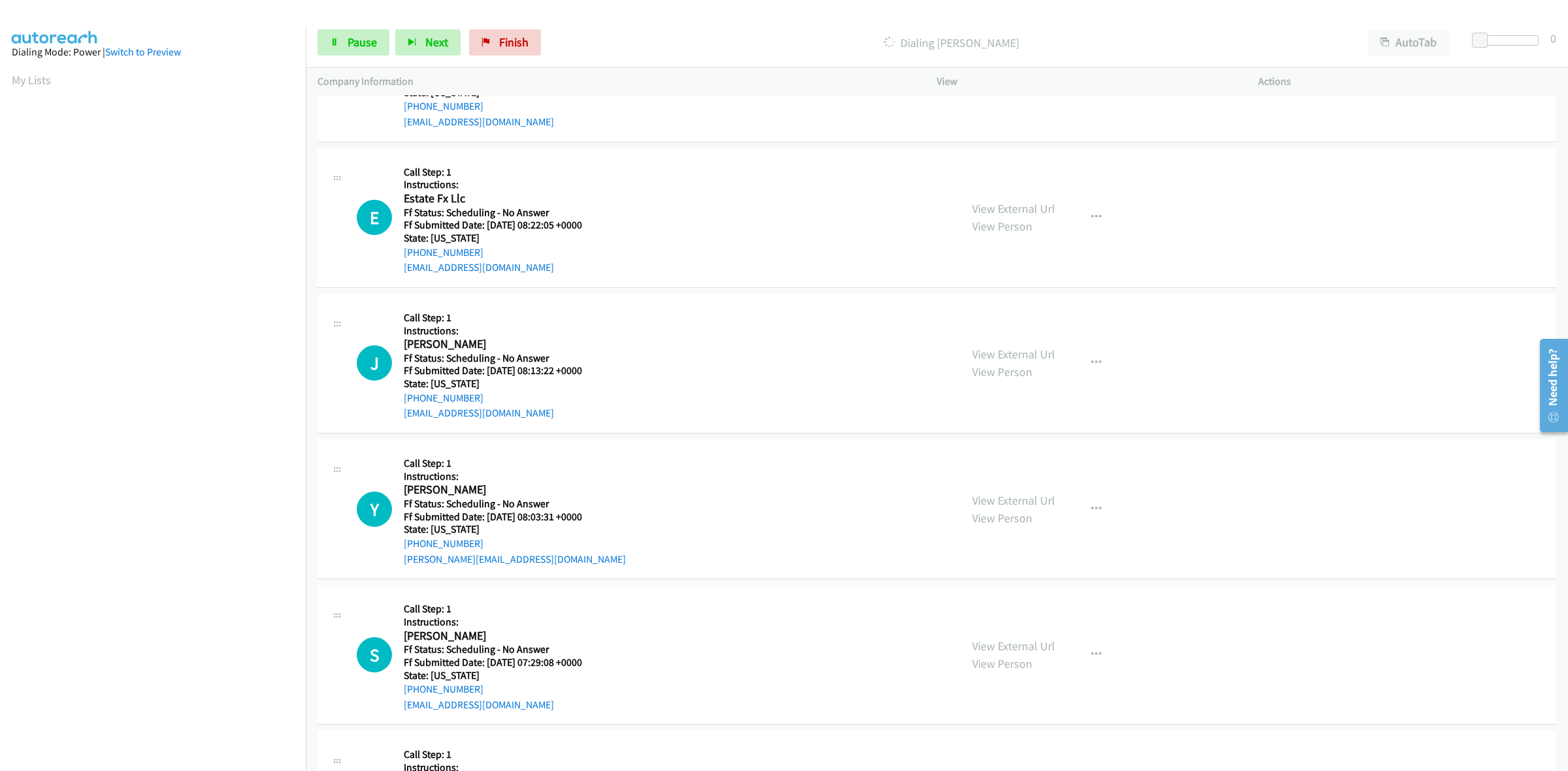
scroll to position [3860, 0]
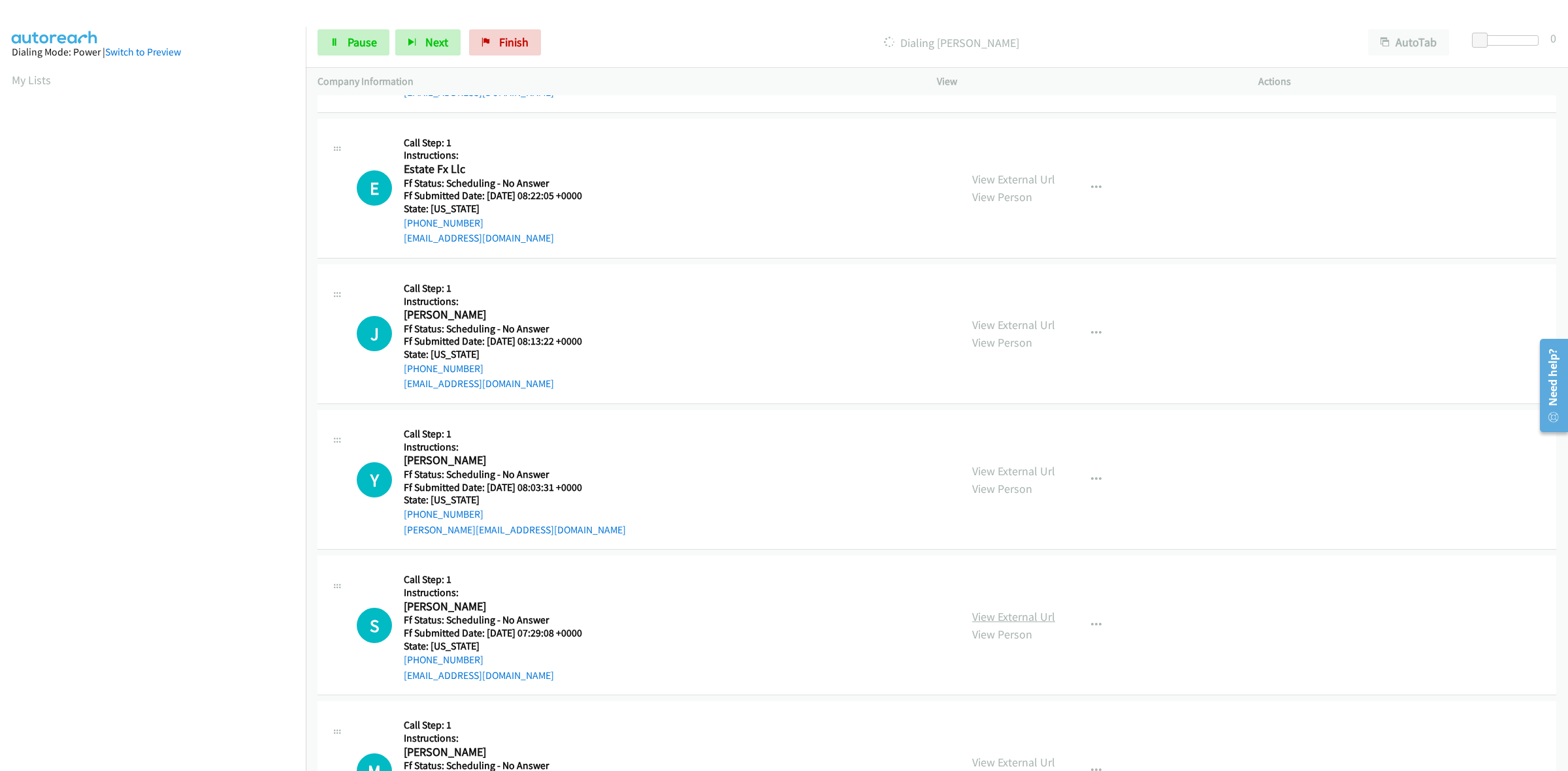
click at [1003, 618] on link "View External Url" at bounding box center [1014, 616] width 83 height 15
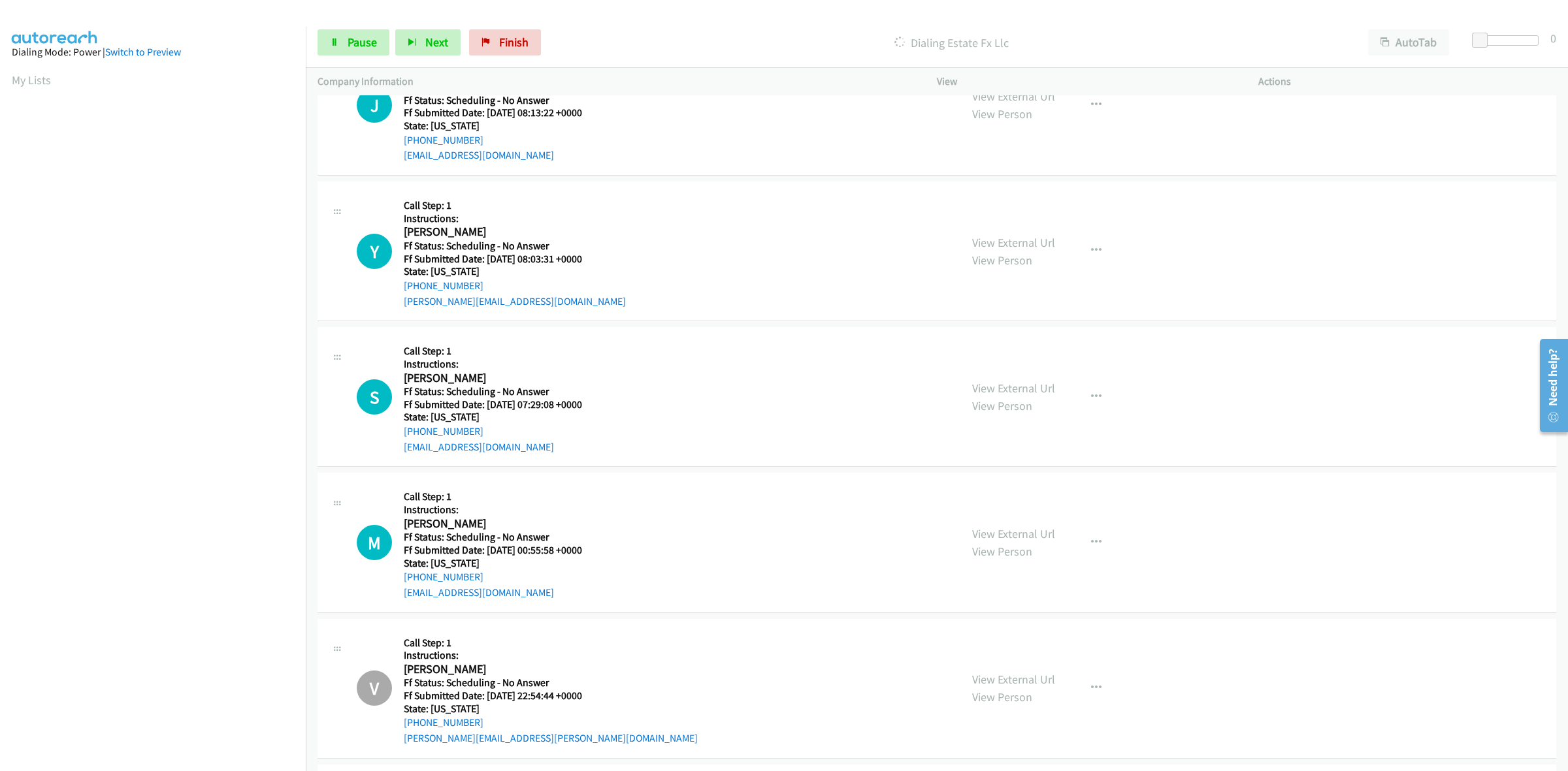
scroll to position [4189, 0]
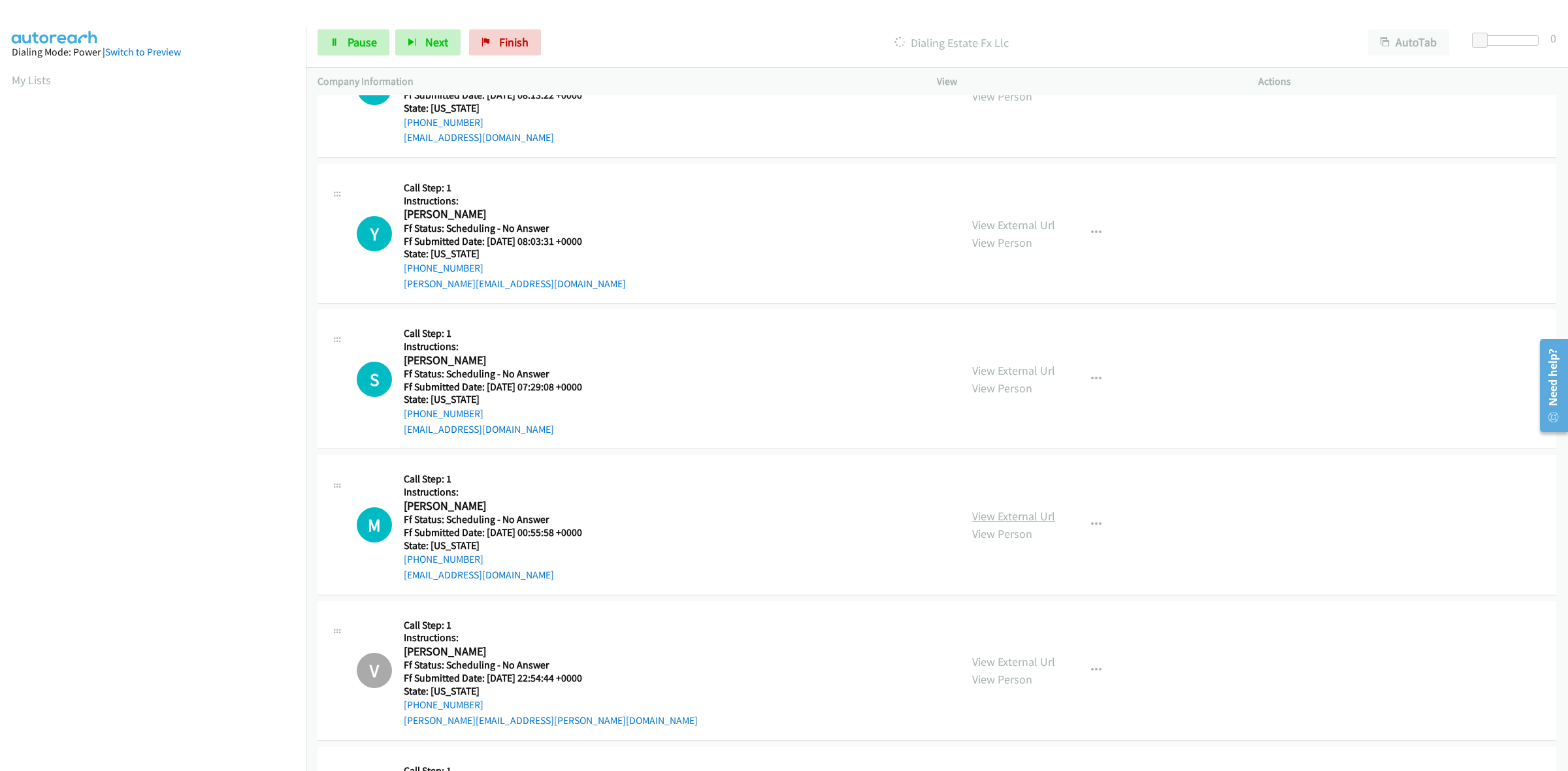
click at [1009, 521] on link "View External Url" at bounding box center [1014, 516] width 83 height 15
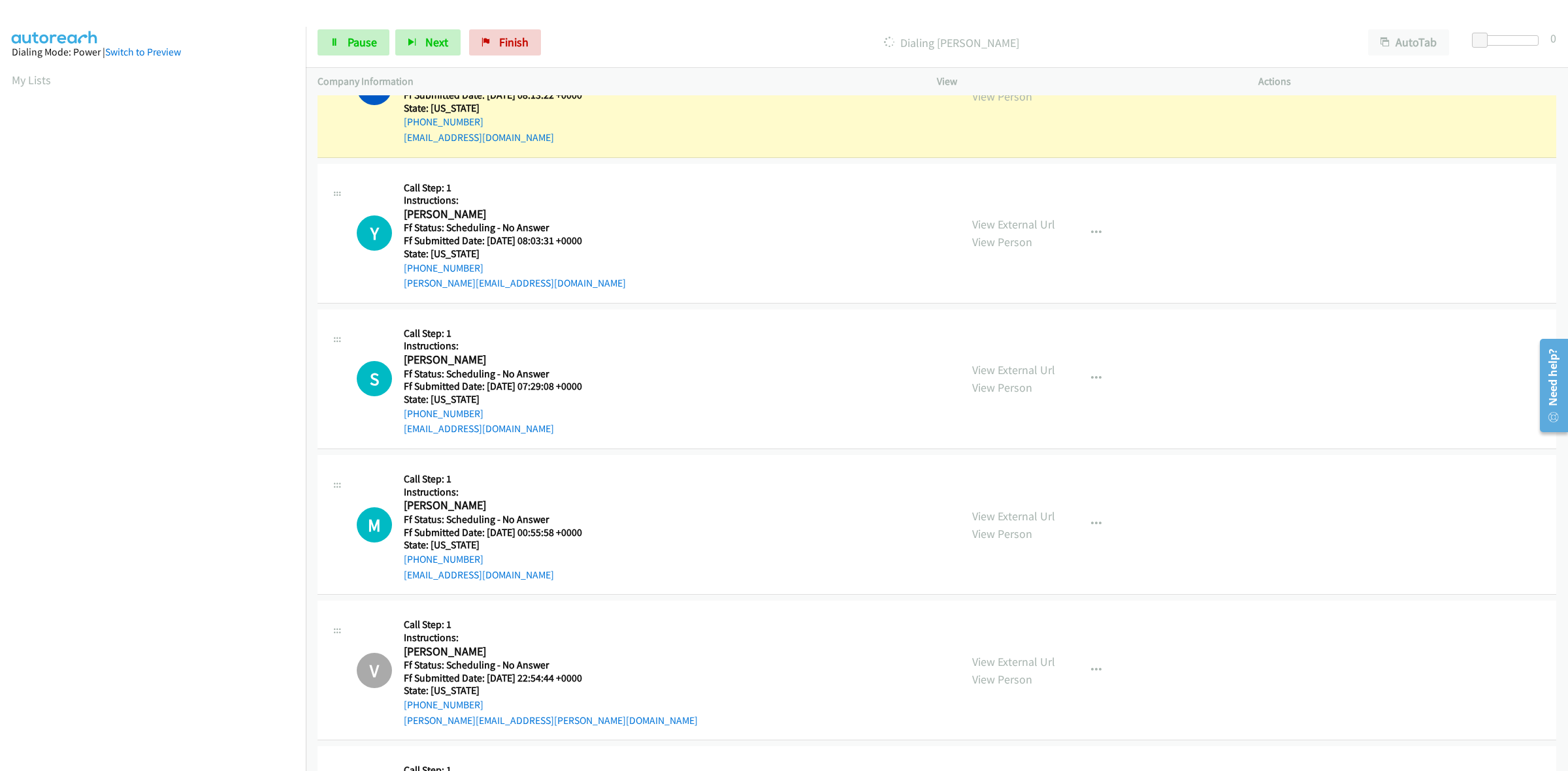
scroll to position [4054, 0]
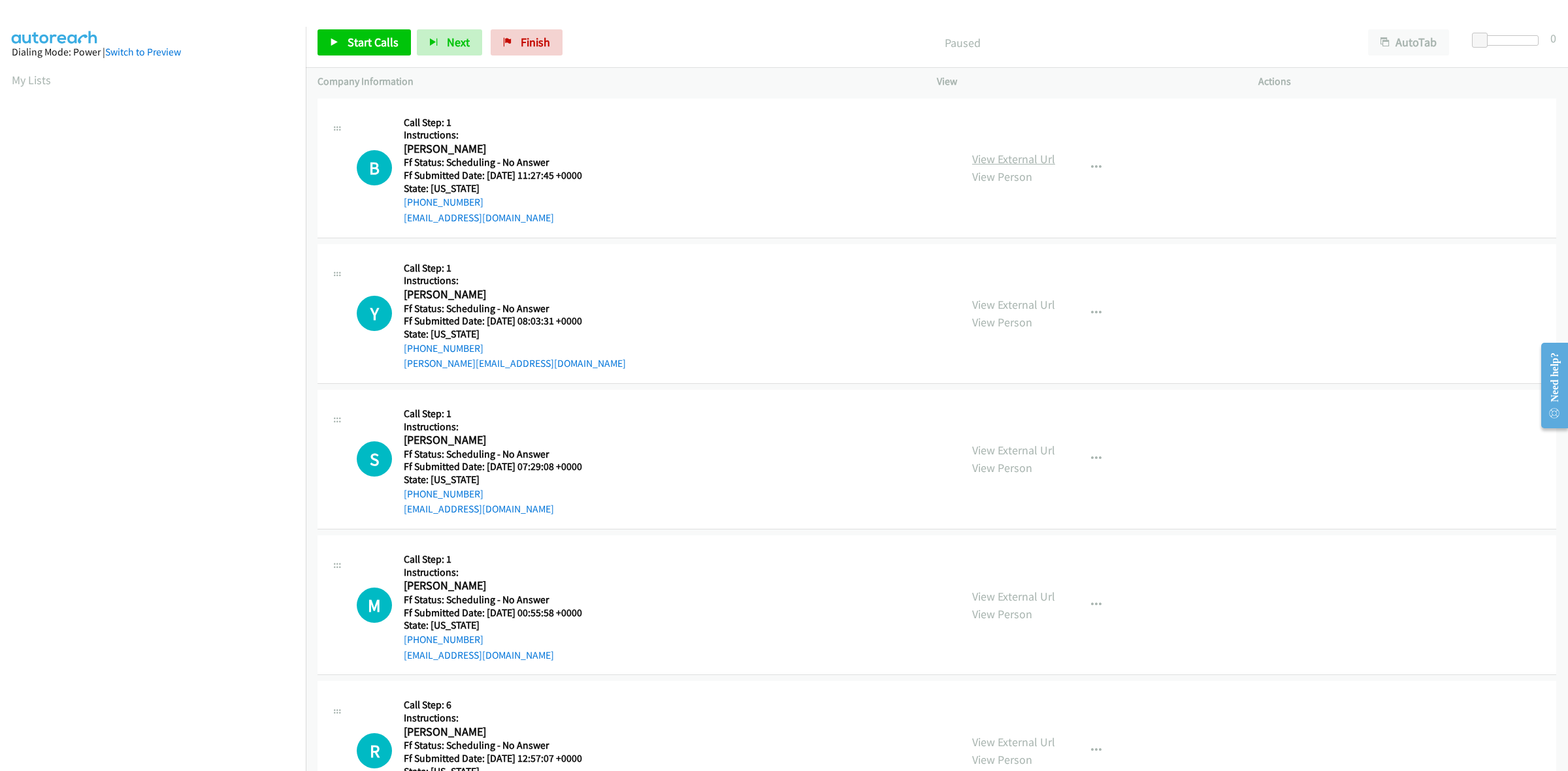
click at [1003, 157] on link "View External Url" at bounding box center [1014, 159] width 83 height 15
click at [366, 36] on span "Start Calls" at bounding box center [373, 42] width 51 height 15
click at [377, 40] on span "Start Calls" at bounding box center [373, 42] width 51 height 15
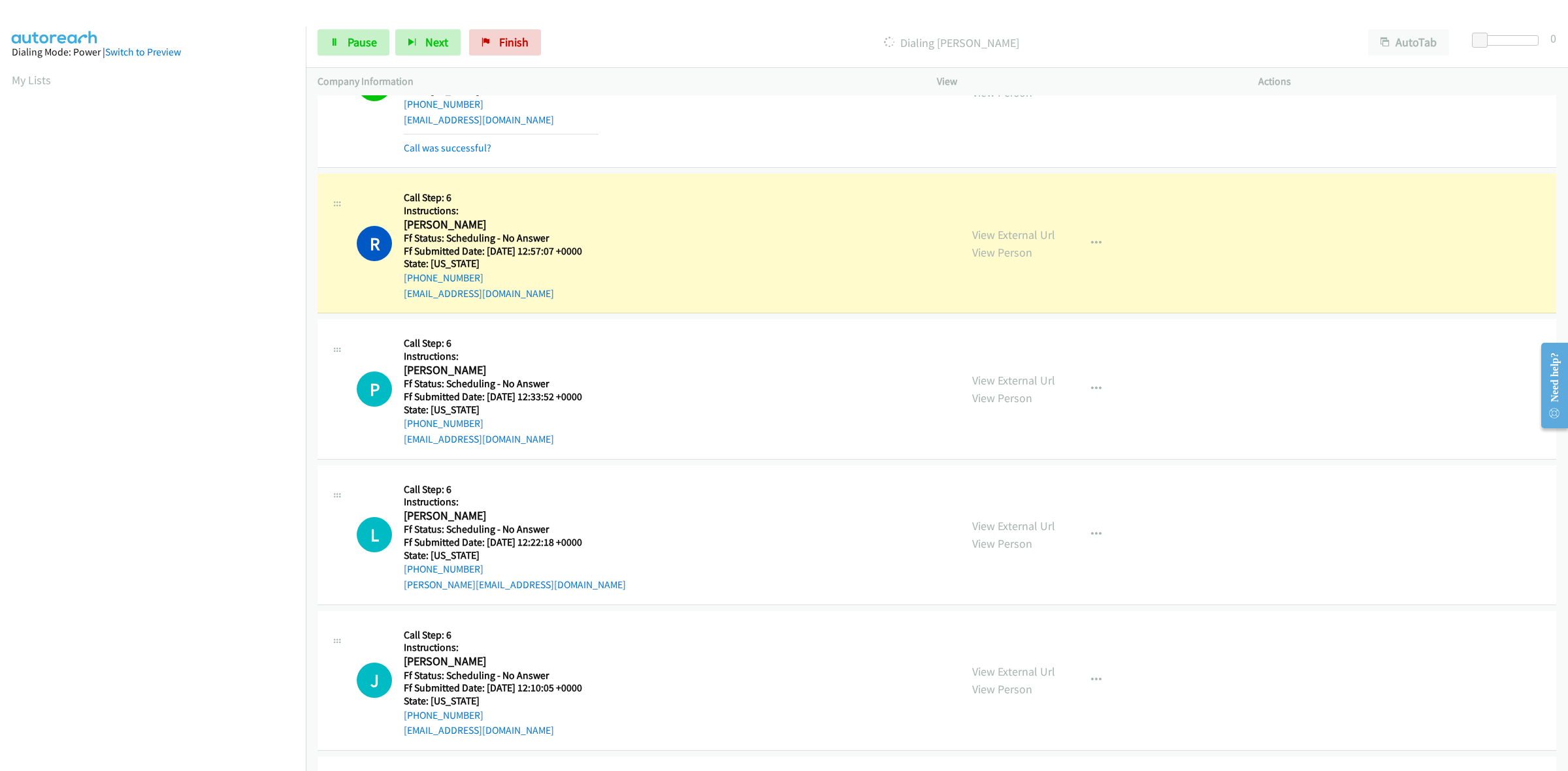
scroll to position [653, 0]
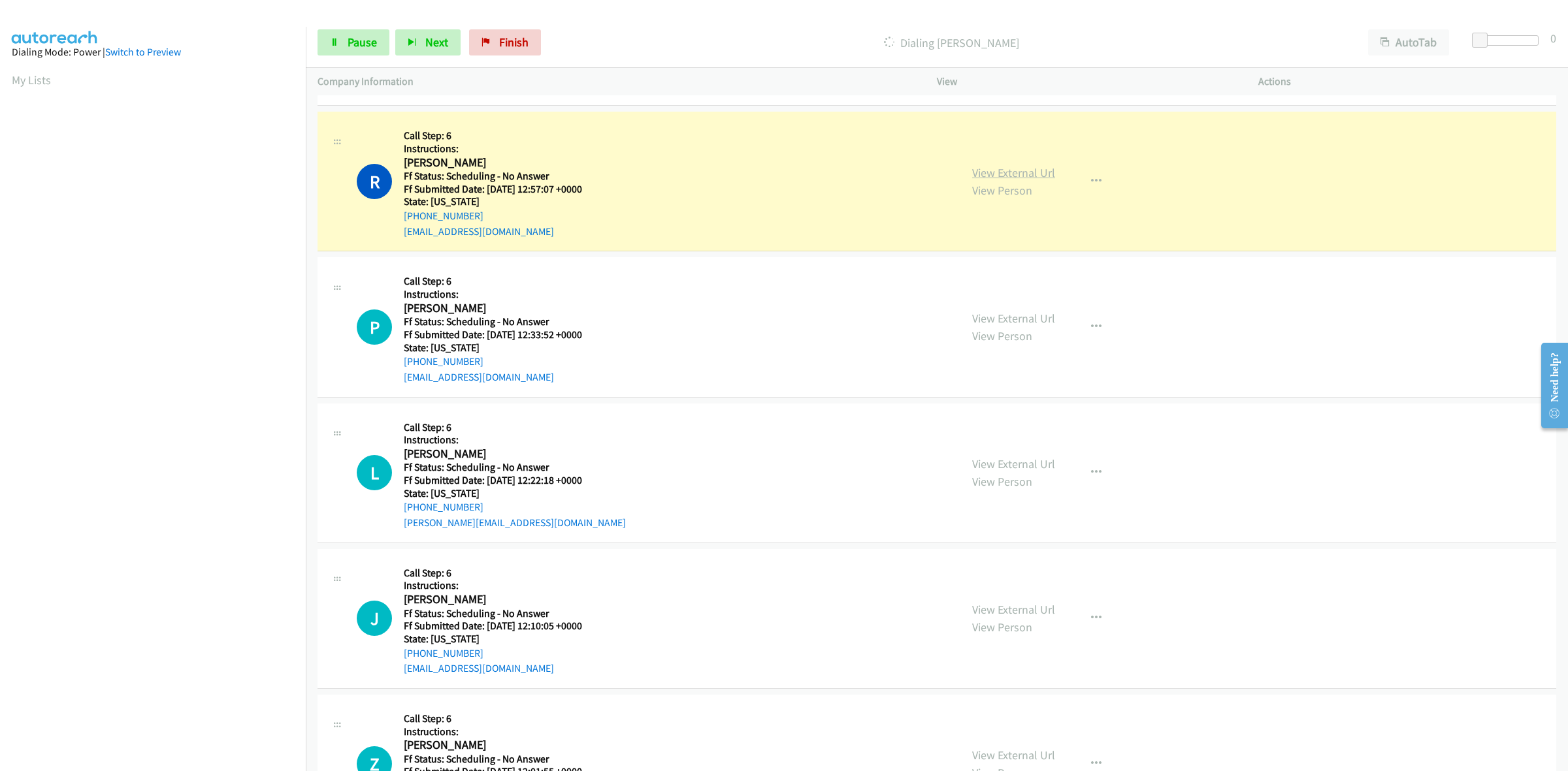
click at [997, 172] on link "View External Url" at bounding box center [1014, 172] width 83 height 15
click at [987, 320] on link "View External Url" at bounding box center [1014, 318] width 83 height 15
click at [1040, 464] on link "View External Url" at bounding box center [1014, 464] width 83 height 15
click at [987, 605] on link "View External Url" at bounding box center [1014, 610] width 83 height 15
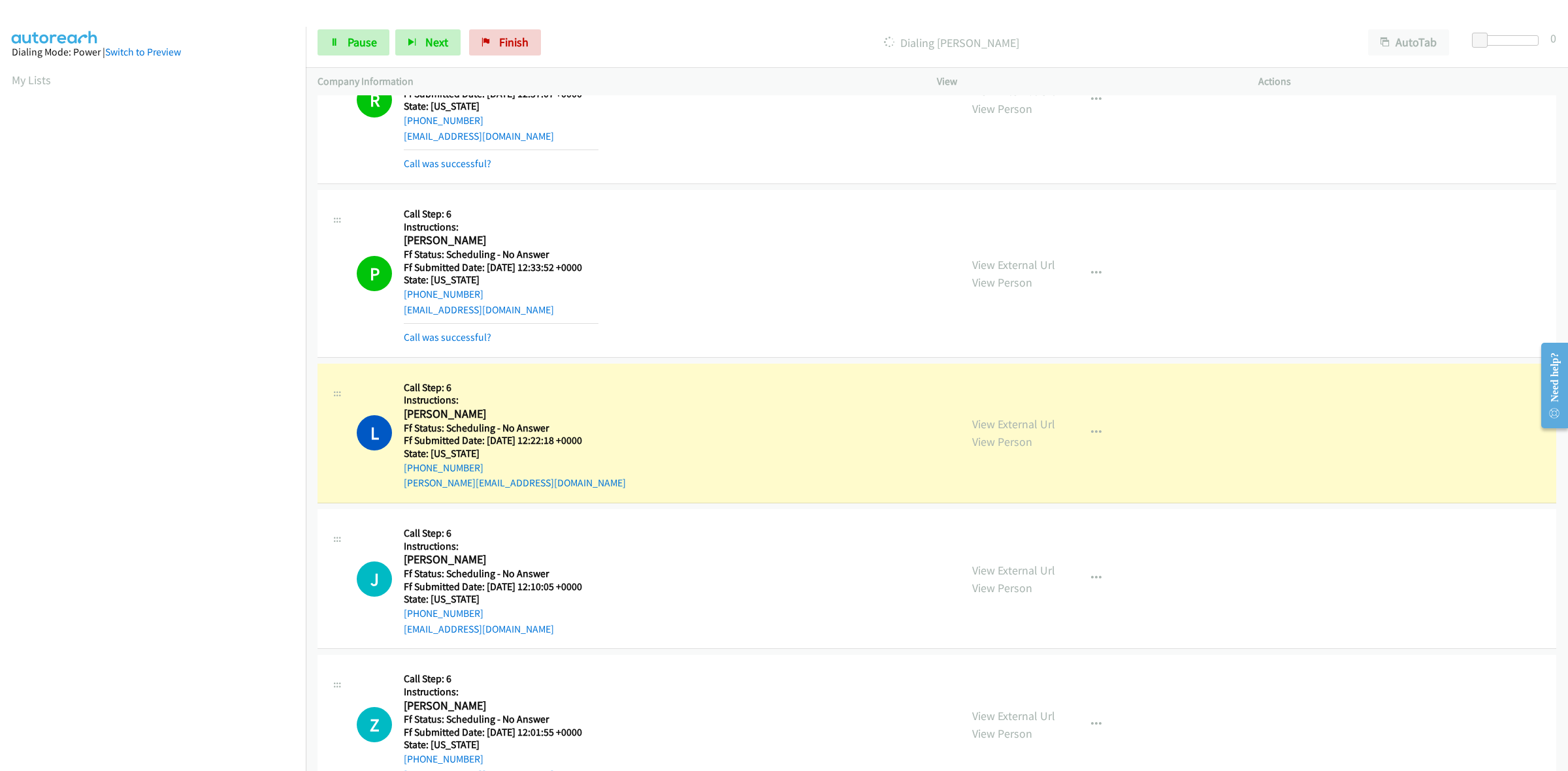
scroll to position [816, 0]
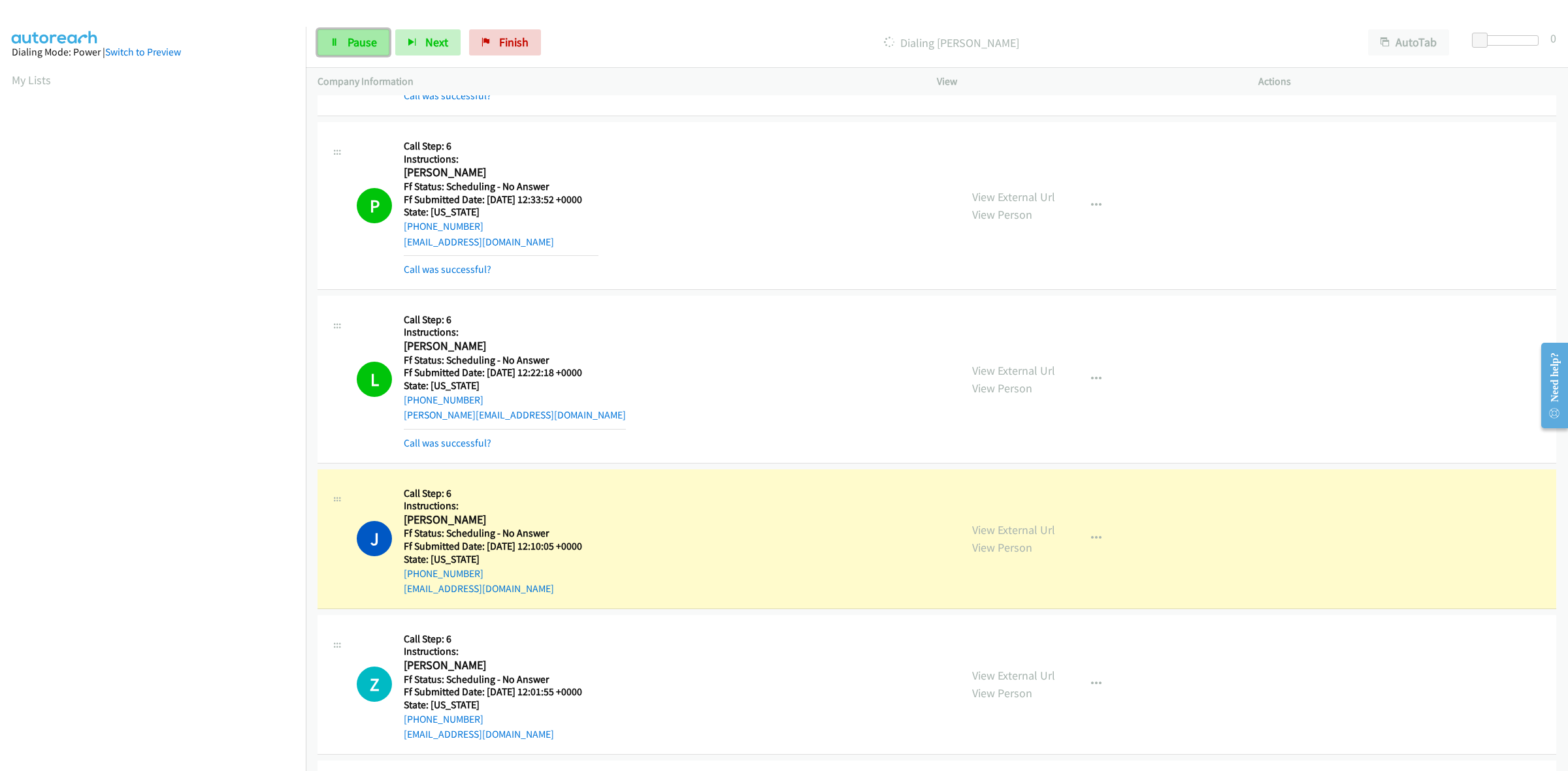
click at [361, 55] on link "Pause" at bounding box center [354, 42] width 72 height 26
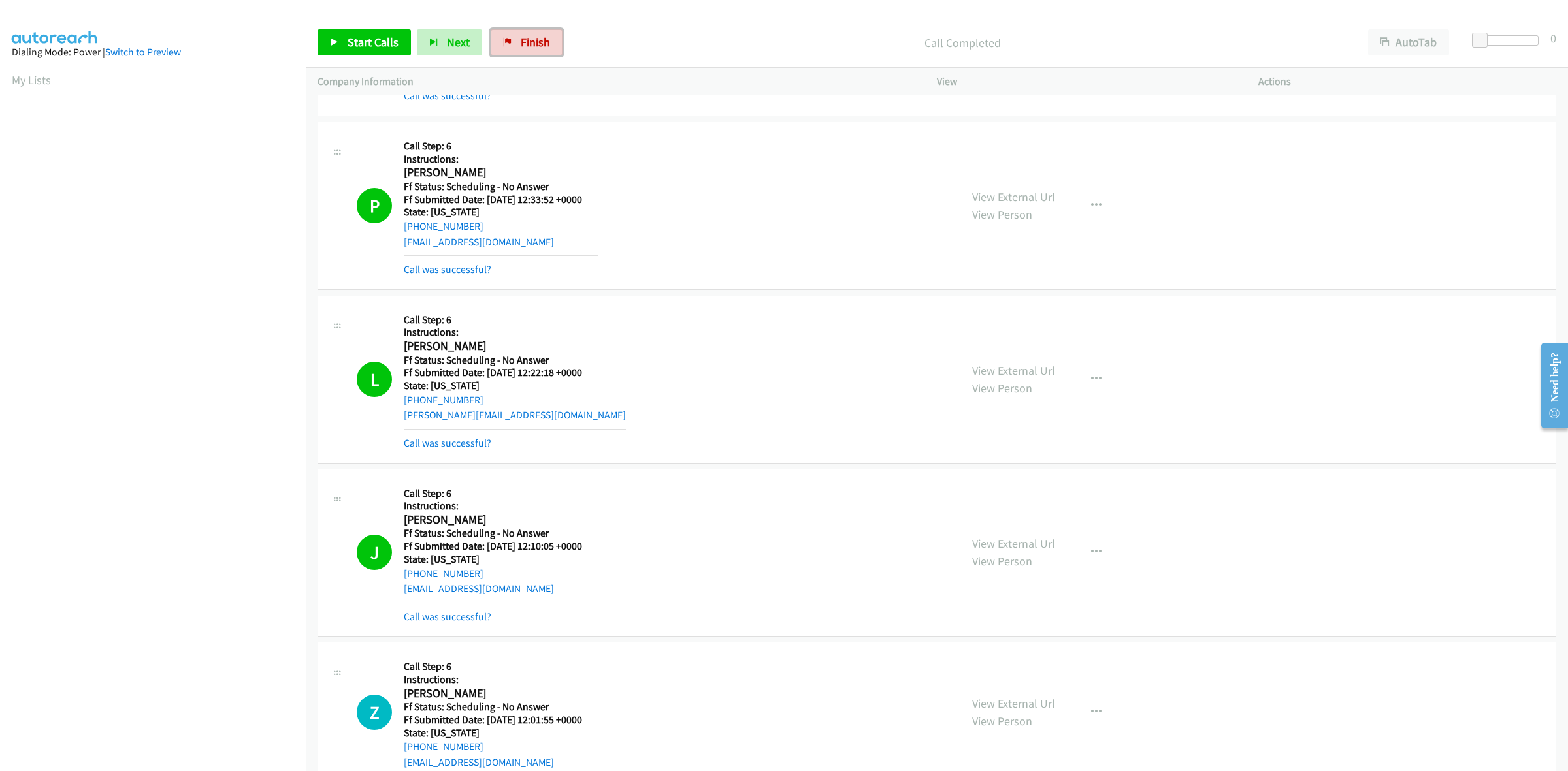
drag, startPoint x: 527, startPoint y: 34, endPoint x: 830, endPoint y: 82, distance: 306.8
click at [527, 34] on link "Finish" at bounding box center [527, 42] width 72 height 26
